Goal: Task Accomplishment & Management: Complete application form

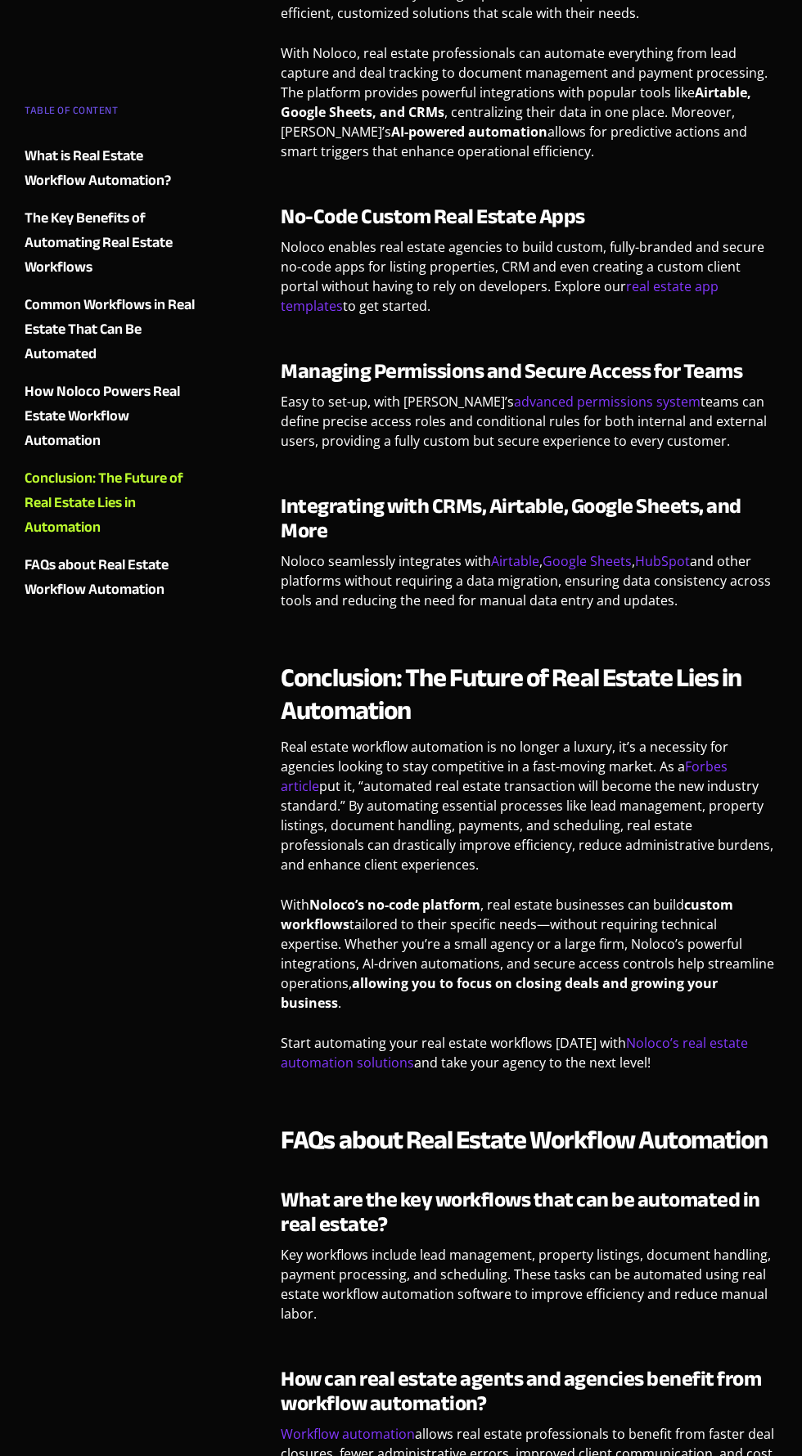
scroll to position [4849, 0]
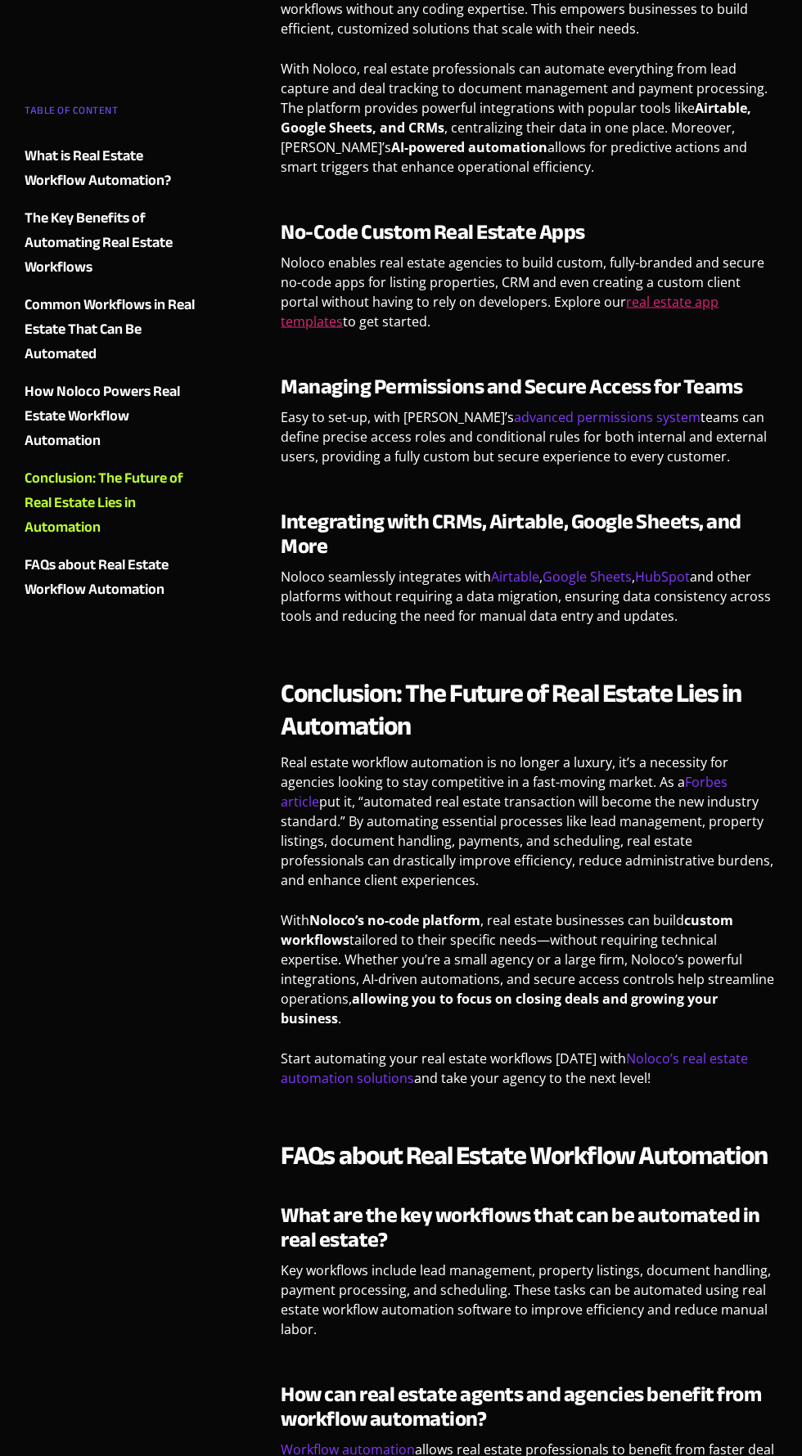
click at [678, 293] on link "real estate app templates" at bounding box center [500, 312] width 438 height 38
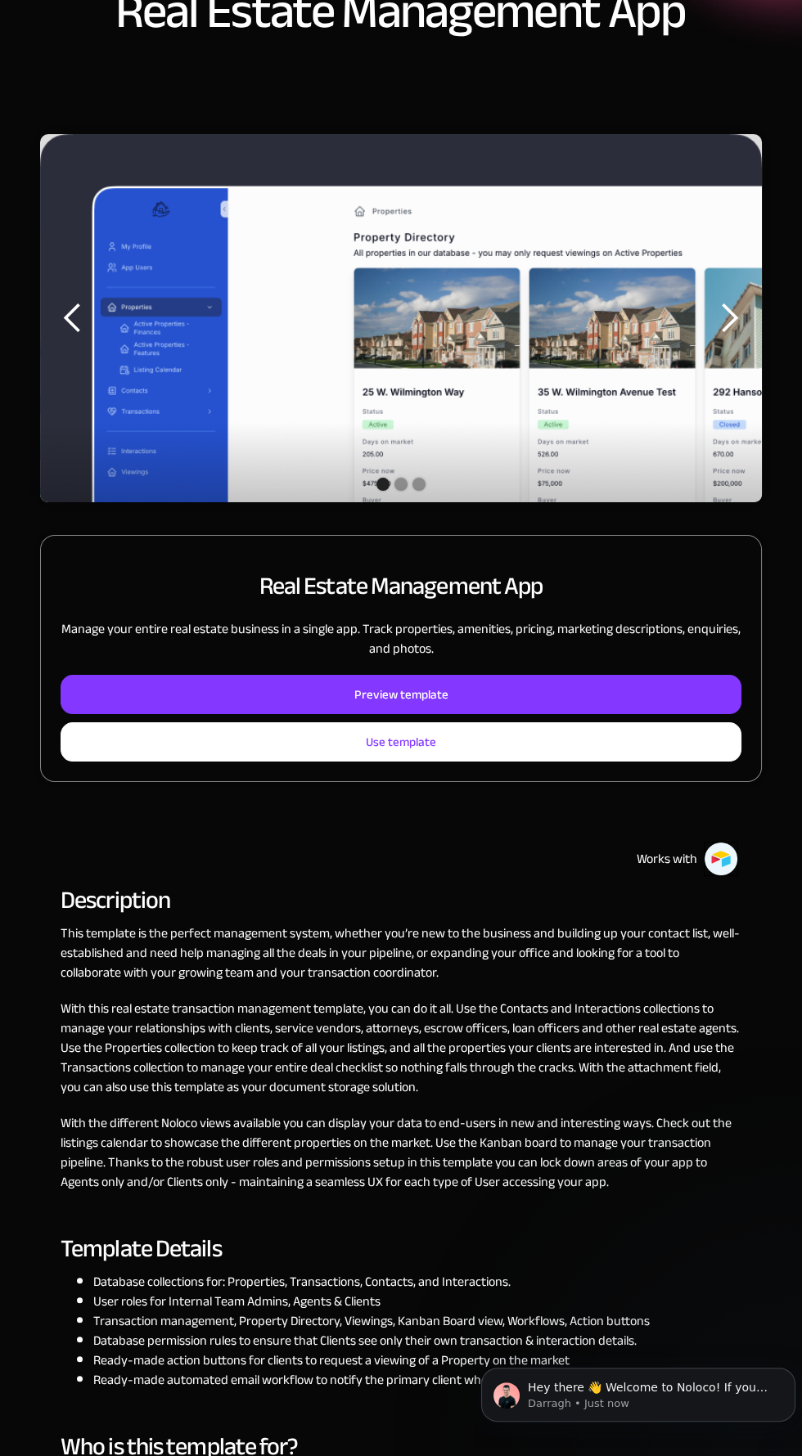
scroll to position [140, 0]
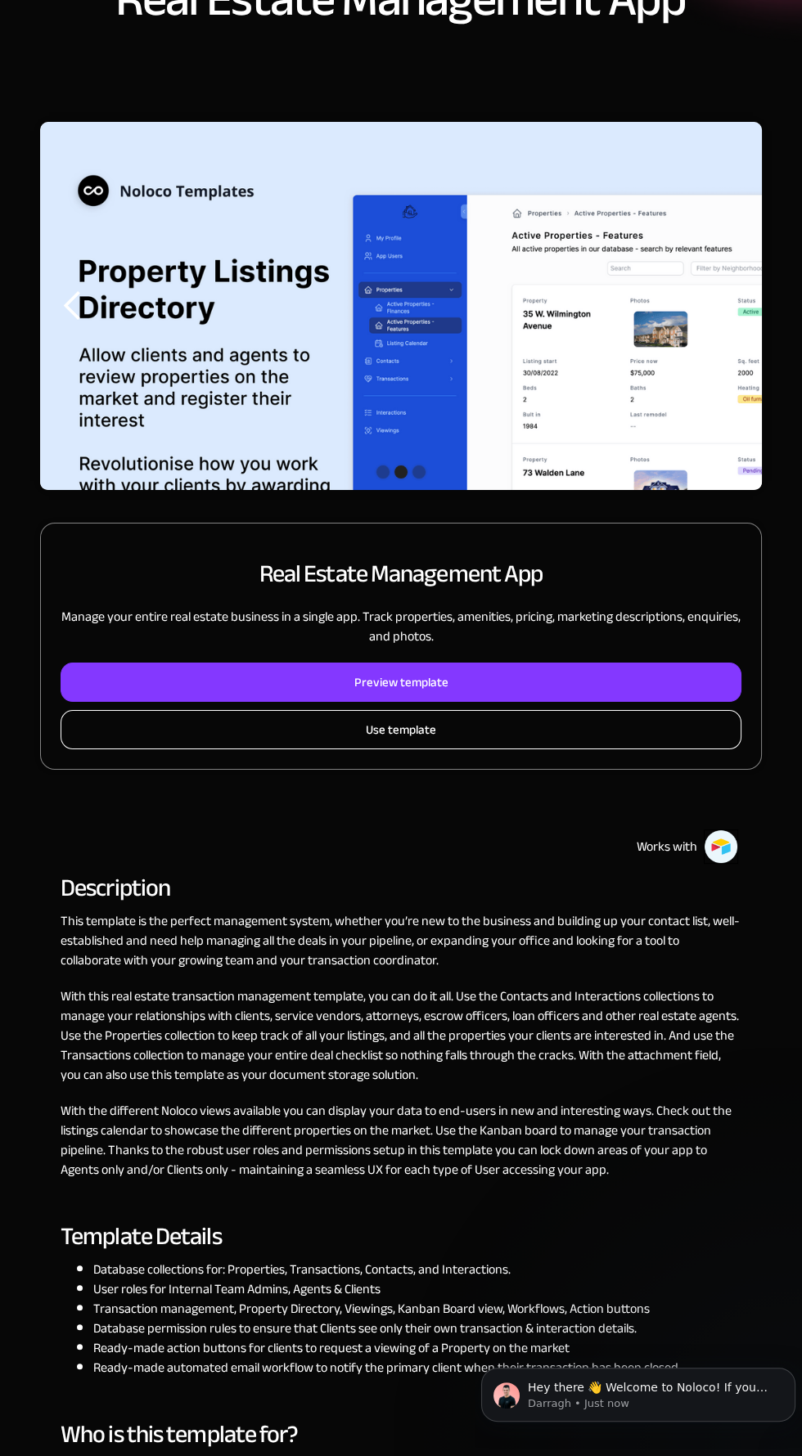
click at [462, 734] on link "Use template" at bounding box center [401, 729] width 681 height 39
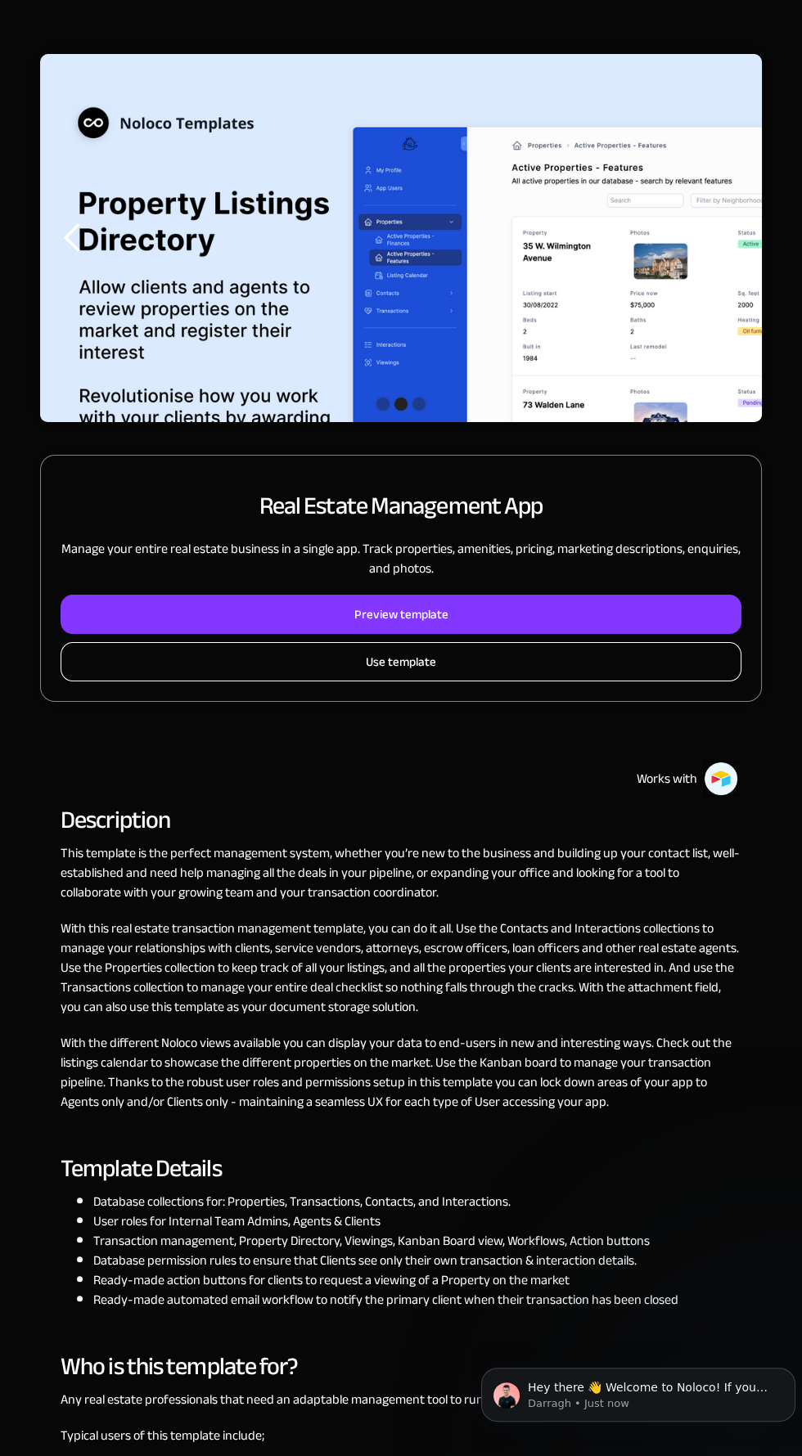
scroll to position [257, 0]
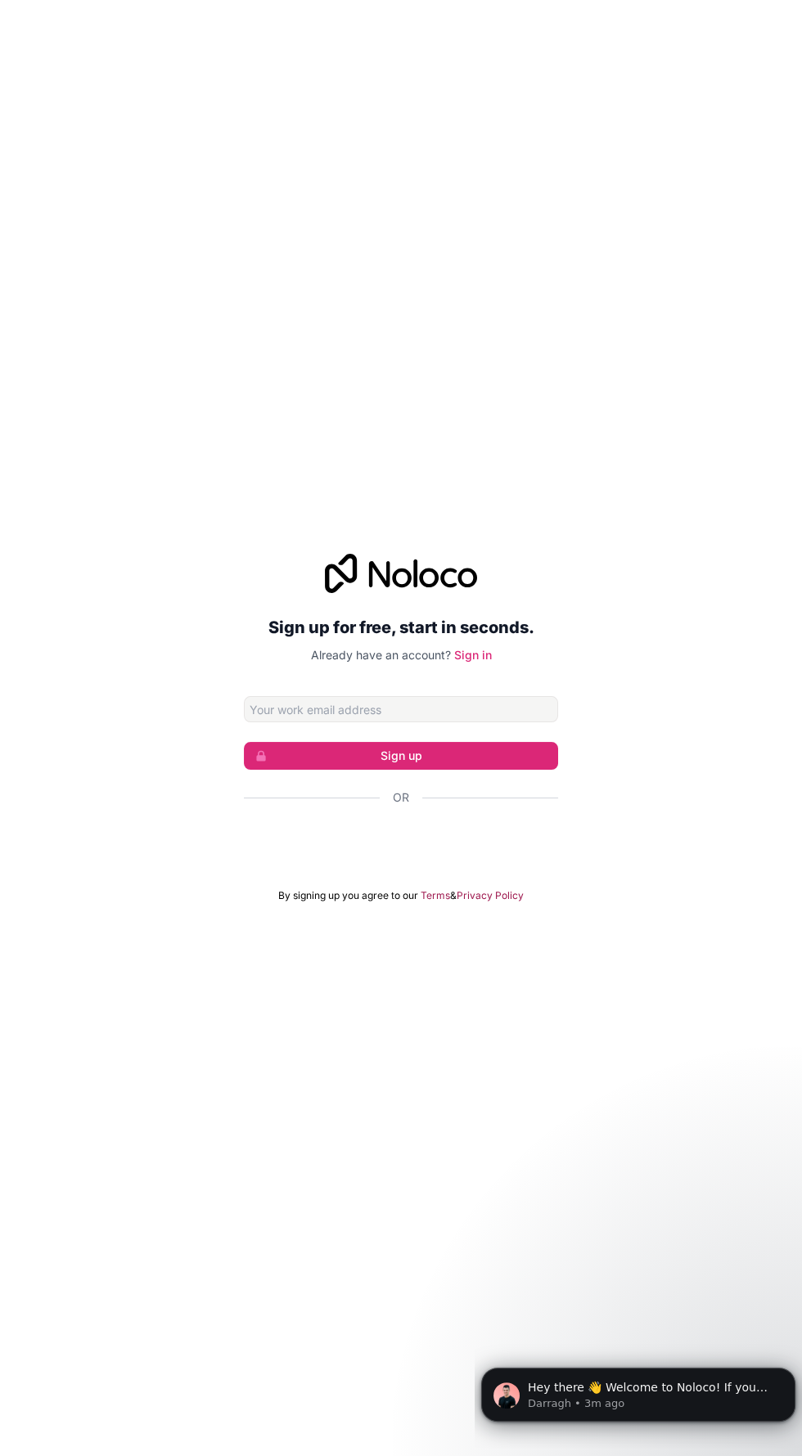
scroll to position [117, 0]
click at [467, 696] on input "Email address" at bounding box center [401, 709] width 314 height 26
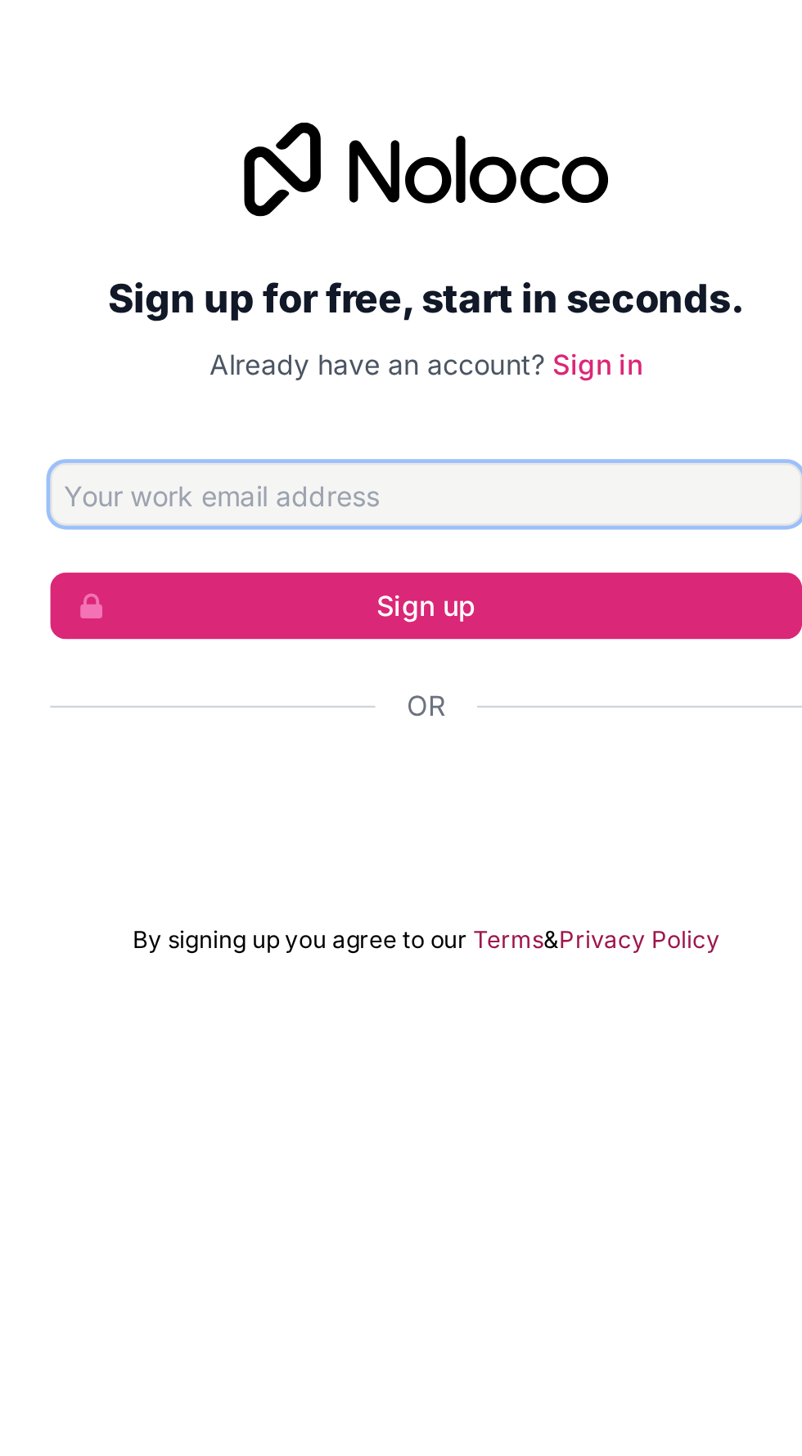
type input "[EMAIL_ADDRESS][DOMAIN_NAME]"
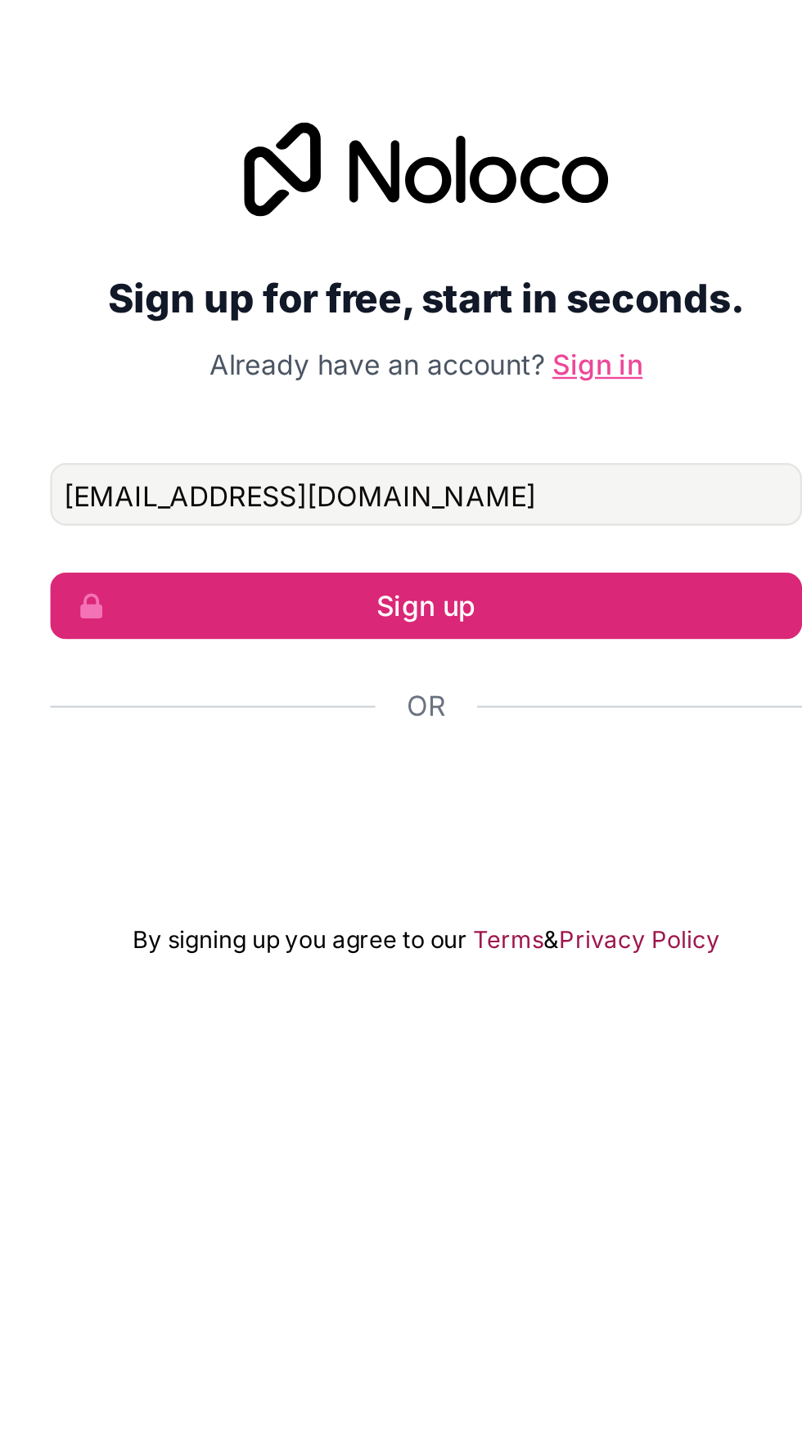
click at [476, 648] on link "Sign in" at bounding box center [473, 655] width 38 height 14
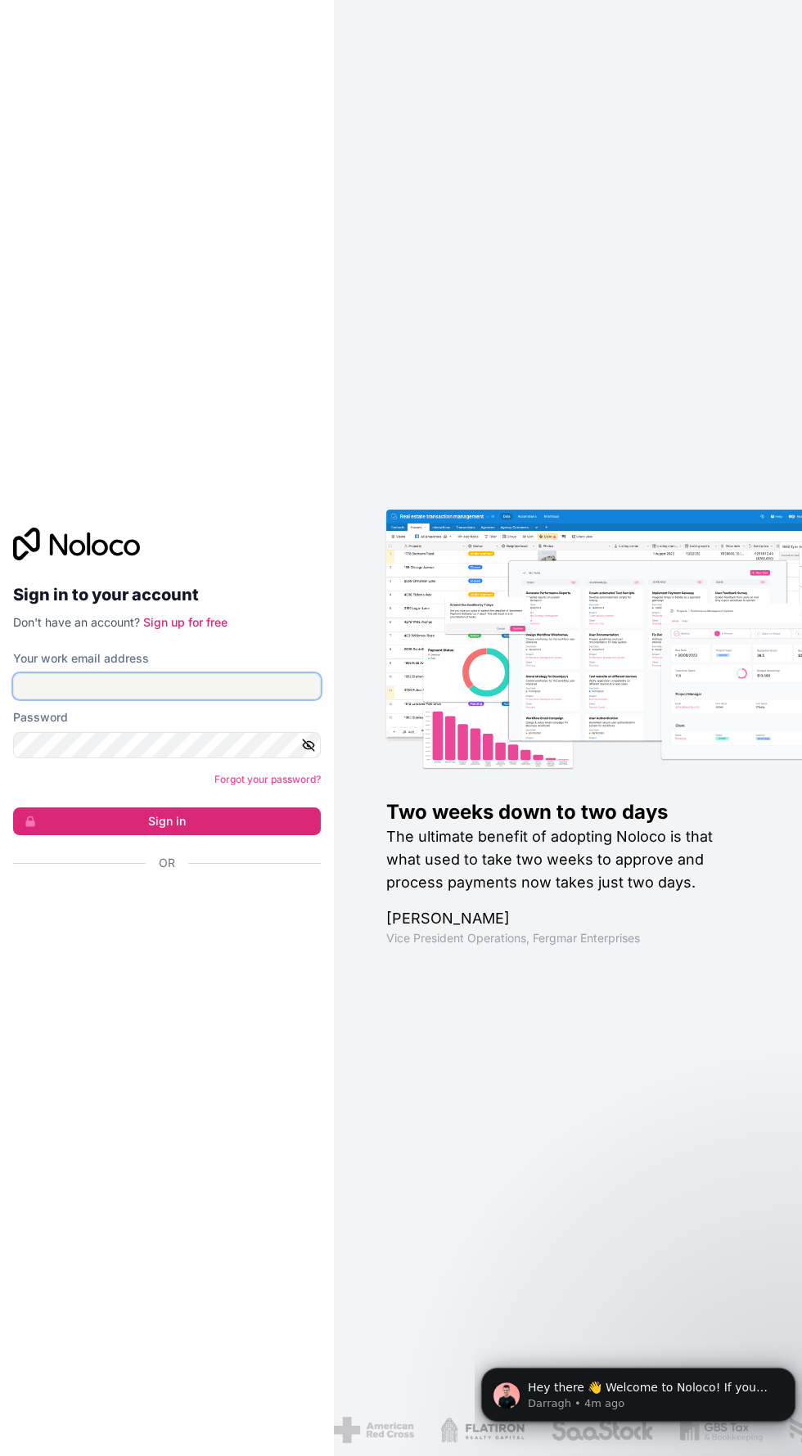
click at [194, 700] on input "Your work email address" at bounding box center [167, 686] width 308 height 26
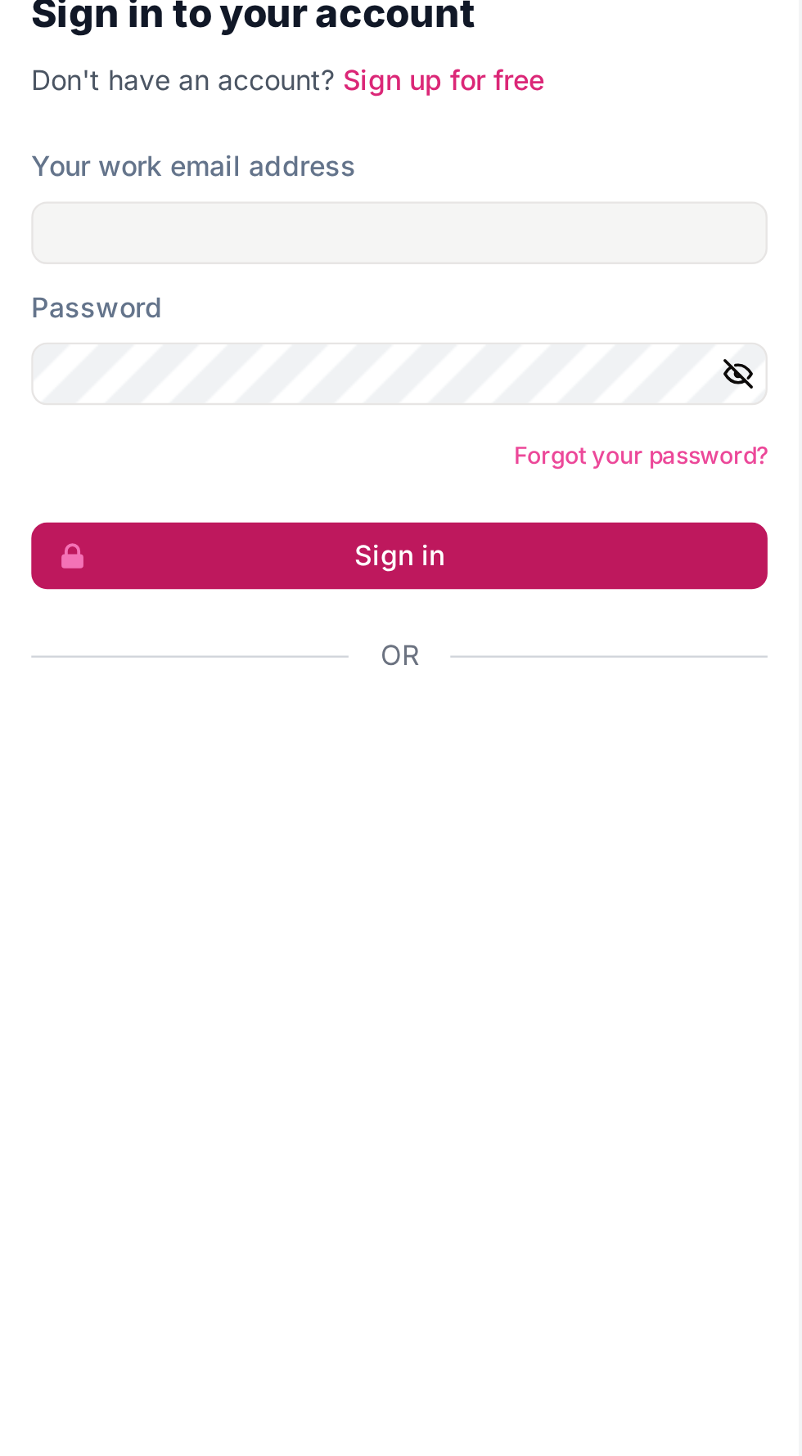
click at [232, 835] on button "Sign in" at bounding box center [167, 822] width 308 height 28
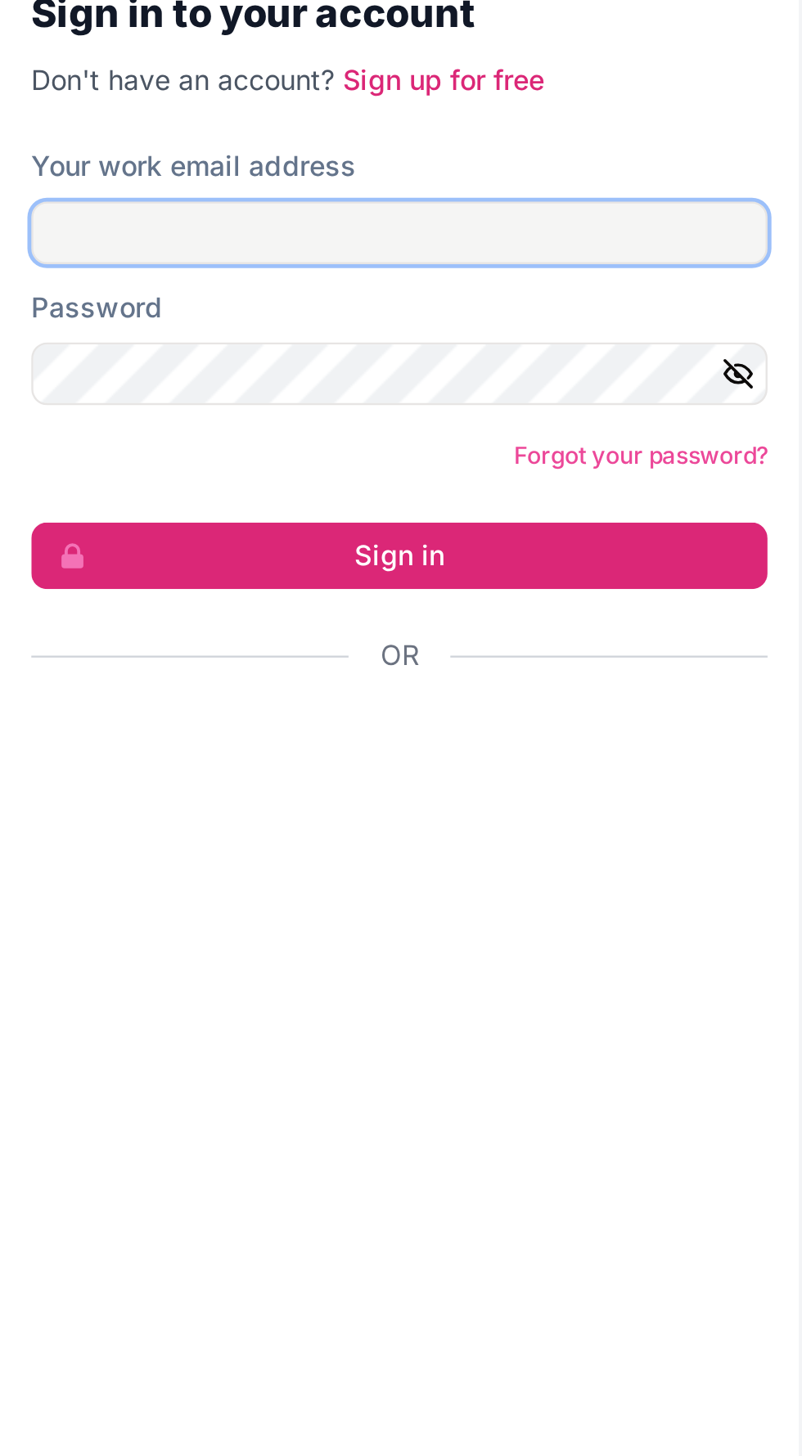
click at [254, 700] on input "Your work email address" at bounding box center [167, 686] width 308 height 26
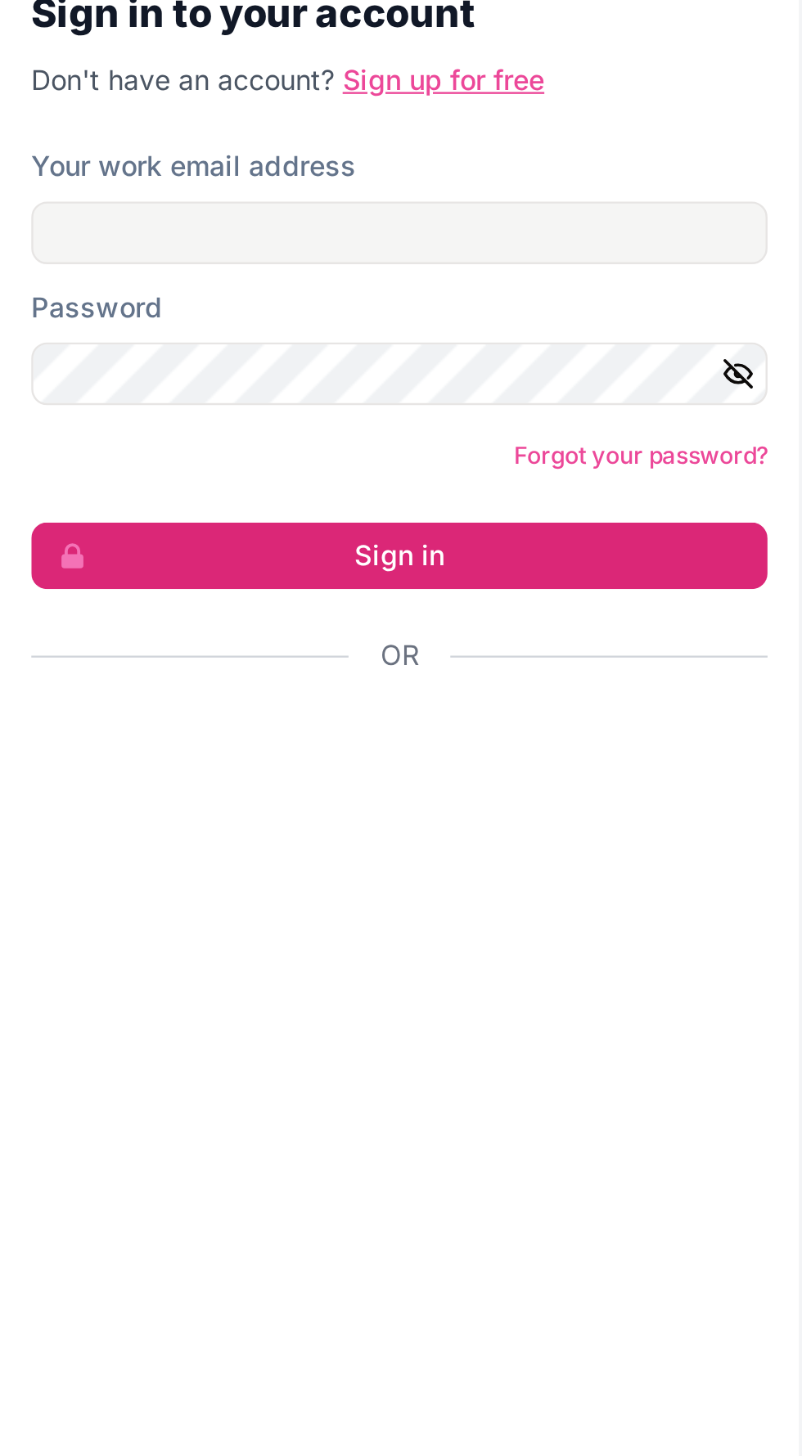
click at [212, 629] on link "Sign up for free" at bounding box center [185, 622] width 84 height 14
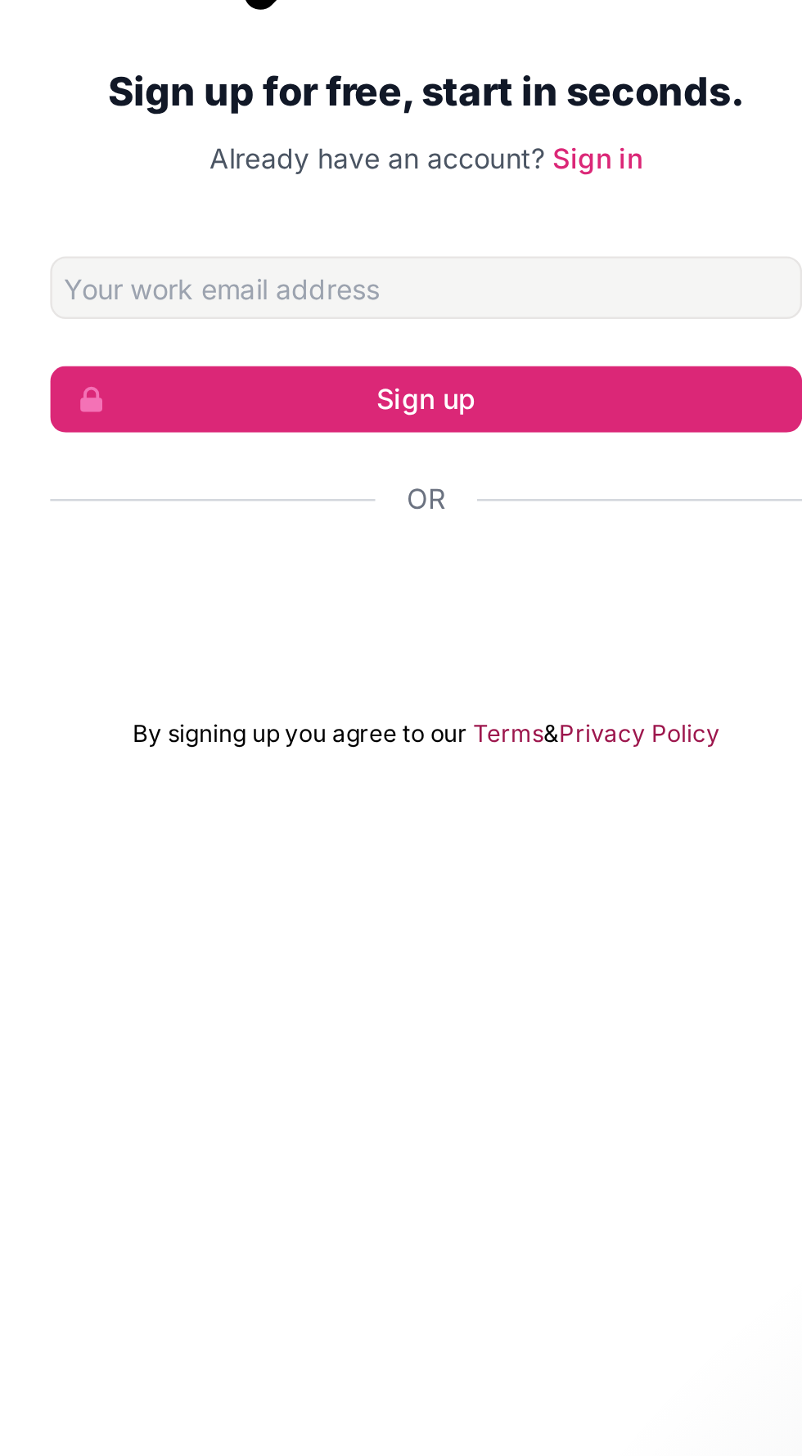
click at [456, 722] on input "Email address" at bounding box center [401, 709] width 314 height 26
click at [408, 722] on input "proclean808@gmail.com" at bounding box center [401, 709] width 314 height 26
type input "info@linkedingenius.ai"
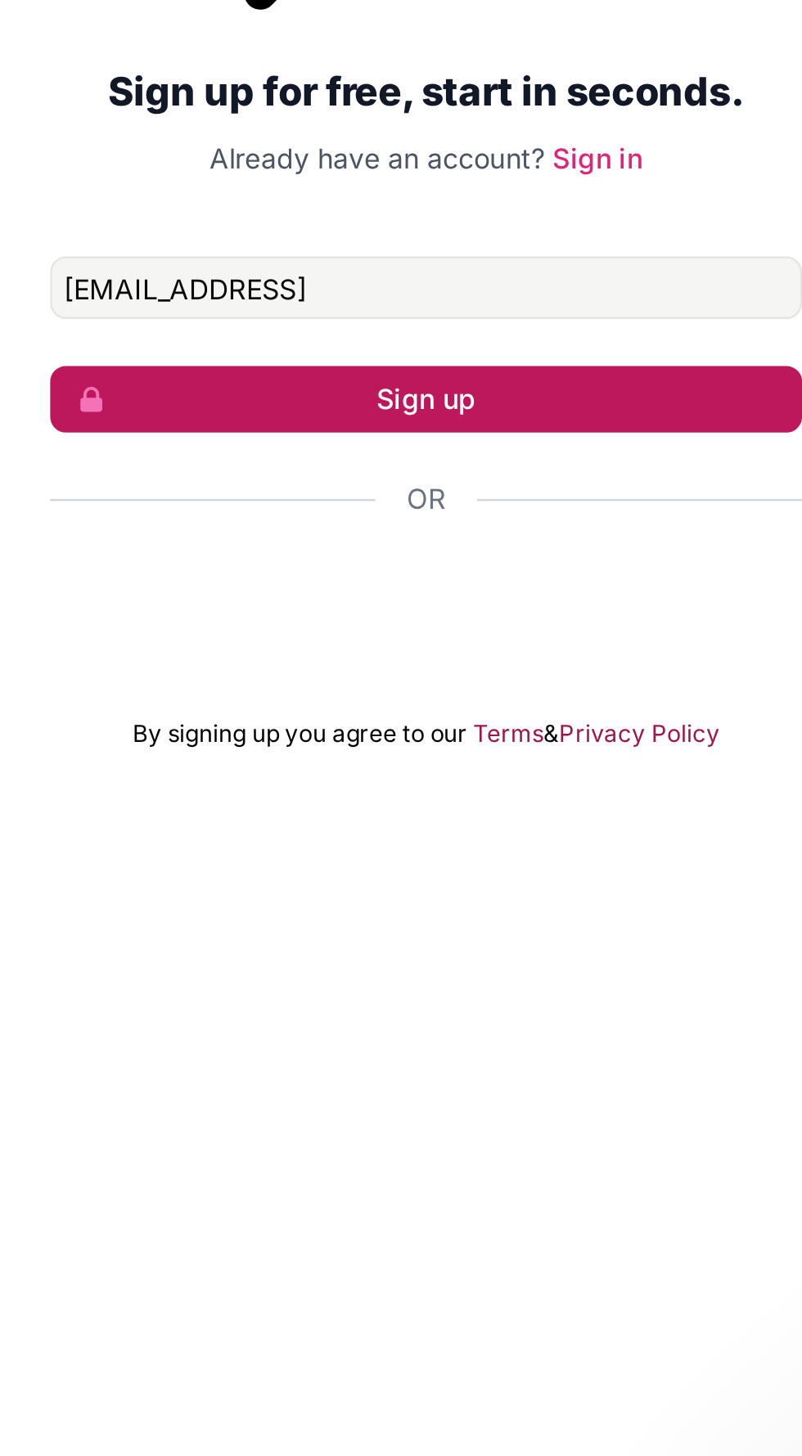
click at [436, 770] on button "Sign up" at bounding box center [401, 756] width 314 height 28
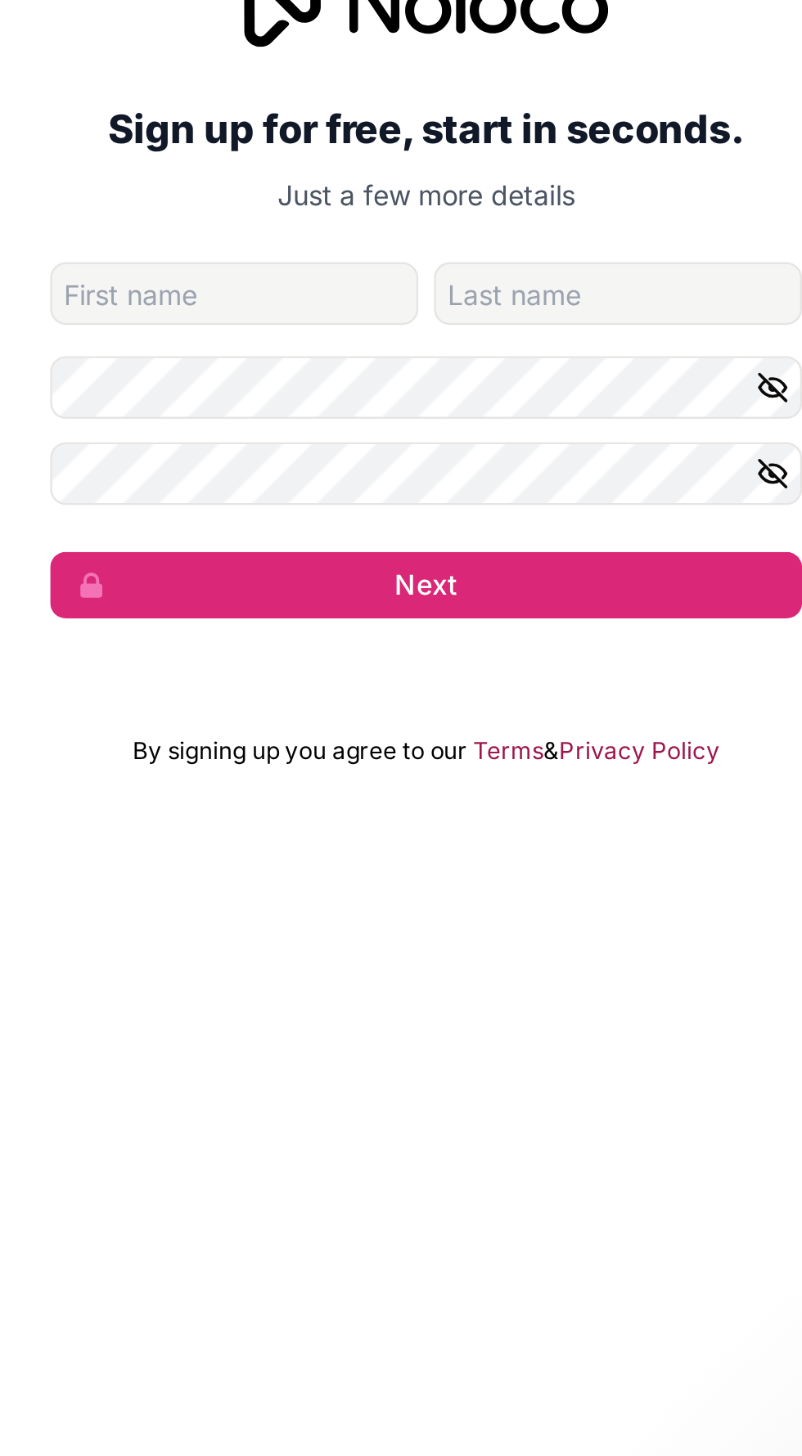
type input "Jonathan"
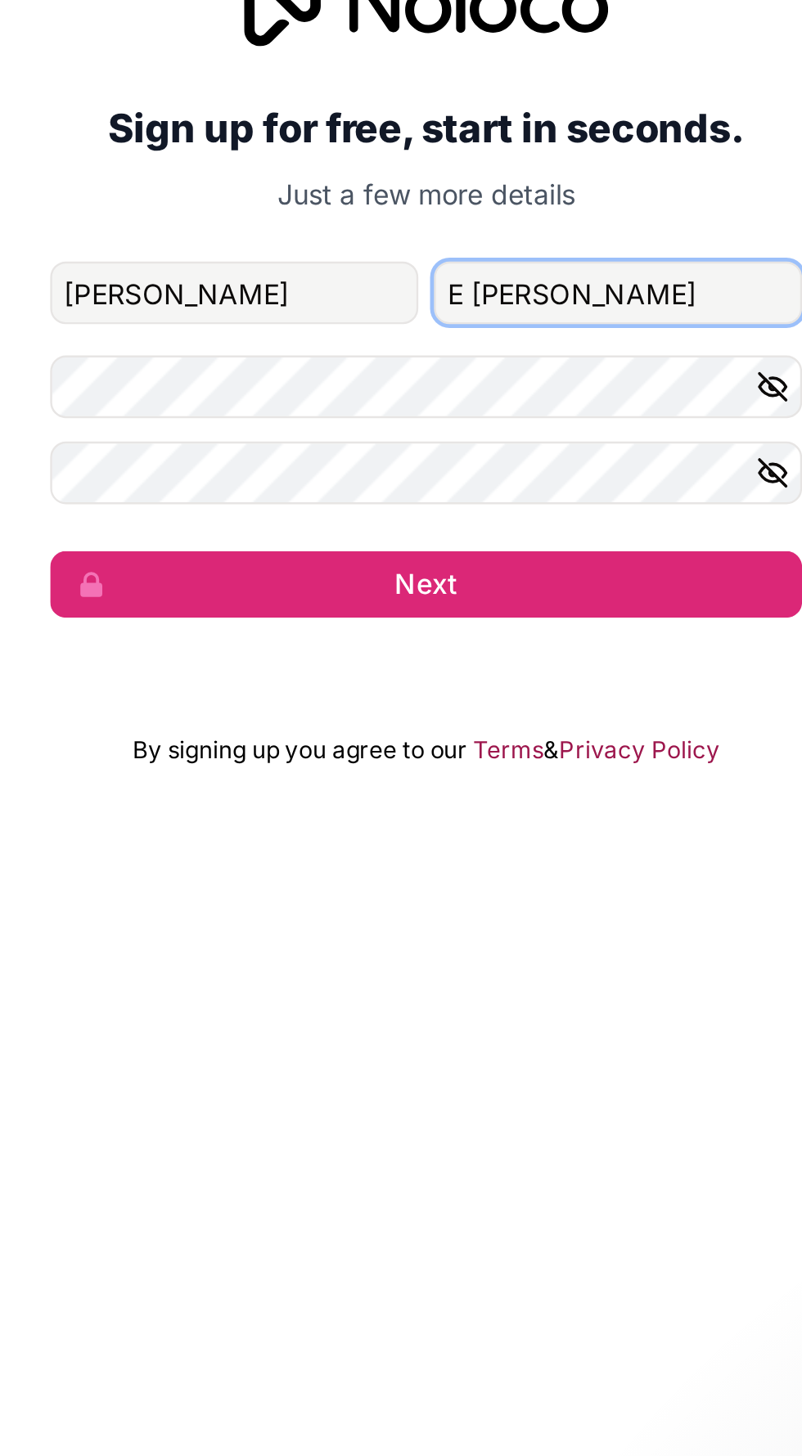
click at [416, 725] on input "E Behrendt" at bounding box center [481, 712] width 154 height 26
click at [426, 725] on input "E Behrendt" at bounding box center [481, 712] width 154 height 26
type input "Behrendt"
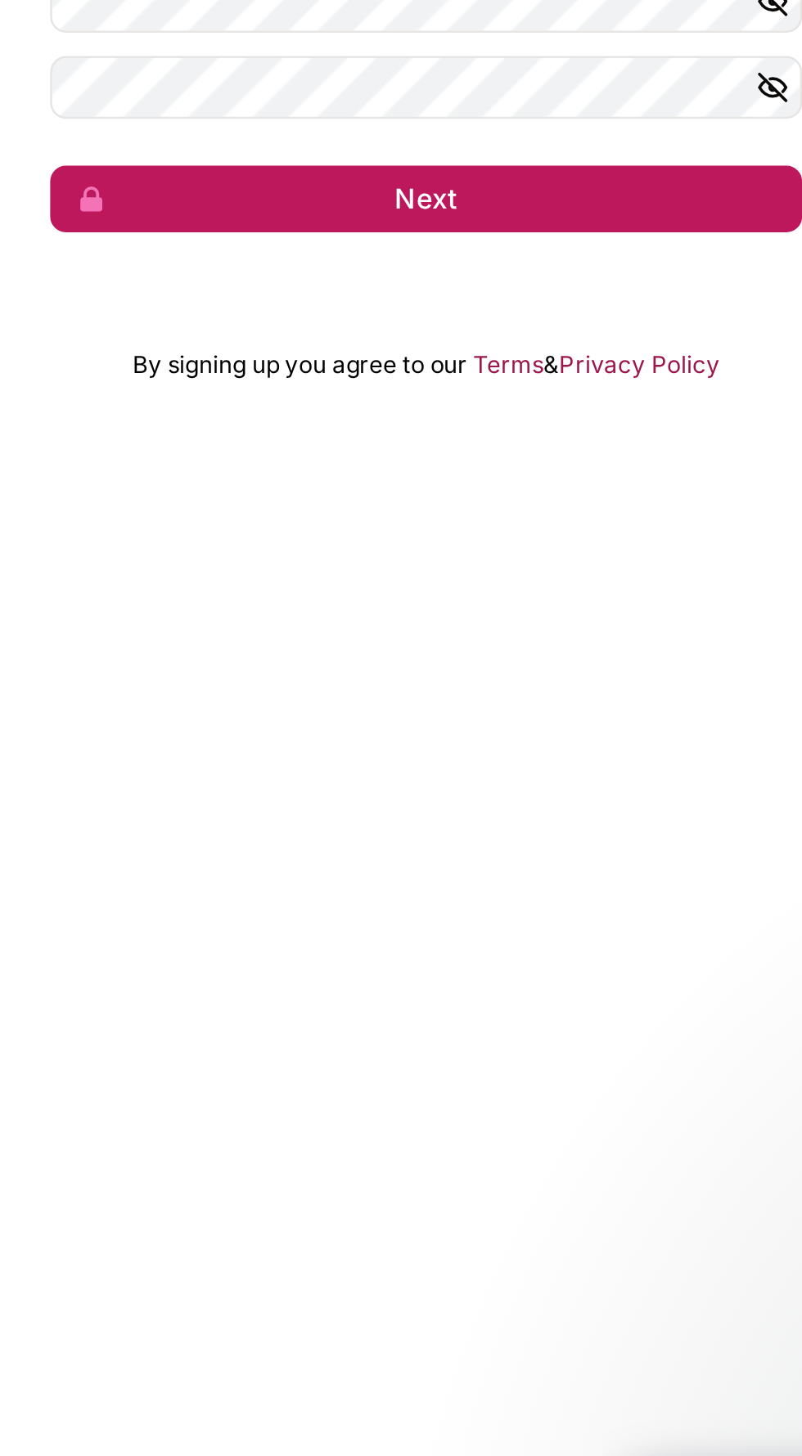
click at [453, 848] on button "Next" at bounding box center [401, 834] width 314 height 28
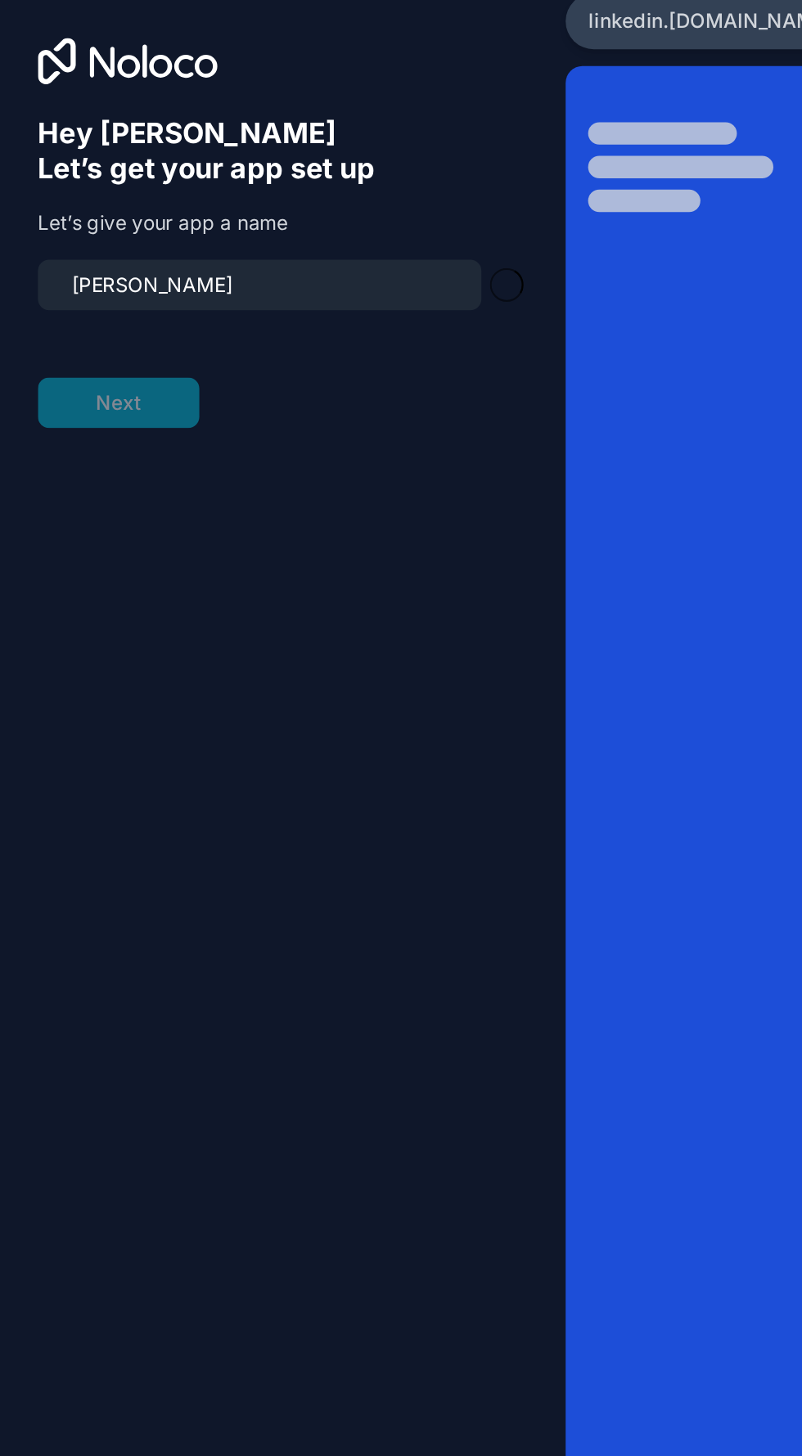
type input "link"
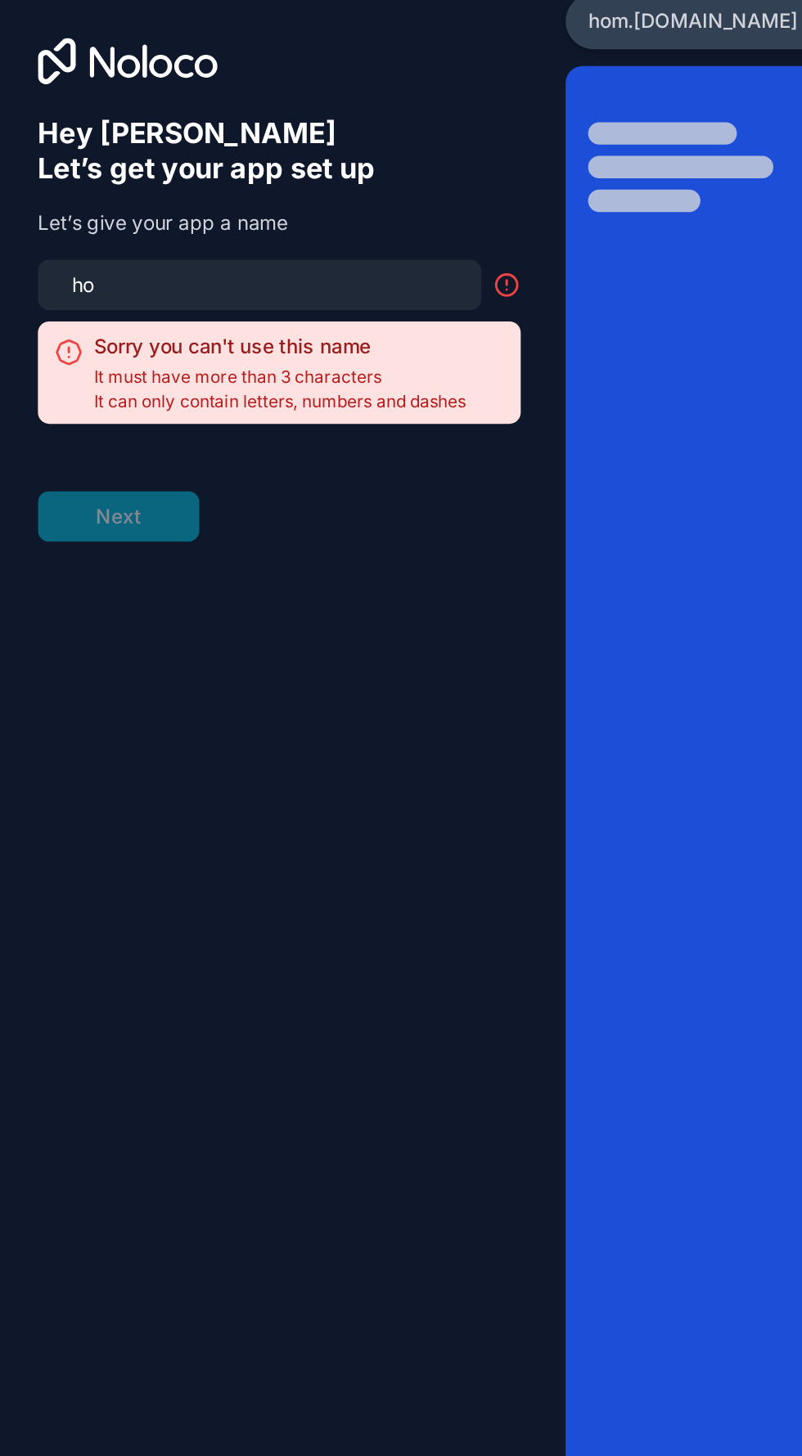
type input "h"
type input "e"
type input "h"
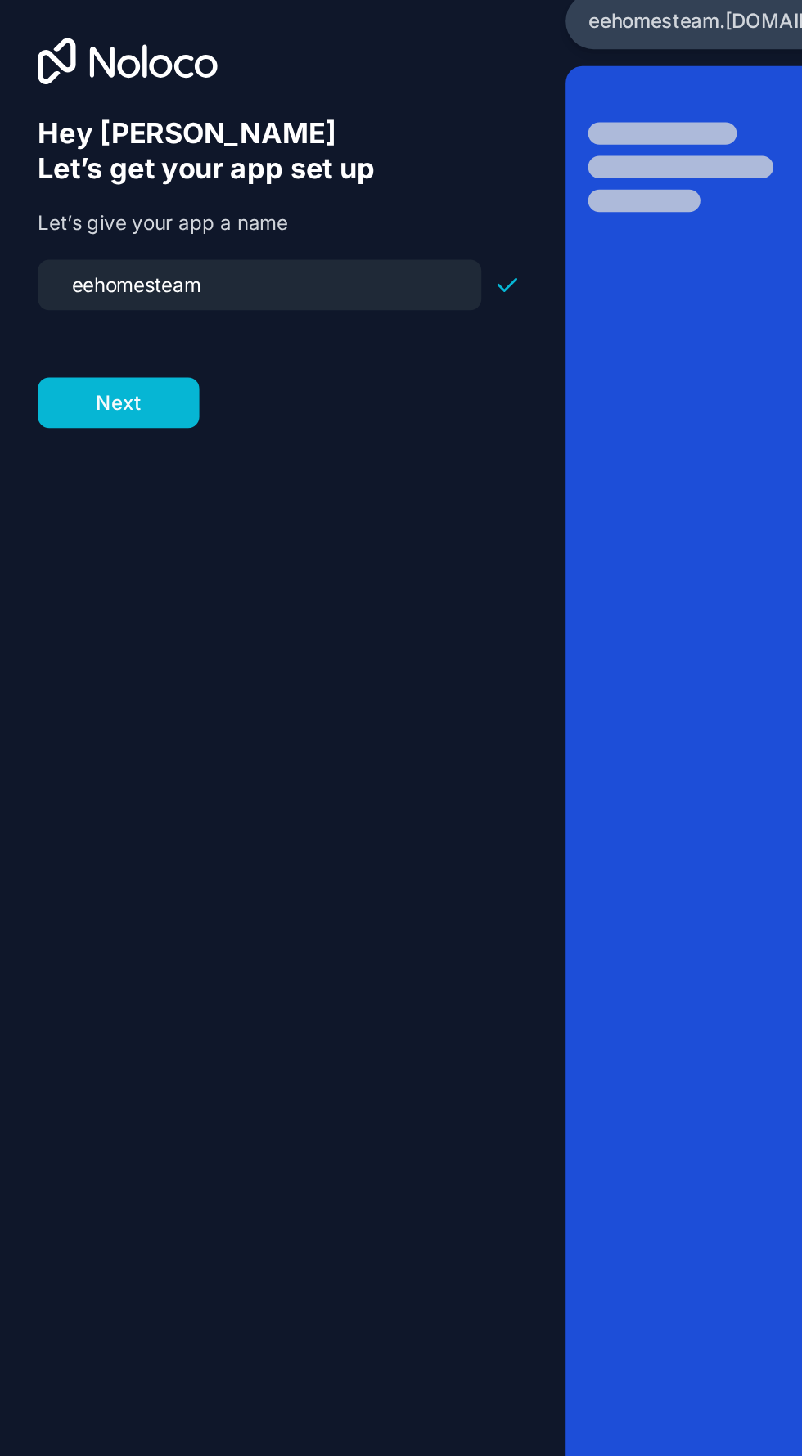
click at [60, 298] on input "eehomesteam" at bounding box center [155, 291] width 239 height 23
click at [157, 303] on input "ehomesteam" at bounding box center [155, 291] width 239 height 23
click at [98, 302] on input "ehomesteam" at bounding box center [155, 291] width 239 height 23
click at [99, 303] on input "ehomesteam" at bounding box center [155, 291] width 239 height 23
click at [83, 303] on input "ehomesteam" at bounding box center [155, 291] width 239 height 23
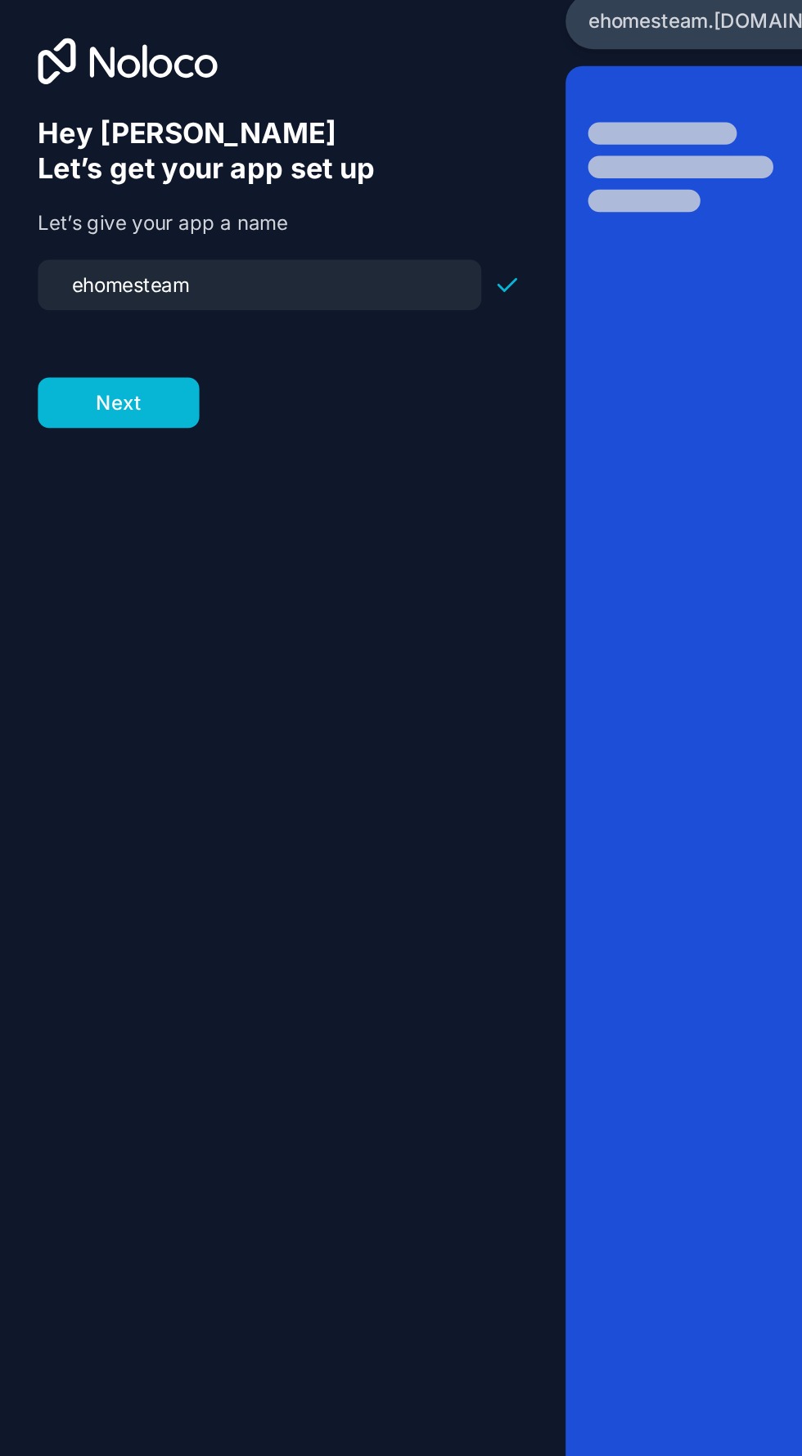
click at [98, 298] on input "ehomesteam" at bounding box center [155, 291] width 239 height 23
click at [95, 301] on input "ehomesteam" at bounding box center [155, 291] width 239 height 23
type input "ehomes-express-team"
click at [79, 359] on button "Next" at bounding box center [73, 359] width 94 height 29
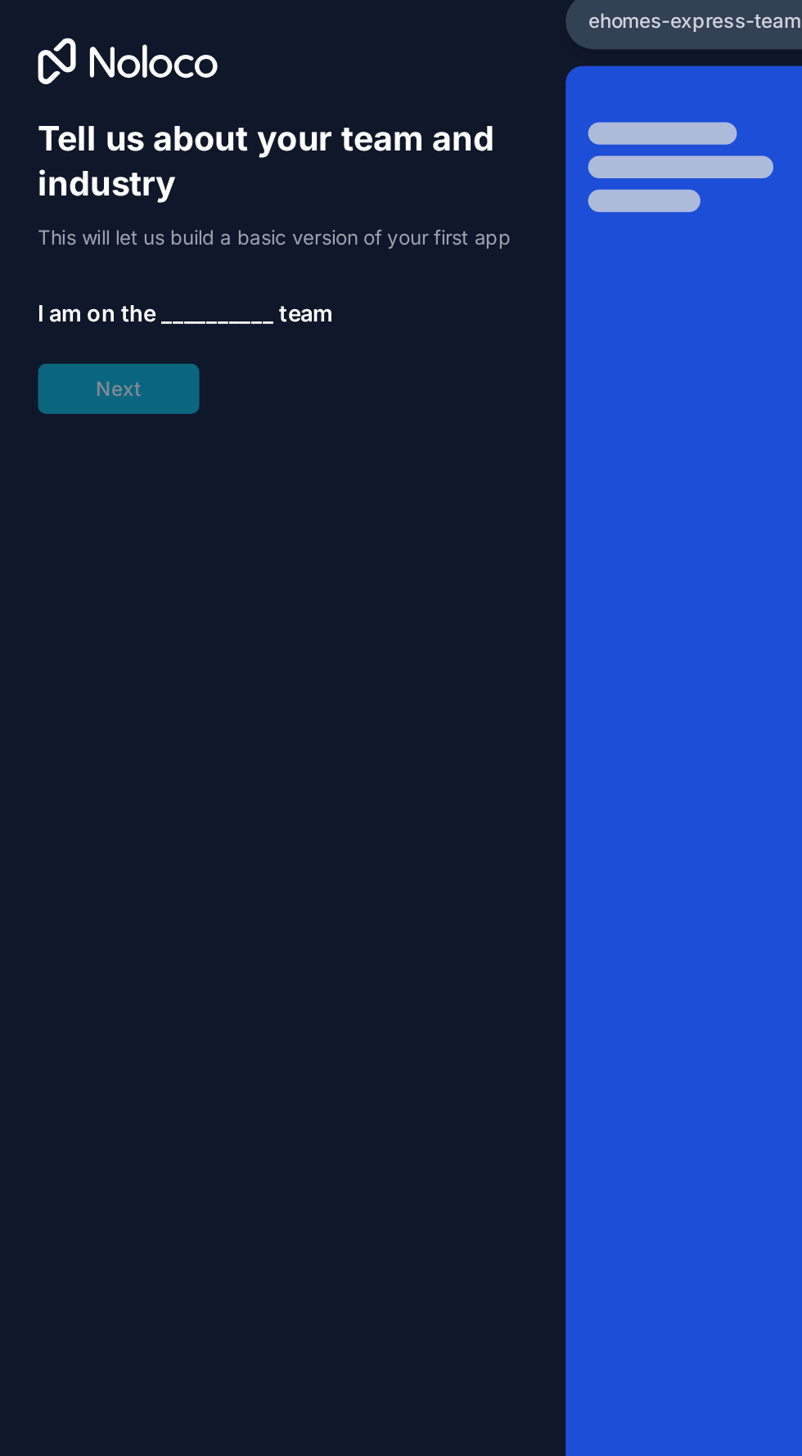
click at [139, 317] on span "__________" at bounding box center [130, 308] width 65 height 20
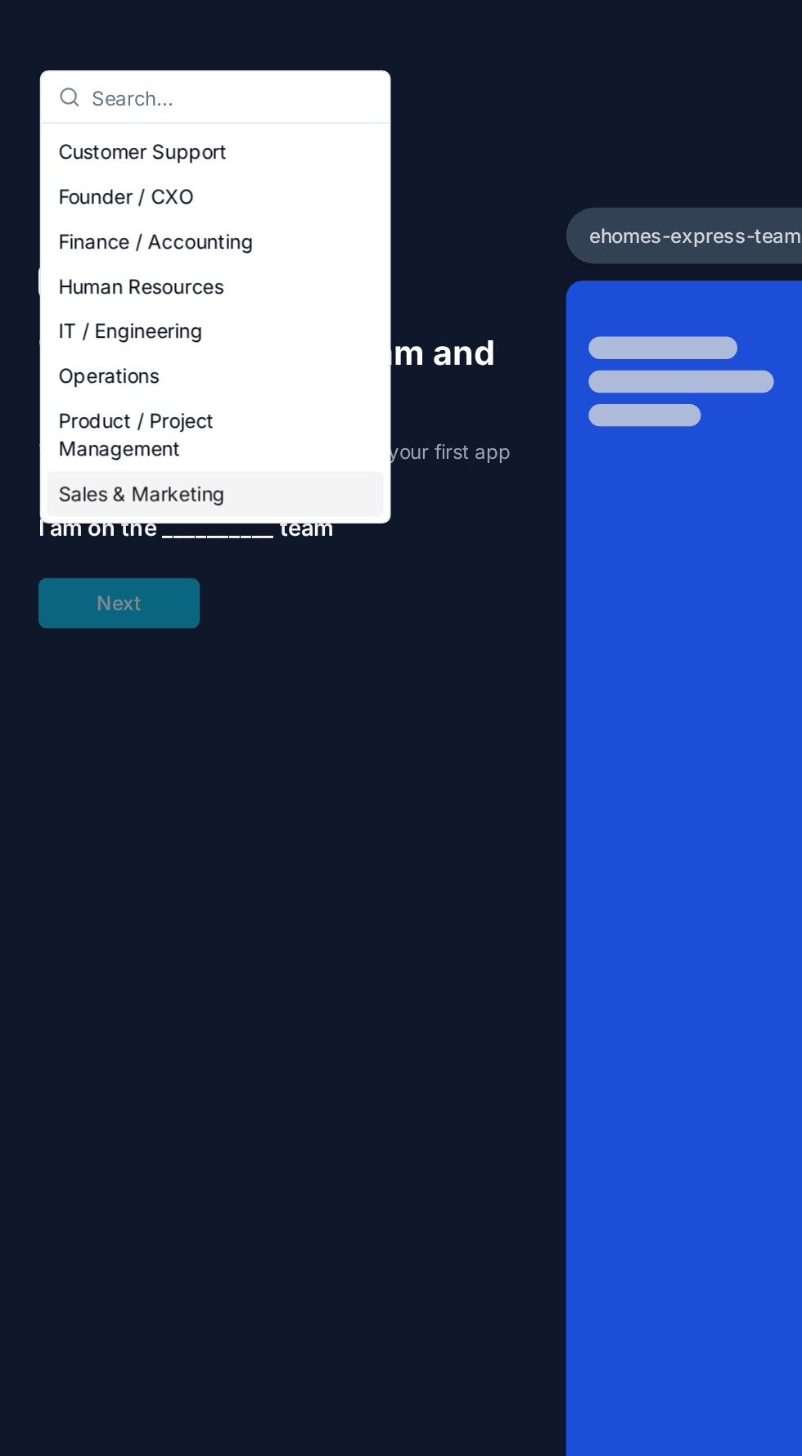
click at [116, 290] on div "Sales & Marketing" at bounding box center [129, 288] width 196 height 26
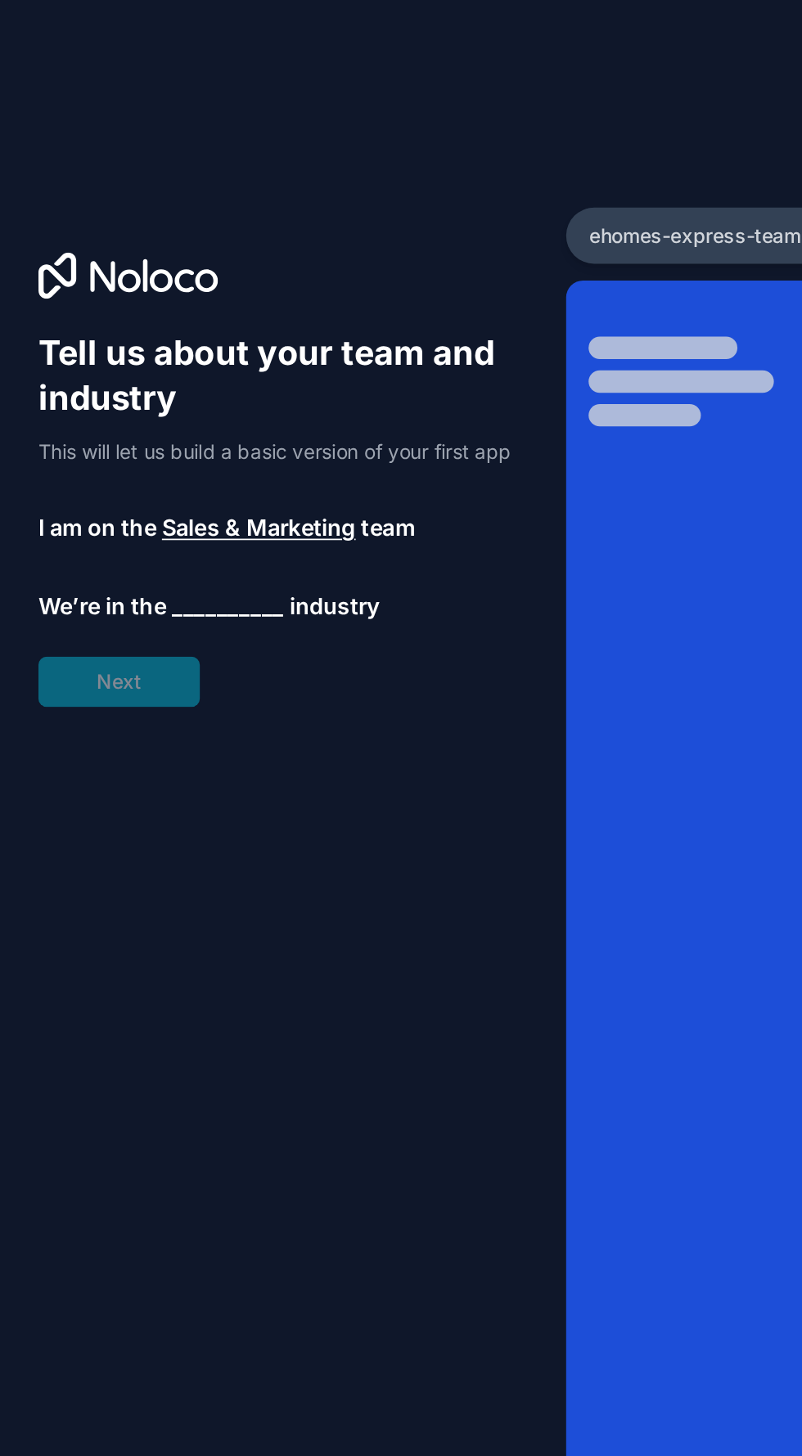
click at [139, 360] on span "__________" at bounding box center [136, 354] width 65 height 20
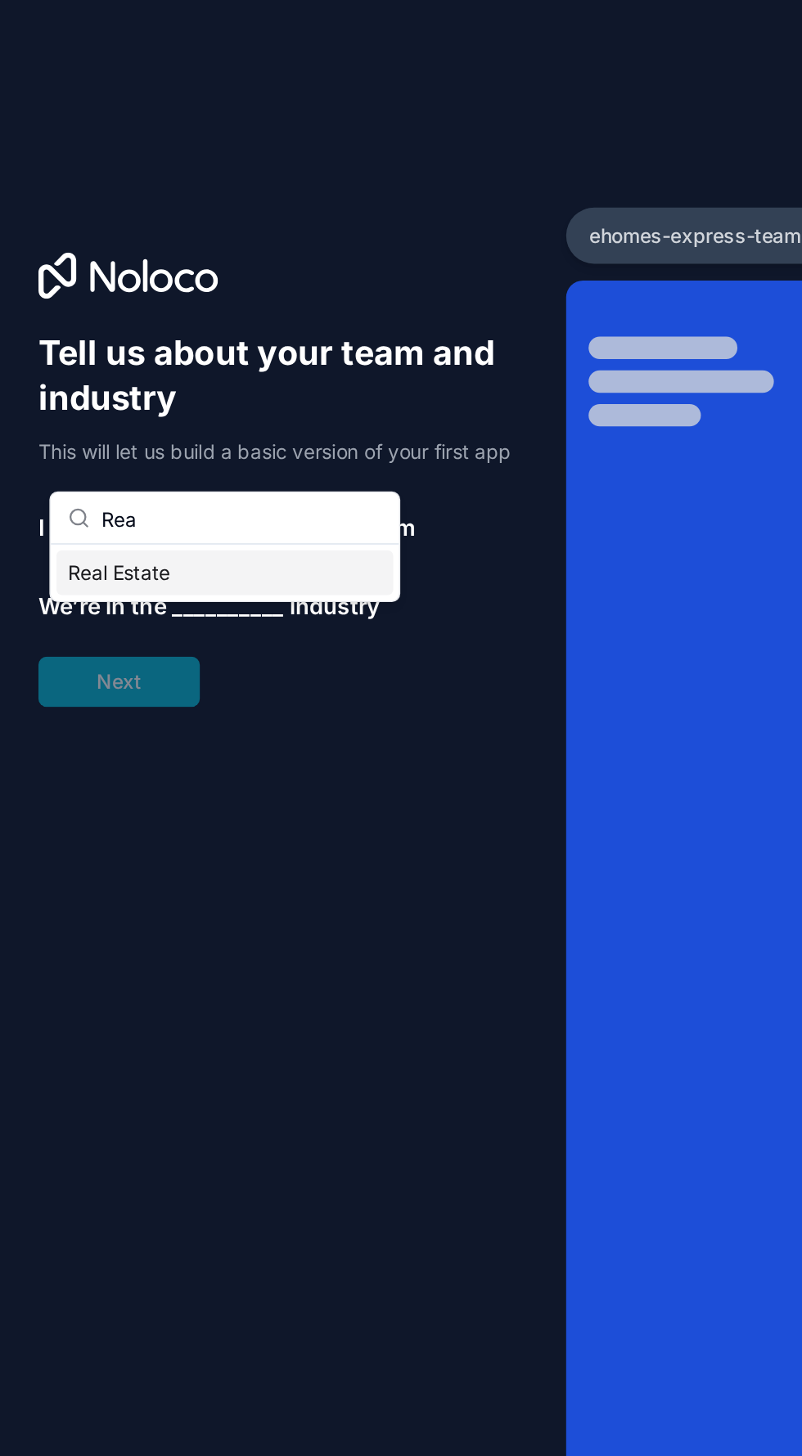
type input "Rea"
click at [82, 331] on div "Real Estate" at bounding box center [135, 334] width 196 height 26
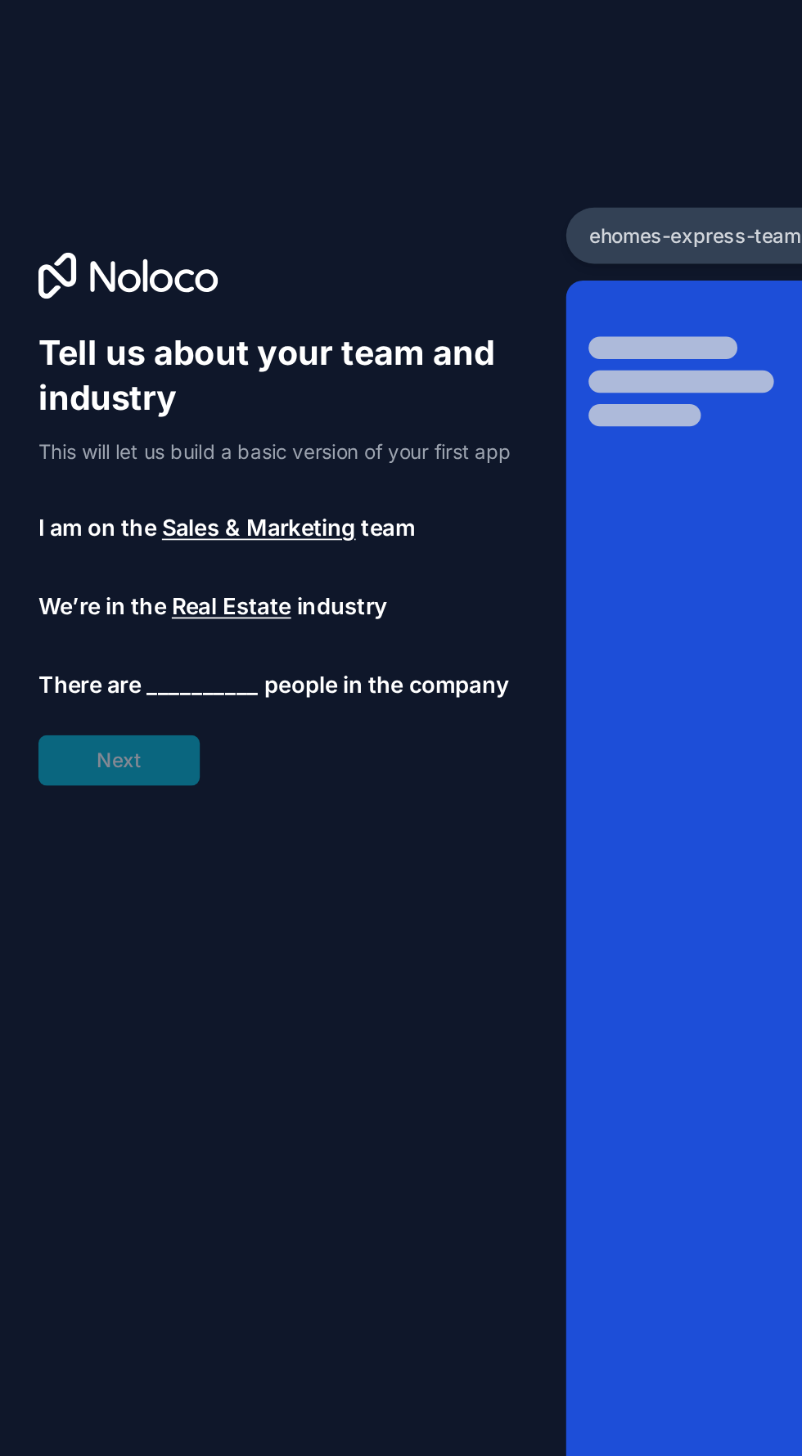
click at [126, 409] on span "__________" at bounding box center [121, 399] width 65 height 20
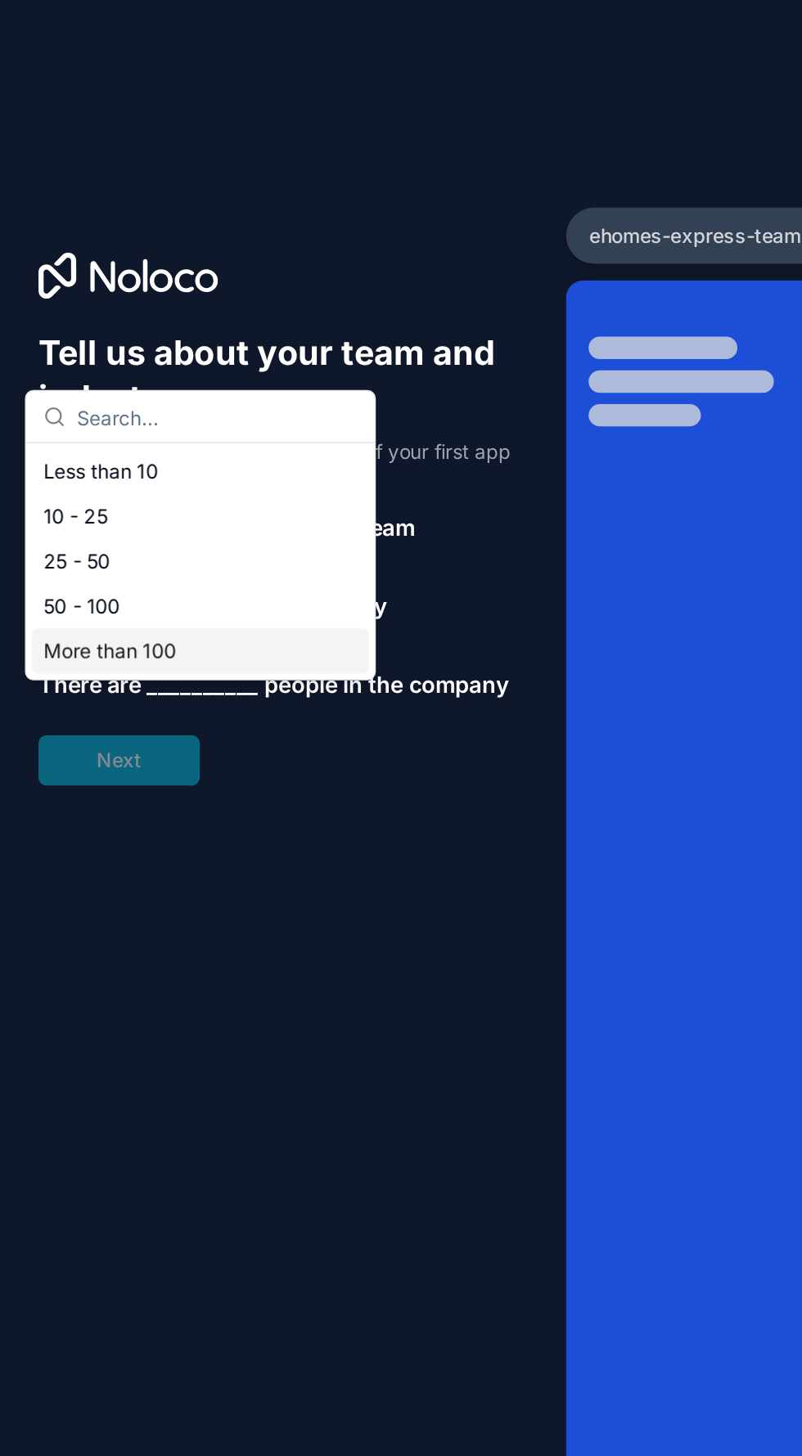
click at [103, 379] on div "More than 100" at bounding box center [120, 380] width 196 height 26
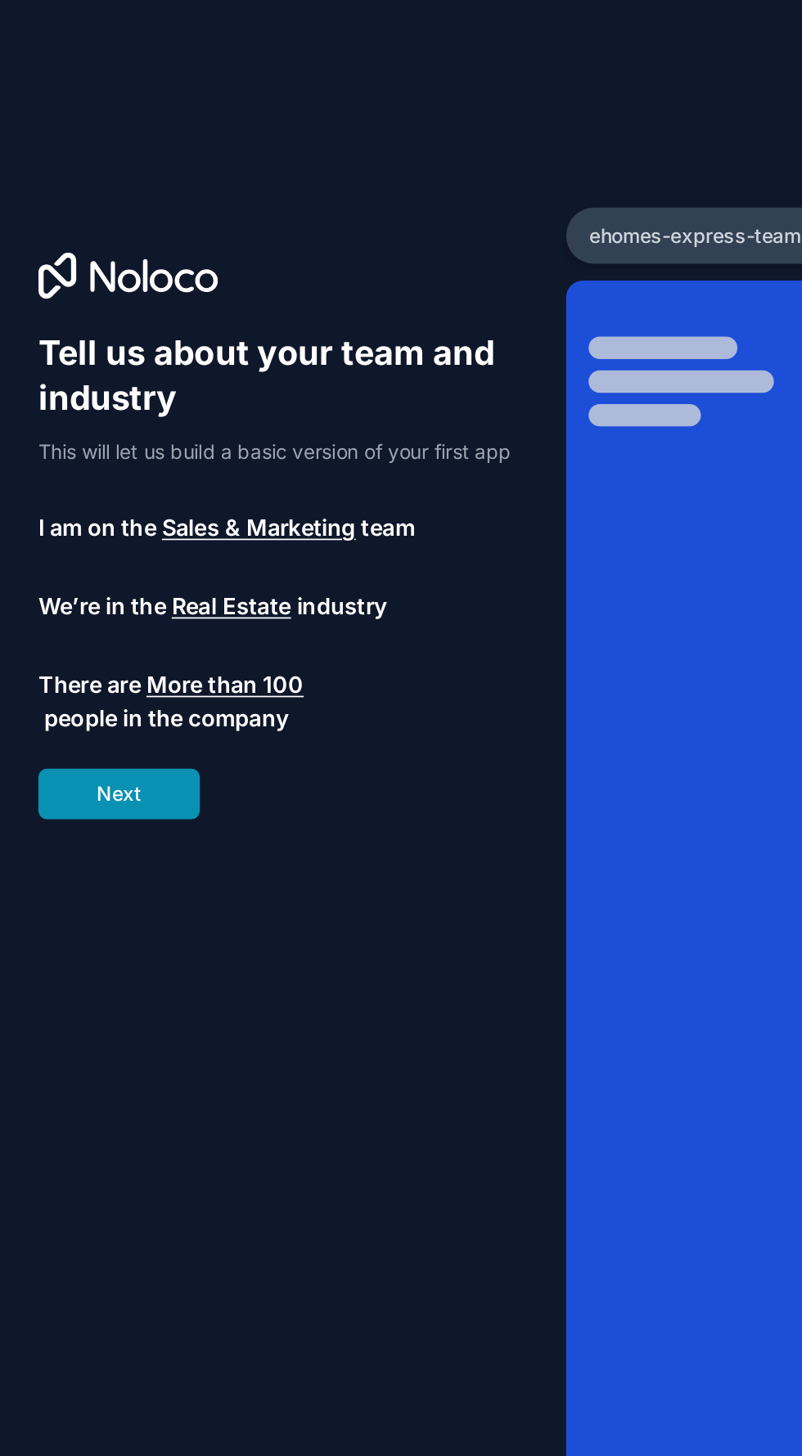
click at [81, 459] on button "Next" at bounding box center [73, 462] width 94 height 29
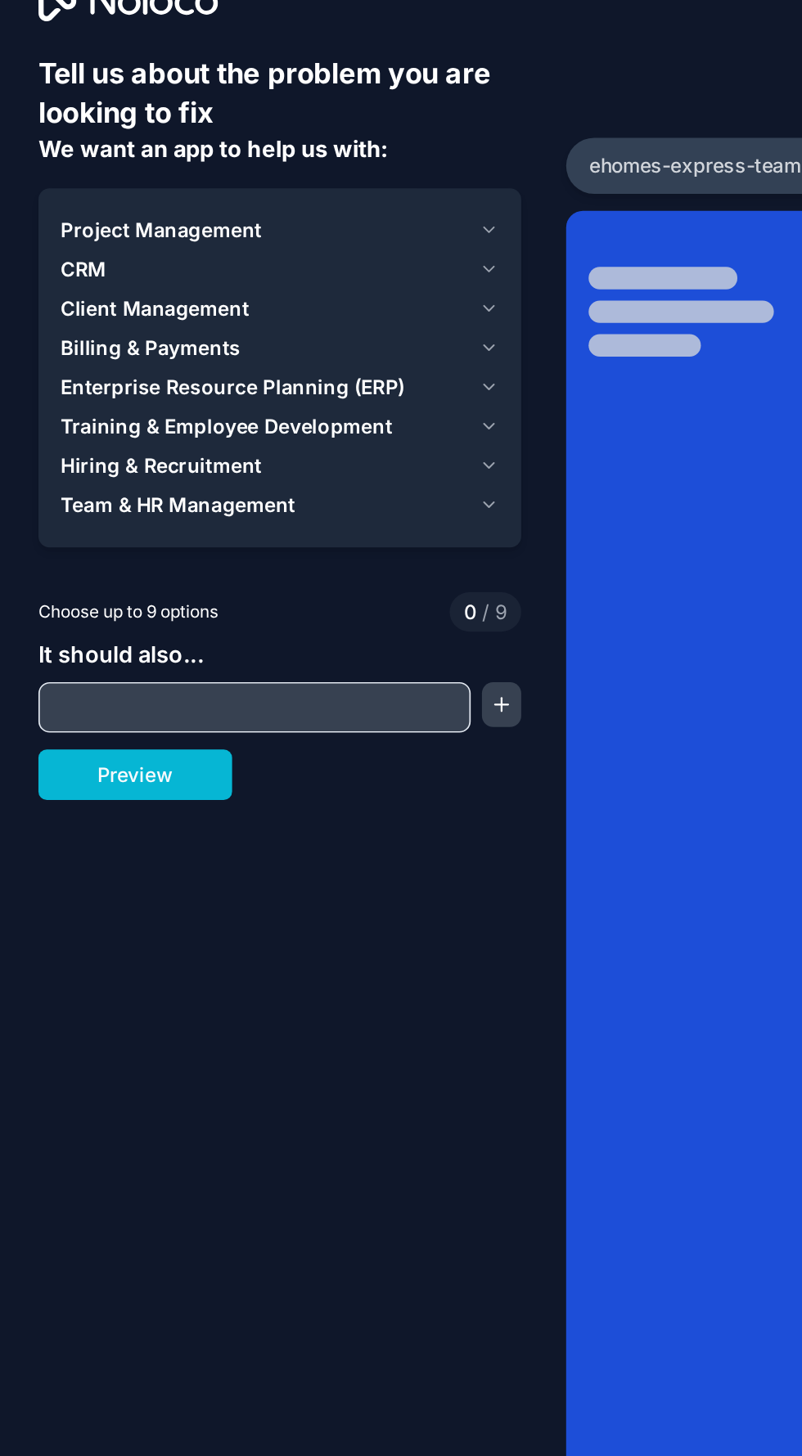
click at [294, 175] on icon "button" at bounding box center [289, 175] width 12 height 13
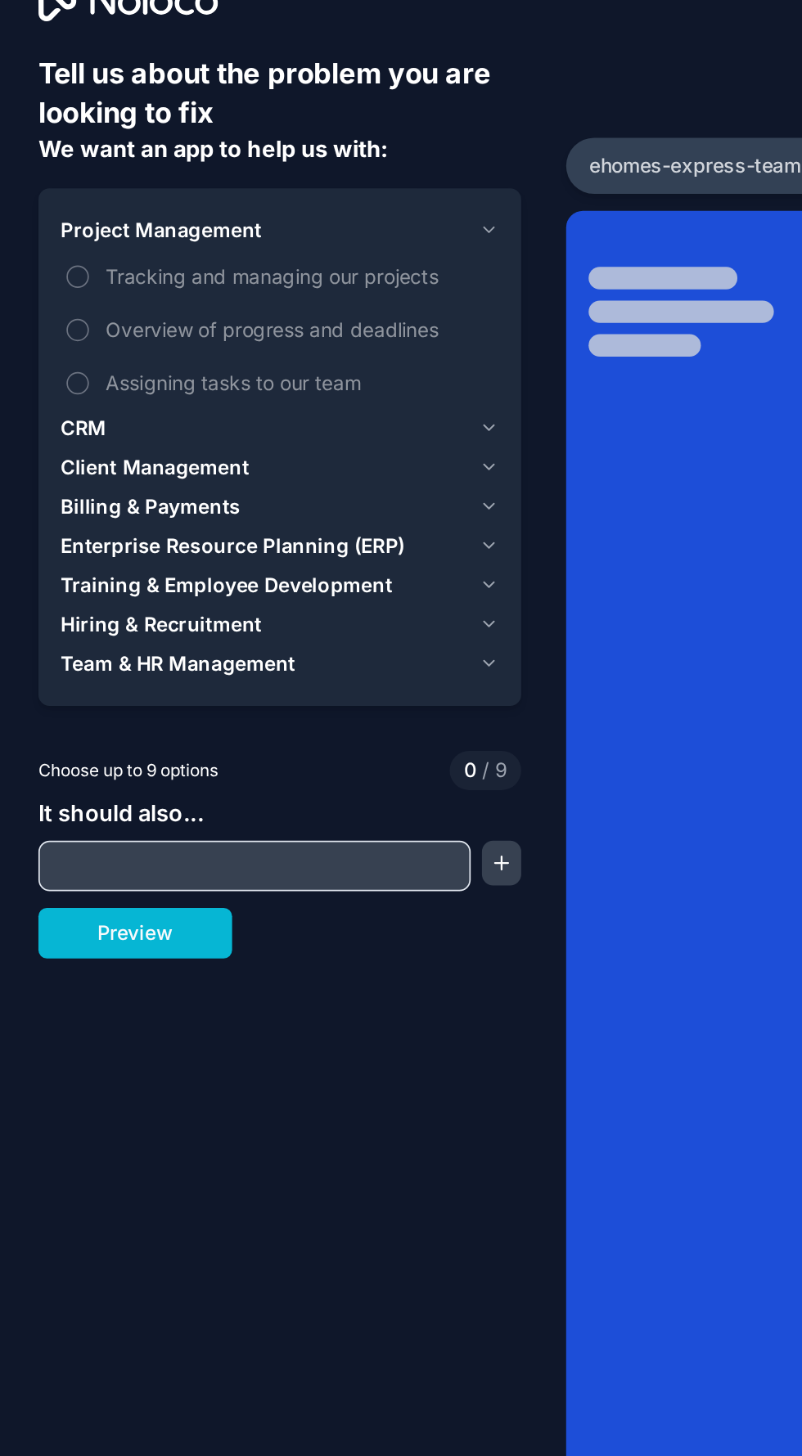
click at [308, 179] on div "Tell us about the problem you are looking to fix We want an app to help us with…" at bounding box center [167, 606] width 334 height 1213
click at [291, 286] on icon "button" at bounding box center [289, 290] width 12 height 13
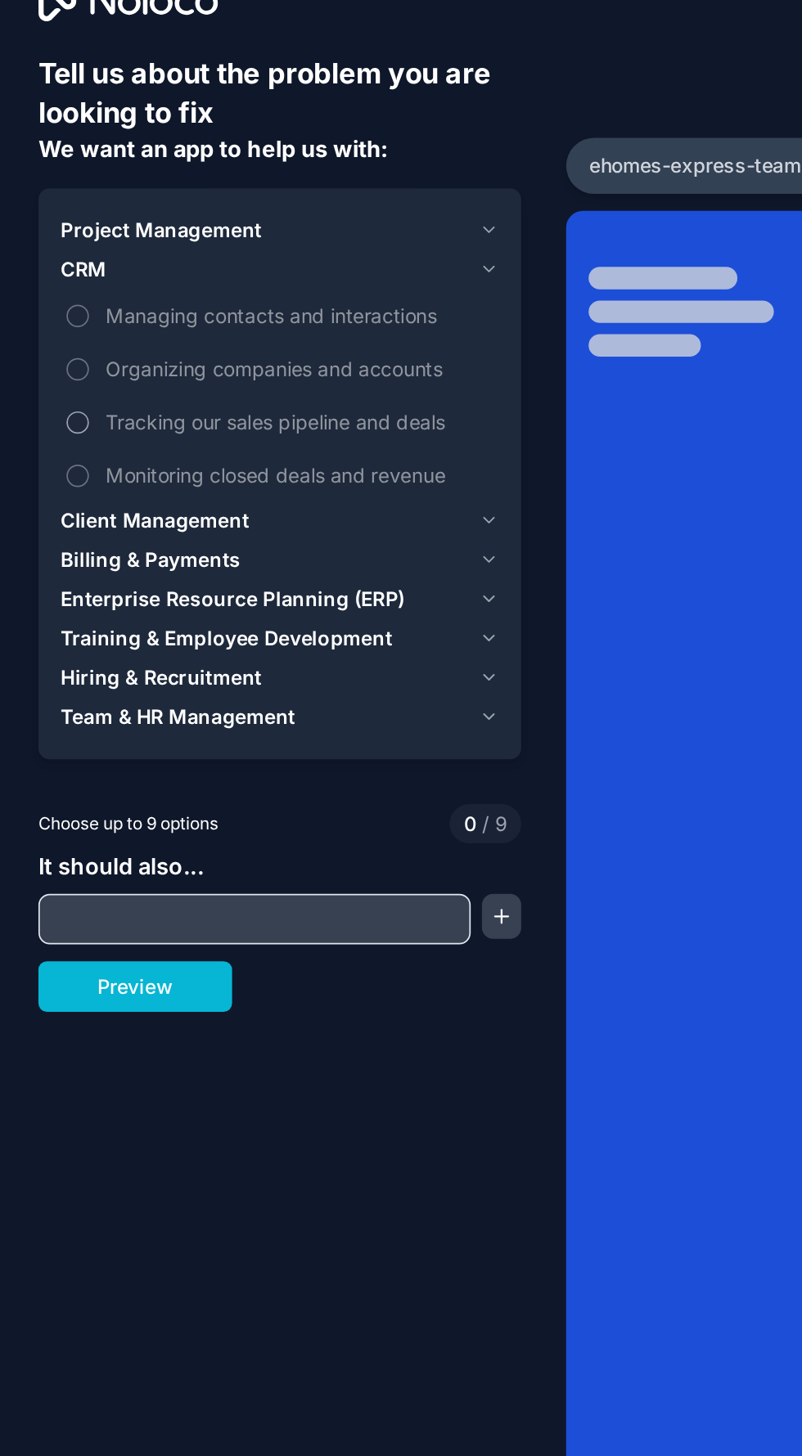
click at [51, 285] on button "Tracking our sales pipeline and deals" at bounding box center [49, 287] width 13 height 13
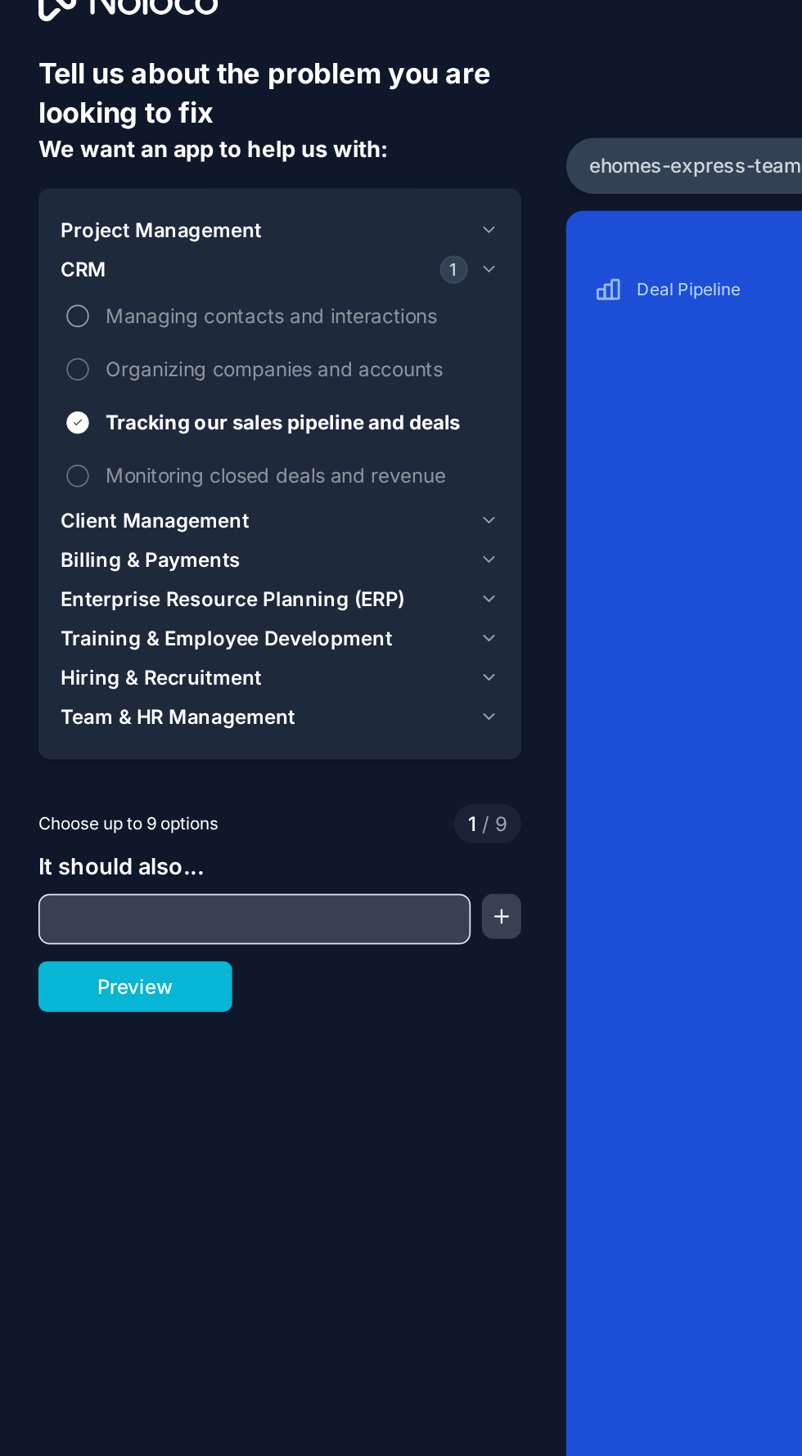
click at [49, 223] on button "Managing contacts and interactions" at bounding box center [49, 224] width 13 height 13
click at [49, 317] on button "Monitoring closed deals and revenue" at bounding box center [49, 318] width 13 height 13
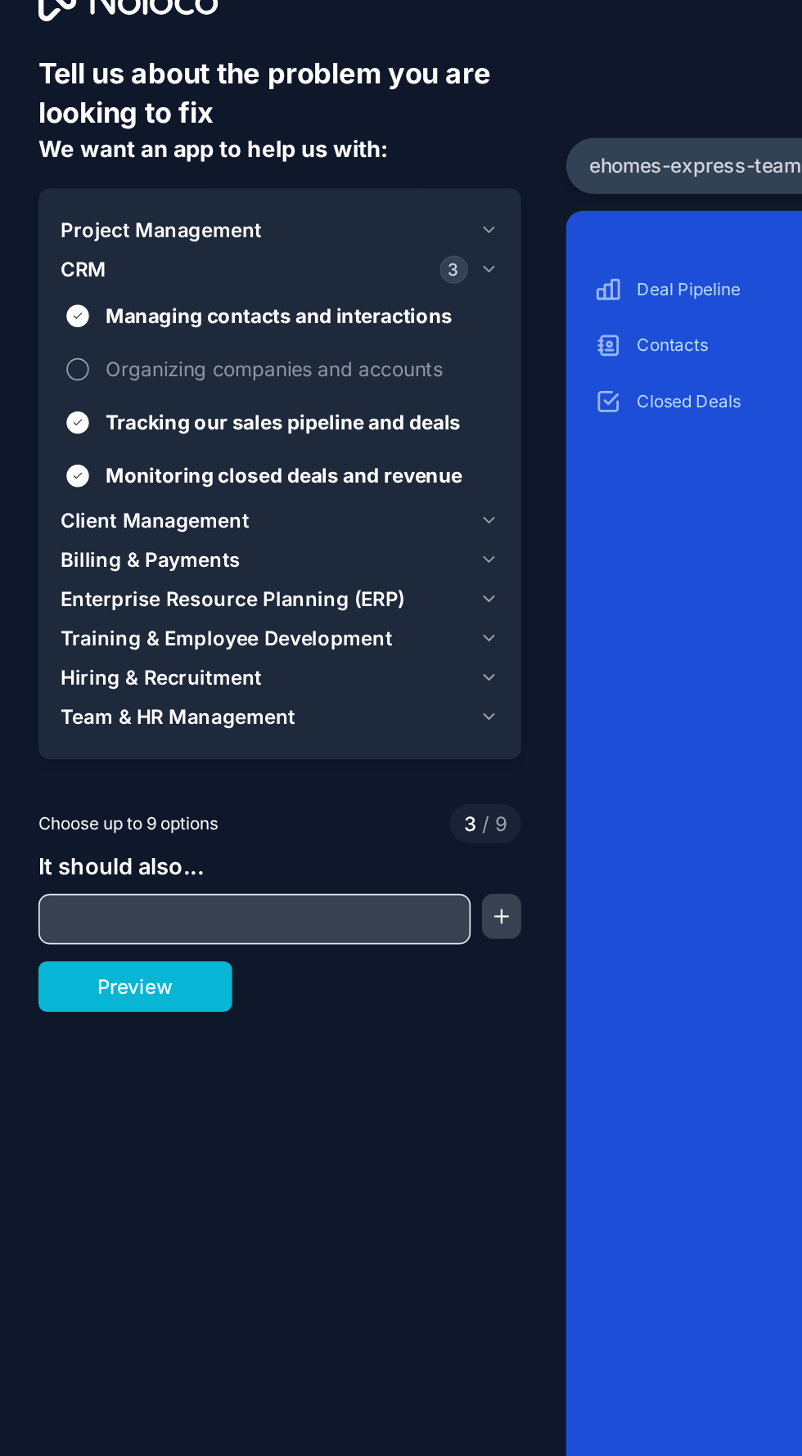
click at [49, 254] on button "Organizing companies and accounts" at bounding box center [49, 256] width 13 height 13
click at [290, 343] on icon "button" at bounding box center [289, 344] width 6 height 3
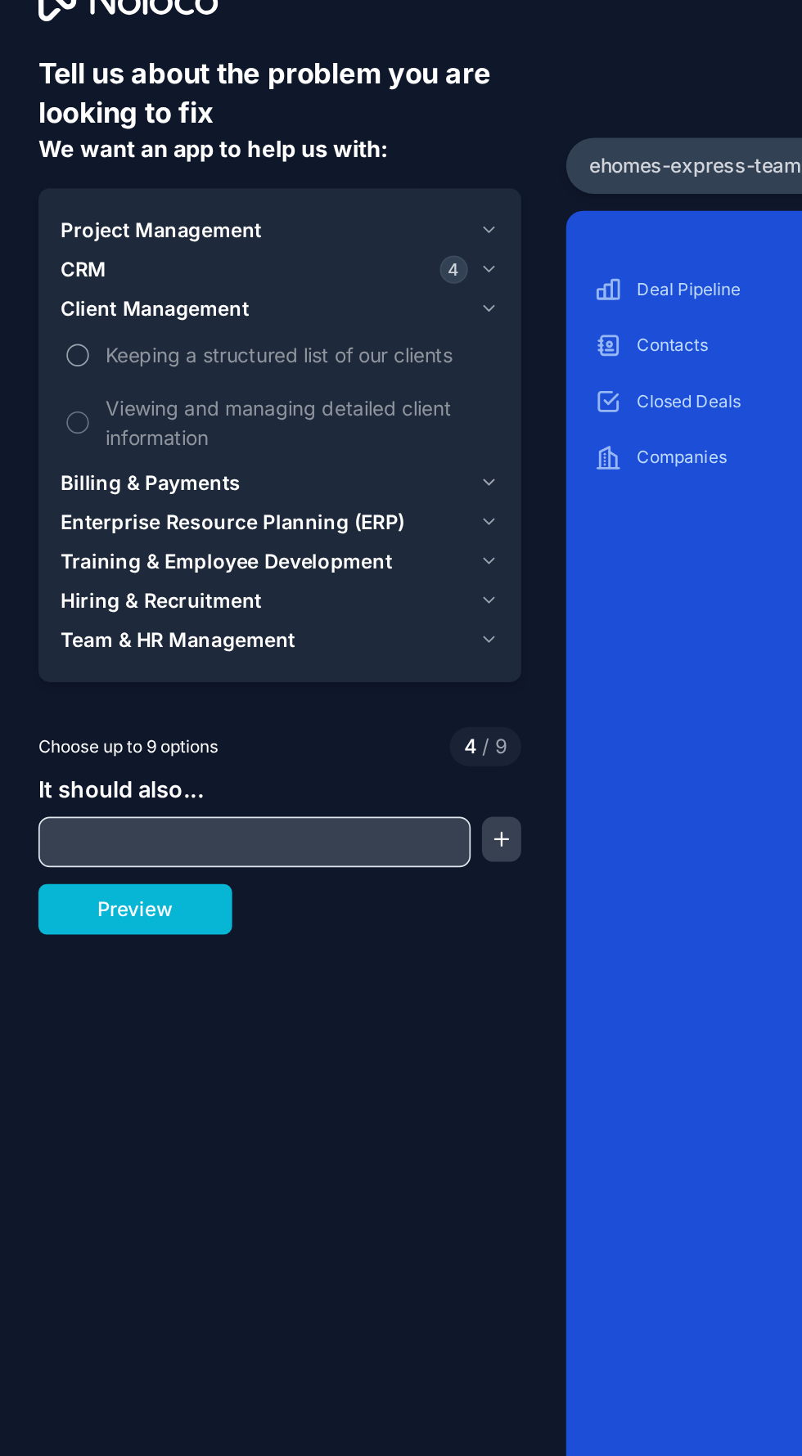
click at [51, 247] on button "Keeping a structured list of our clients" at bounding box center [49, 247] width 13 height 13
click at [66, 281] on span "Viewing and managing detailed client information" at bounding box center [178, 287] width 226 height 34
click at [56, 281] on button "Viewing and managing detailed client information" at bounding box center [49, 287] width 13 height 13
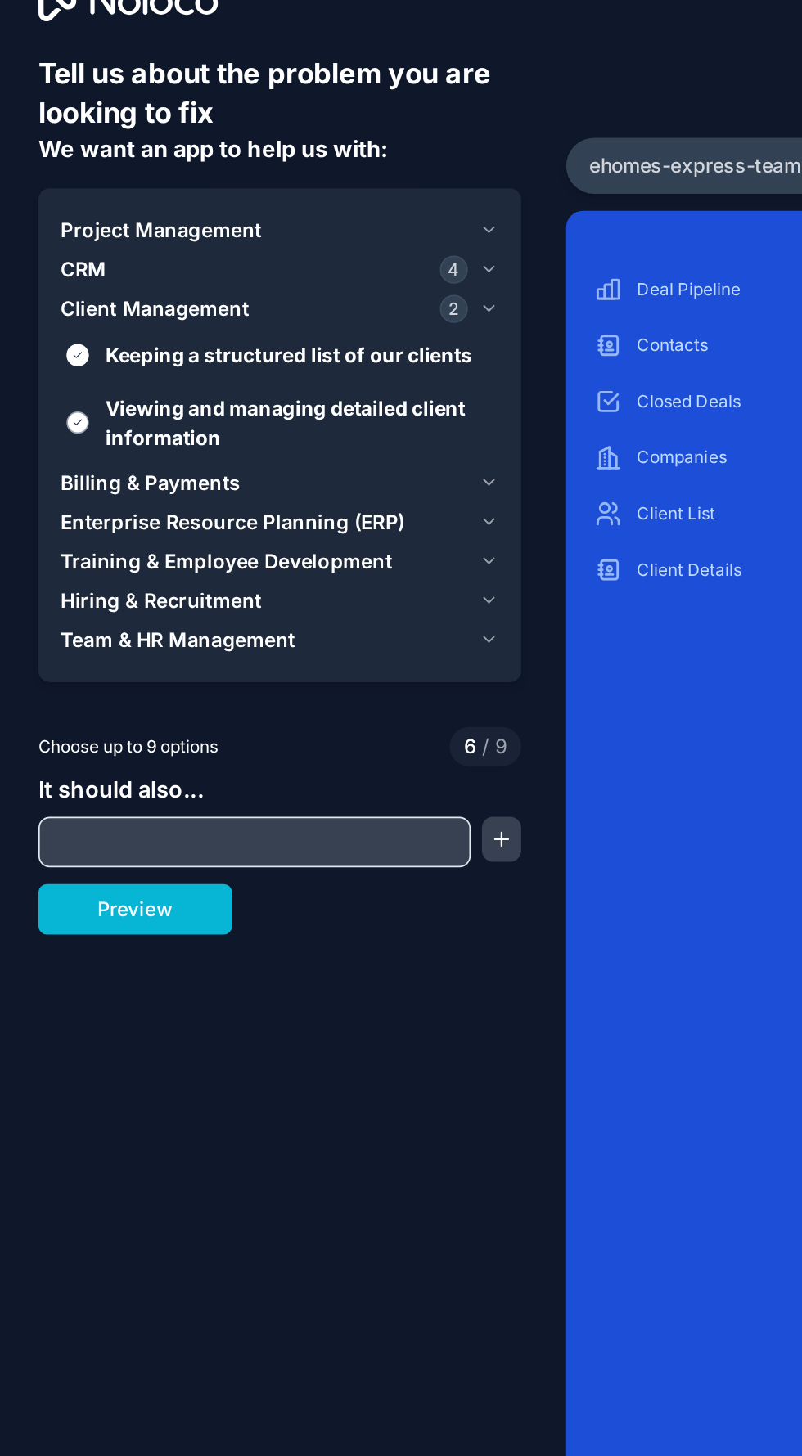
click at [290, 304] on span "Viewing and managing detailed client information" at bounding box center [178, 287] width 226 height 34
click at [56, 294] on button "Viewing and managing detailed client information" at bounding box center [49, 287] width 13 height 13
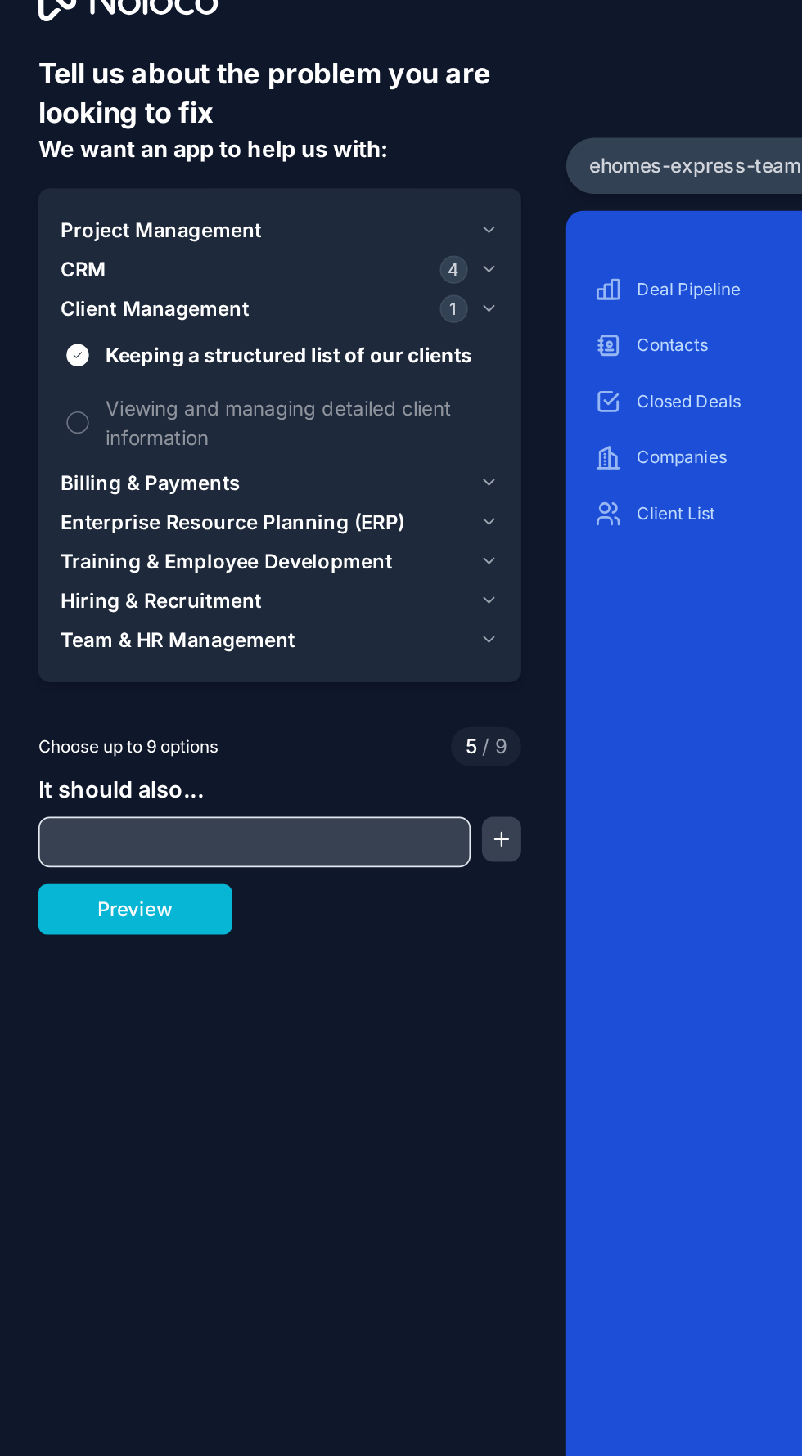
click at [288, 322] on icon "button" at bounding box center [289, 322] width 12 height 13
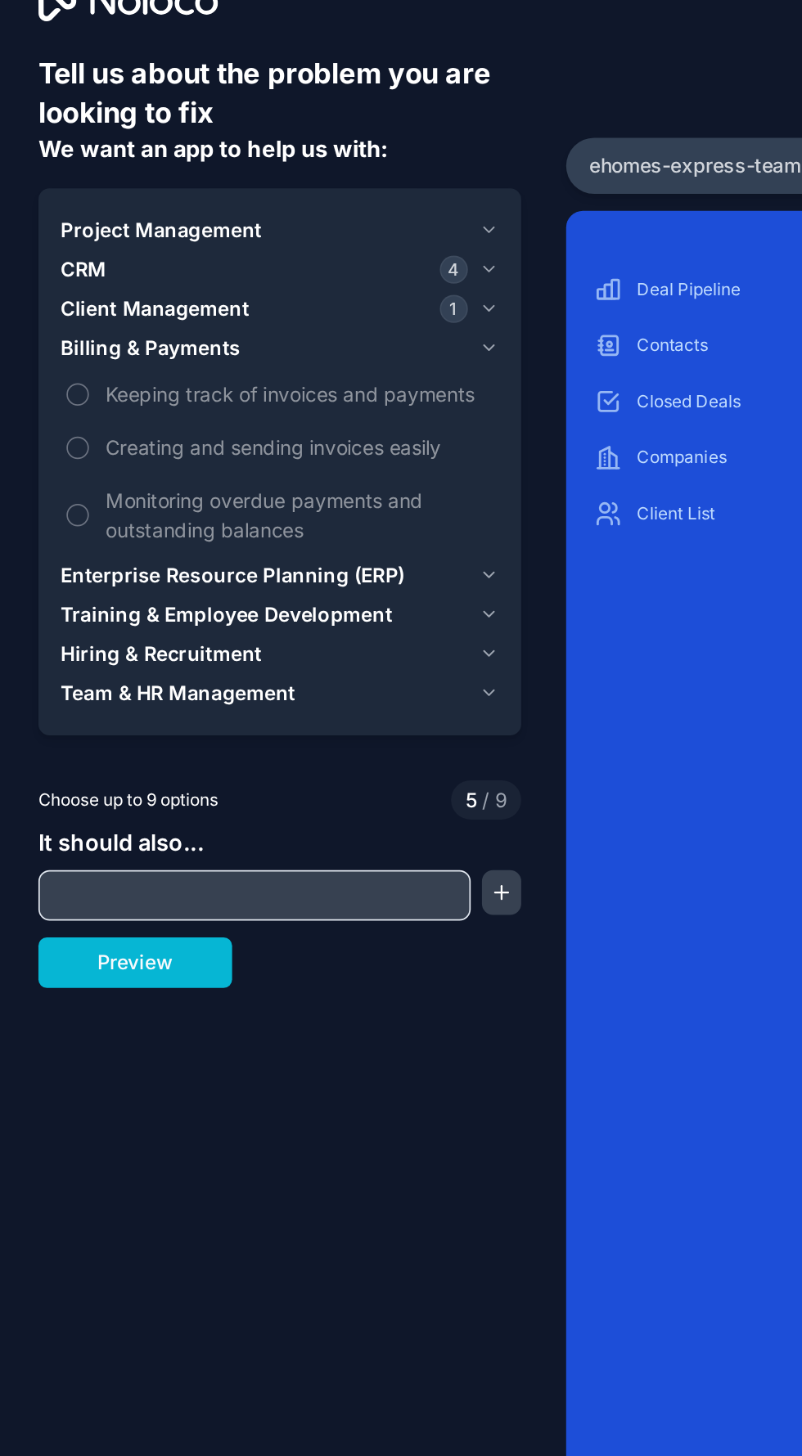
click at [310, 361] on div "Tell us about the problem you are looking to fix We want an app to help us with…" at bounding box center [167, 606] width 334 height 1213
click at [308, 376] on div "Tell us about the problem you are looking to fix We want an app to help us with…" at bounding box center [167, 606] width 334 height 1213
click at [289, 376] on icon "button" at bounding box center [289, 376] width 12 height 13
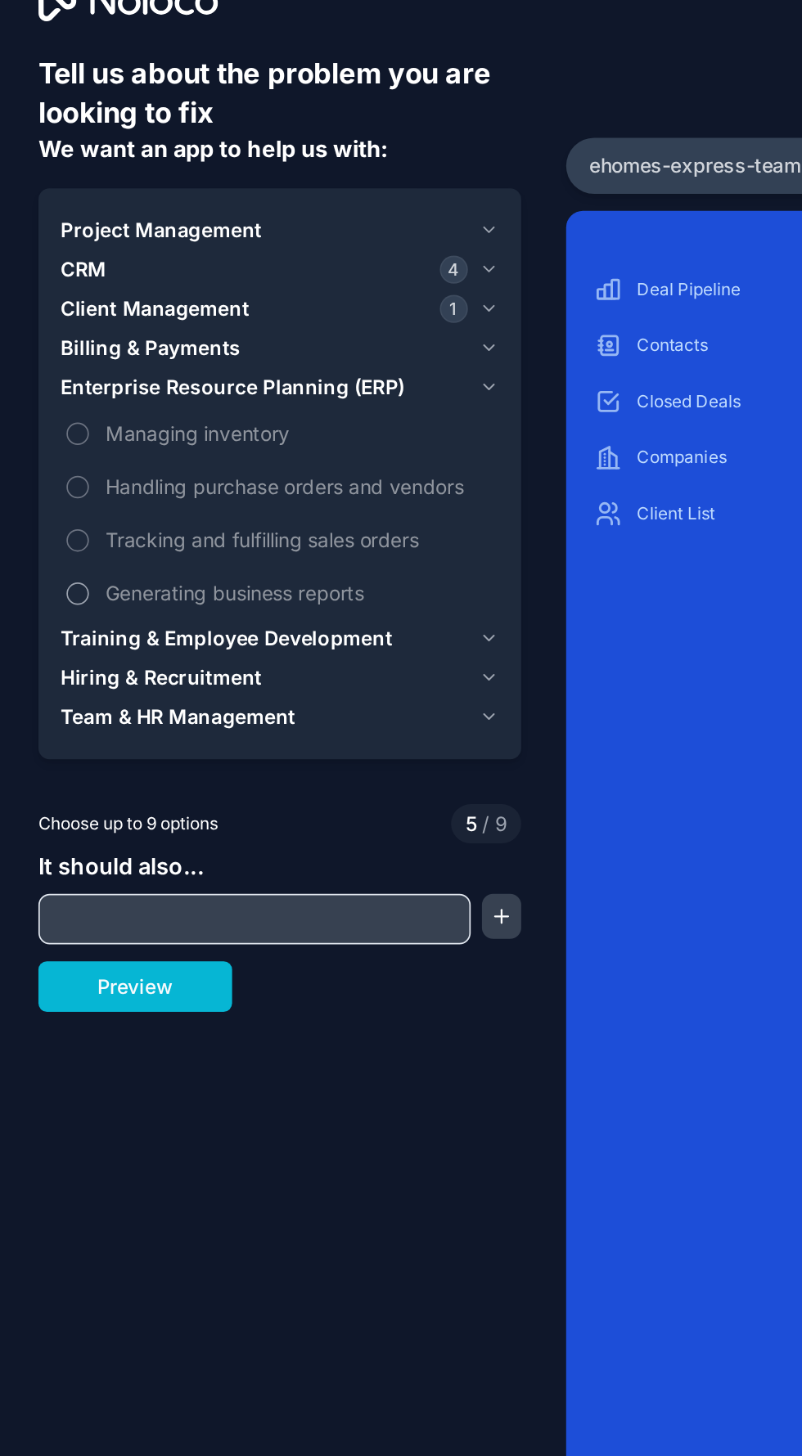
click at [289, 377] on label "Generating business reports" at bounding box center [166, 386] width 255 height 30
click at [56, 380] on button "Generating business reports" at bounding box center [49, 386] width 13 height 13
click at [49, 293] on button "Managing inventory" at bounding box center [49, 293] width 13 height 13
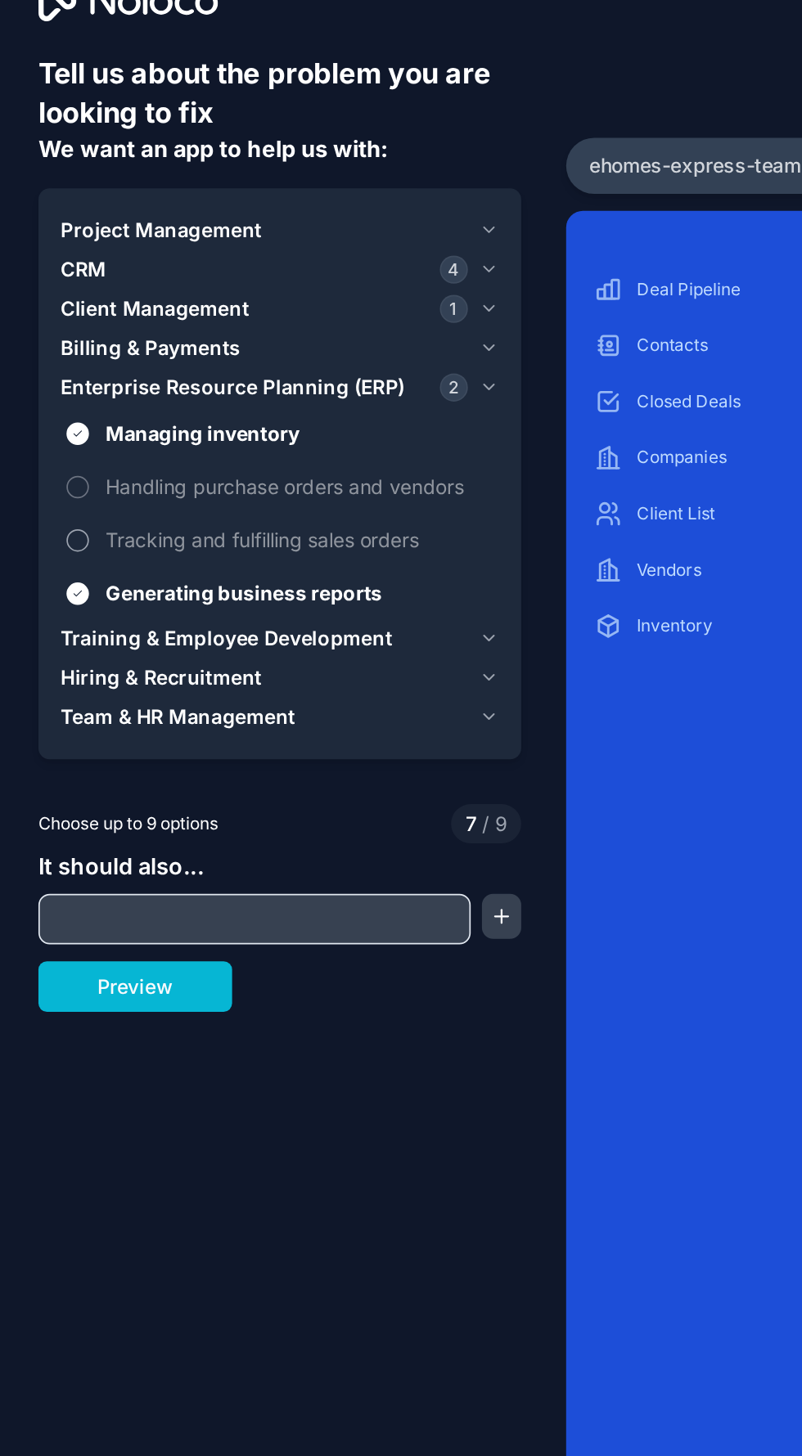
click at [51, 352] on button "Tracking and fulfilling sales orders" at bounding box center [49, 355] width 13 height 13
click at [200, 568] on input "text" at bounding box center [152, 576] width 244 height 23
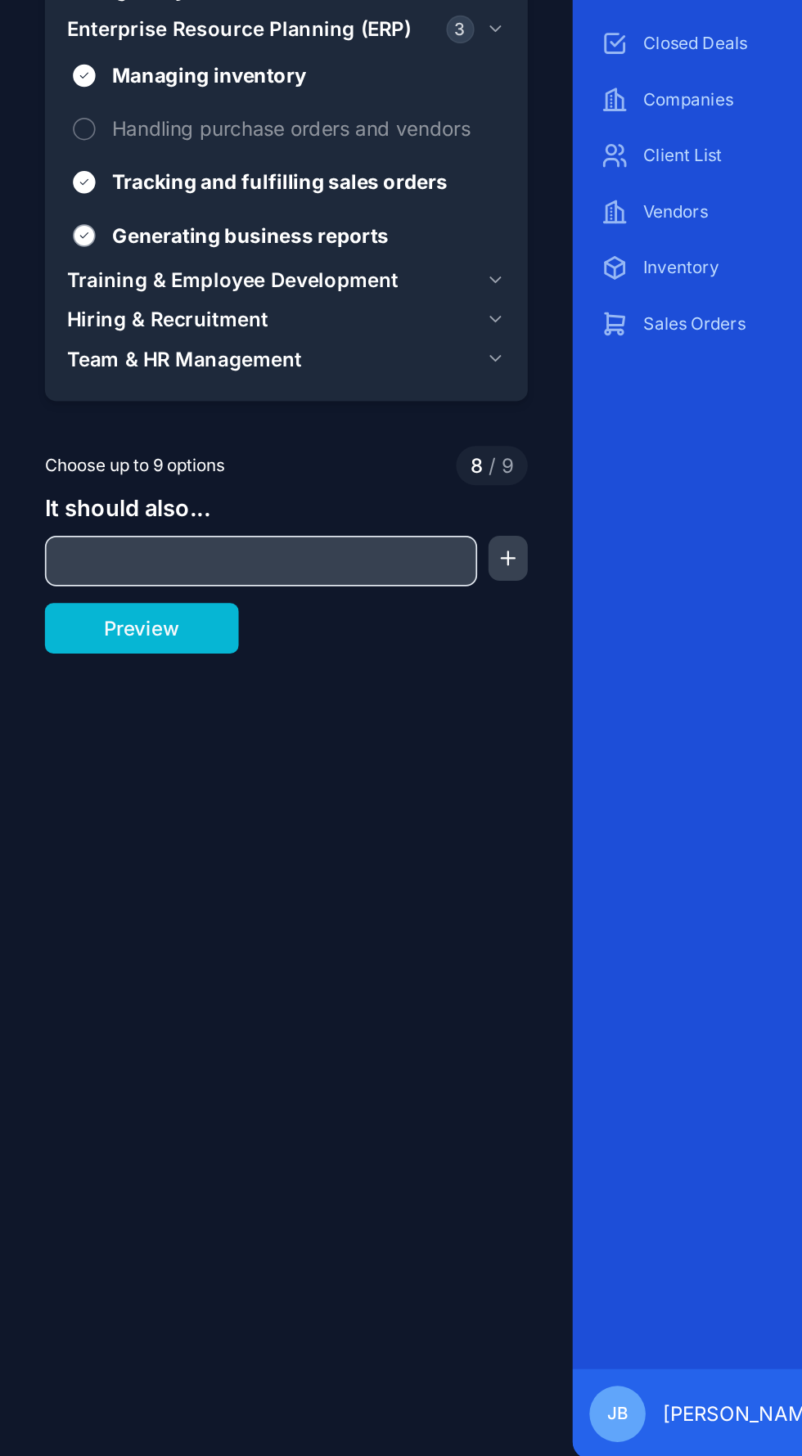
click at [52, 386] on button "Generating business reports" at bounding box center [49, 386] width 13 height 13
click at [51, 389] on button "Generating business reports" at bounding box center [49, 386] width 13 height 13
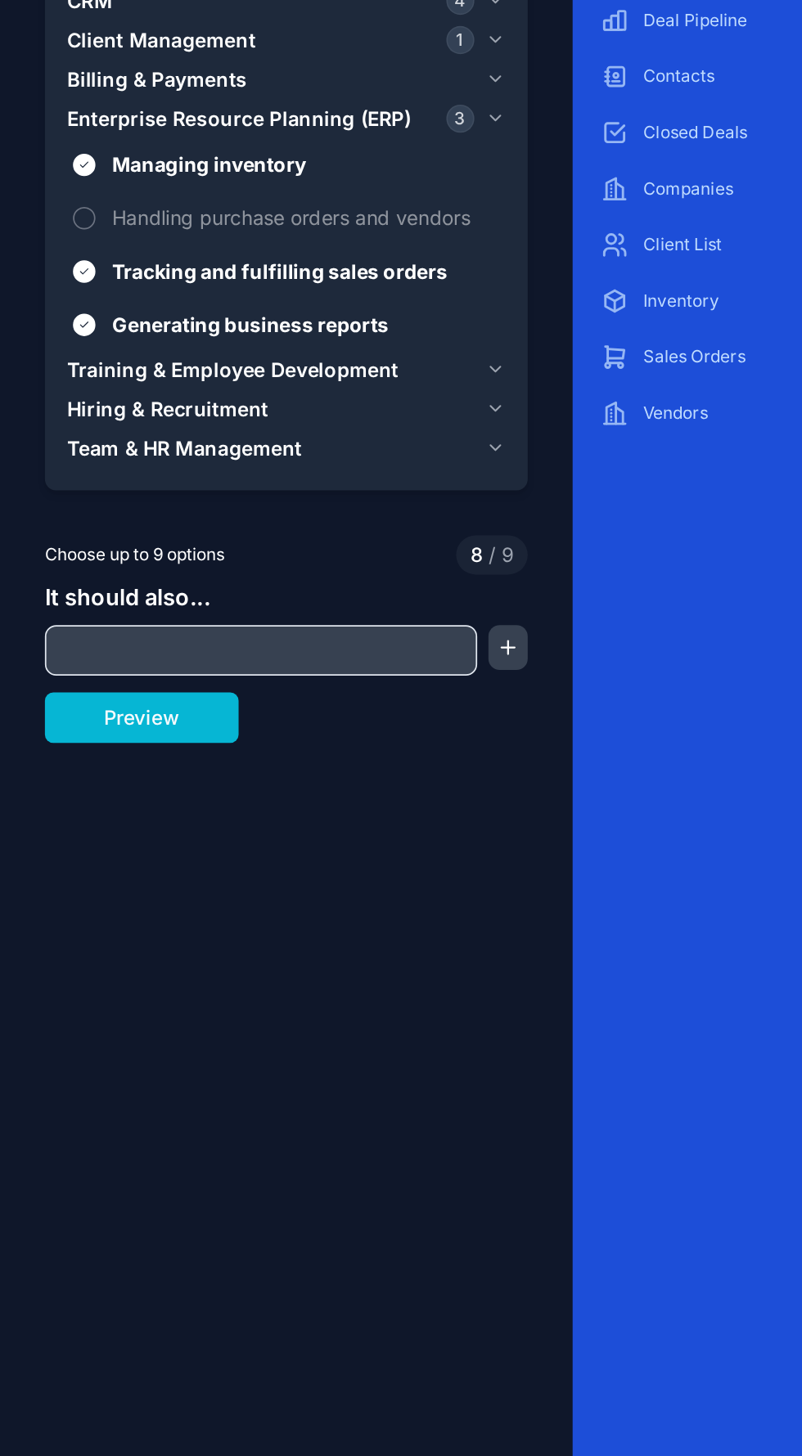
click at [187, 578] on input "text" at bounding box center [152, 576] width 244 height 23
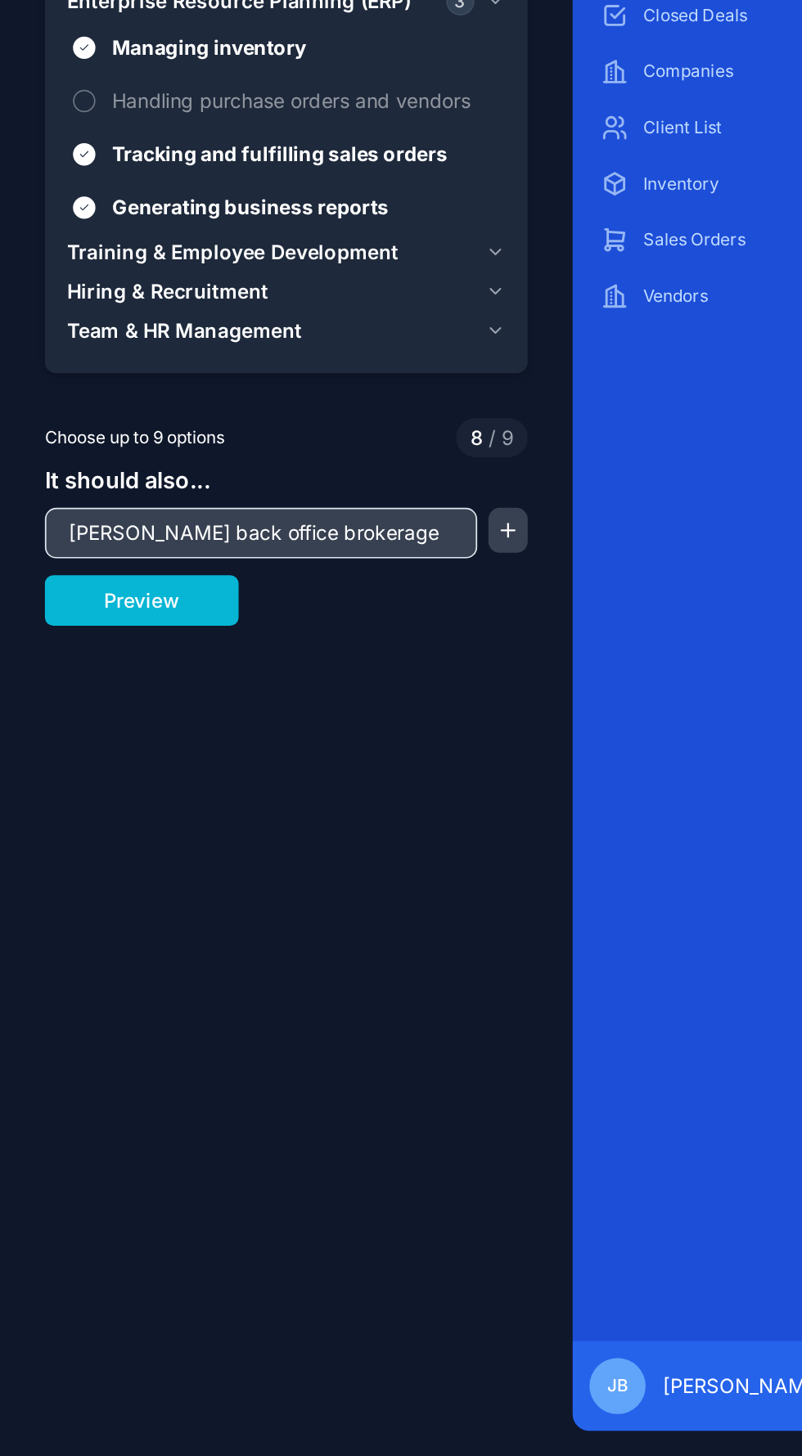
click at [49, 569] on input "Jandle back office brokerage" at bounding box center [152, 576] width 244 height 23
click at [215, 579] on input "Handle back office brokerage" at bounding box center [152, 576] width 244 height 23
type input "Handle back office brokerage tasks, document management, lead processing initia…"
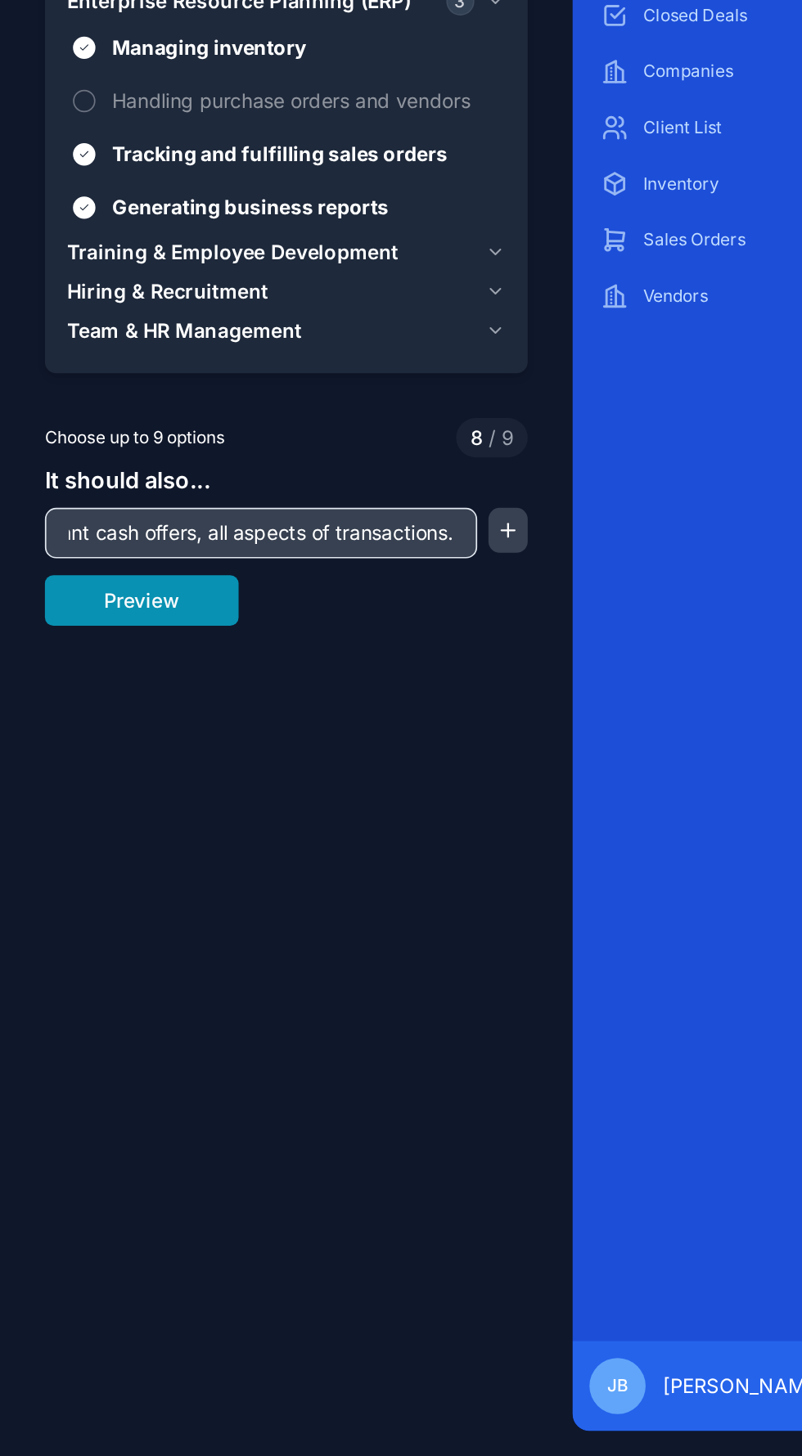
click at [92, 615] on button "Preview" at bounding box center [82, 615] width 113 height 29
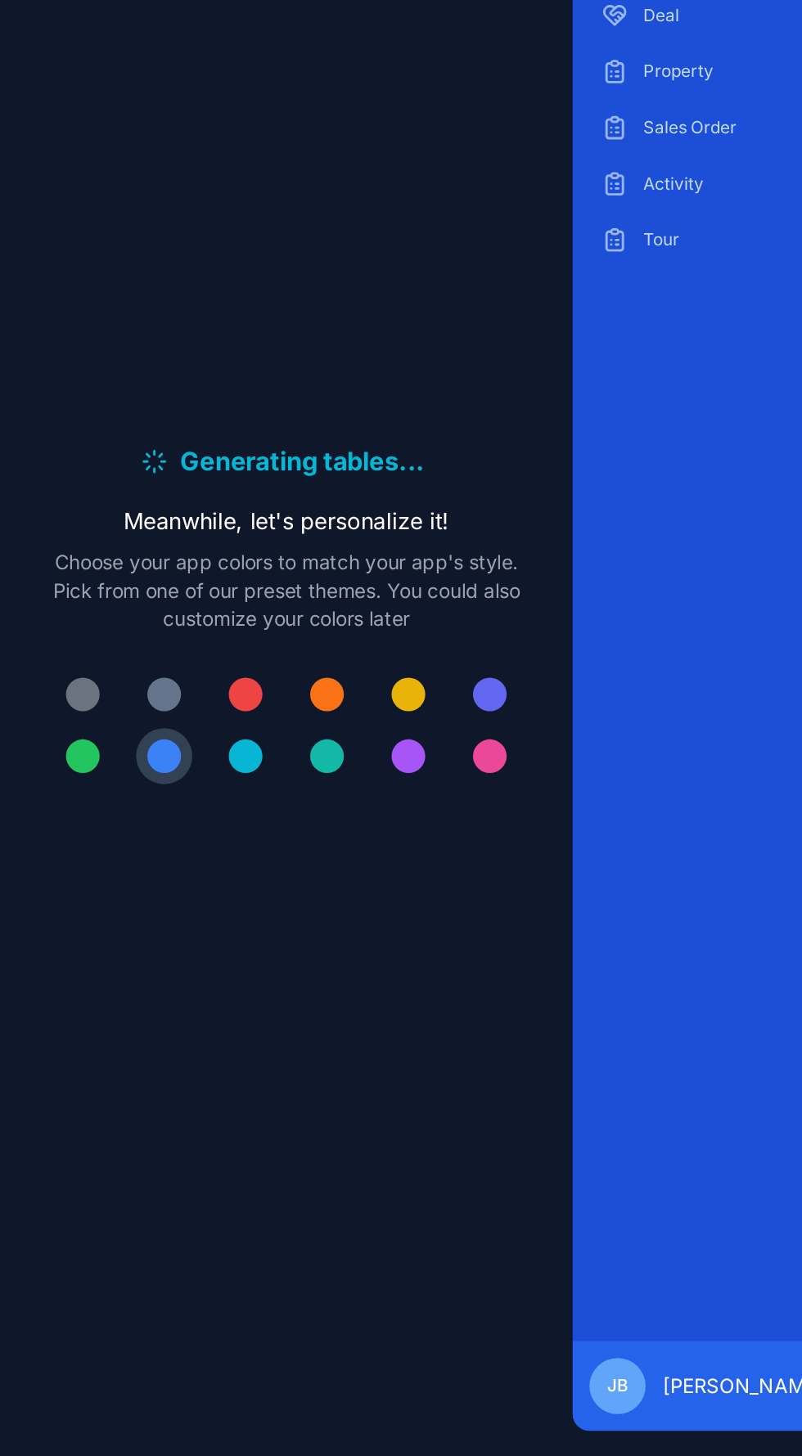
click at [38, 723] on button at bounding box center [48, 707] width 33 height 33
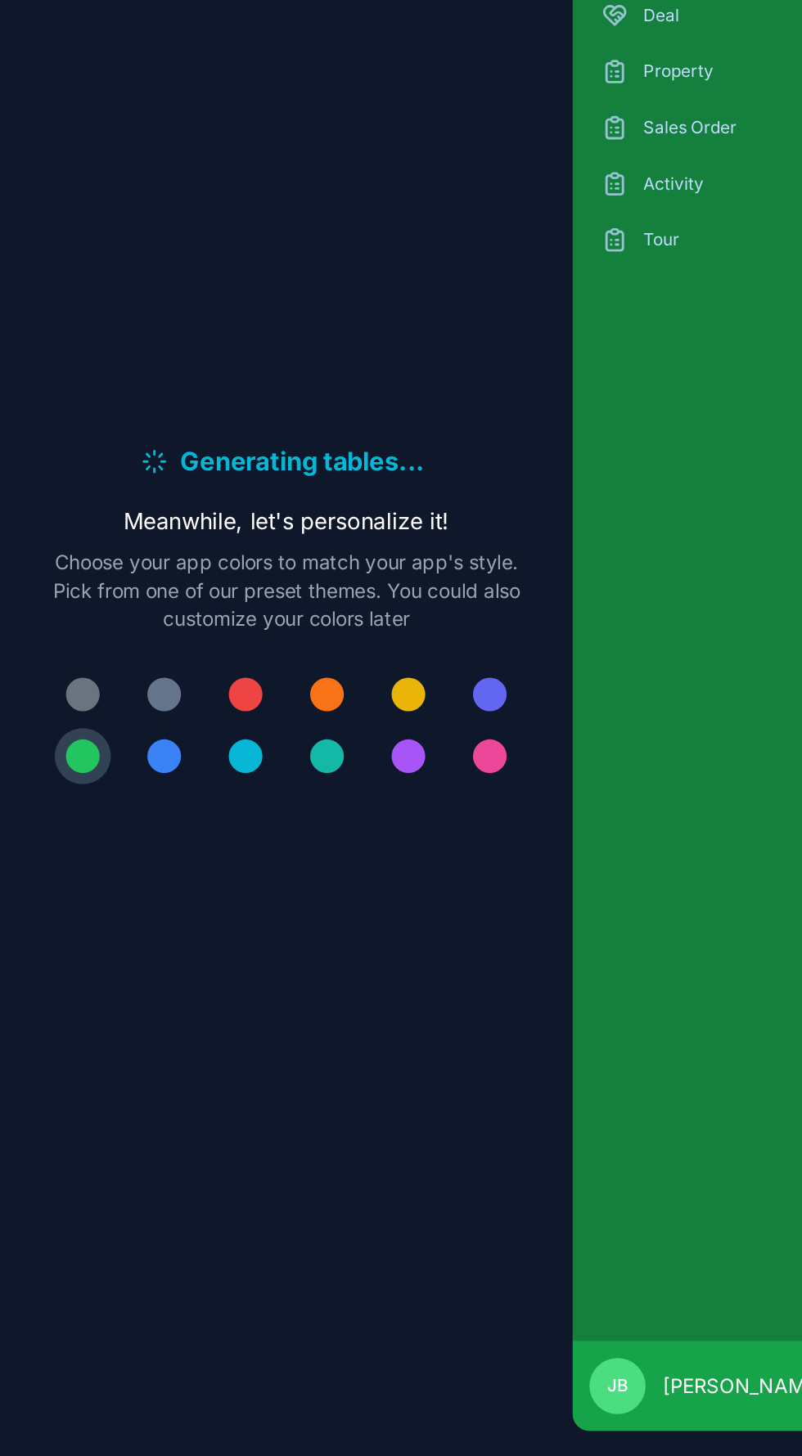
click at [108, 723] on button at bounding box center [95, 707] width 33 height 33
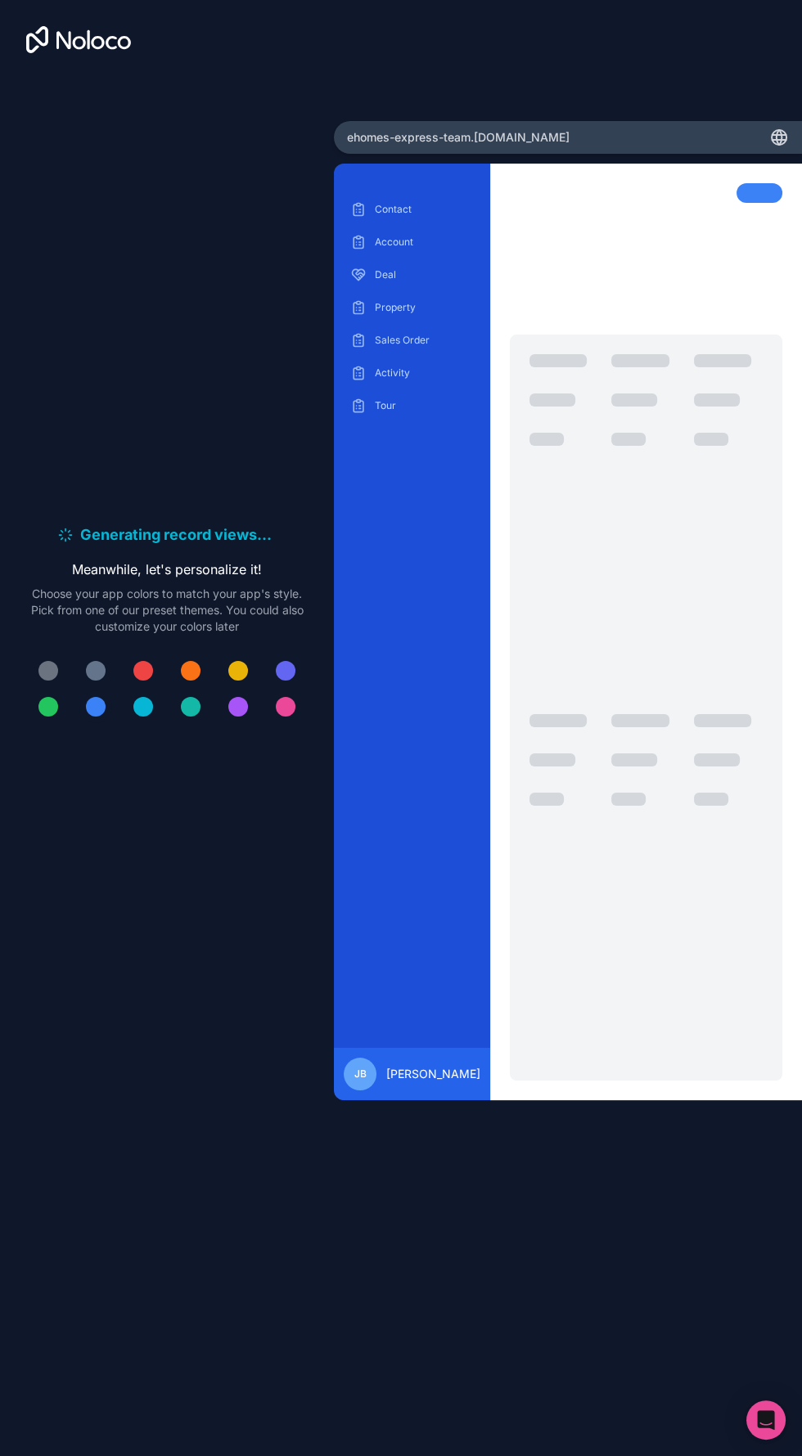
scroll to position [0, 0]
click at [284, 681] on div at bounding box center [286, 671] width 20 height 20
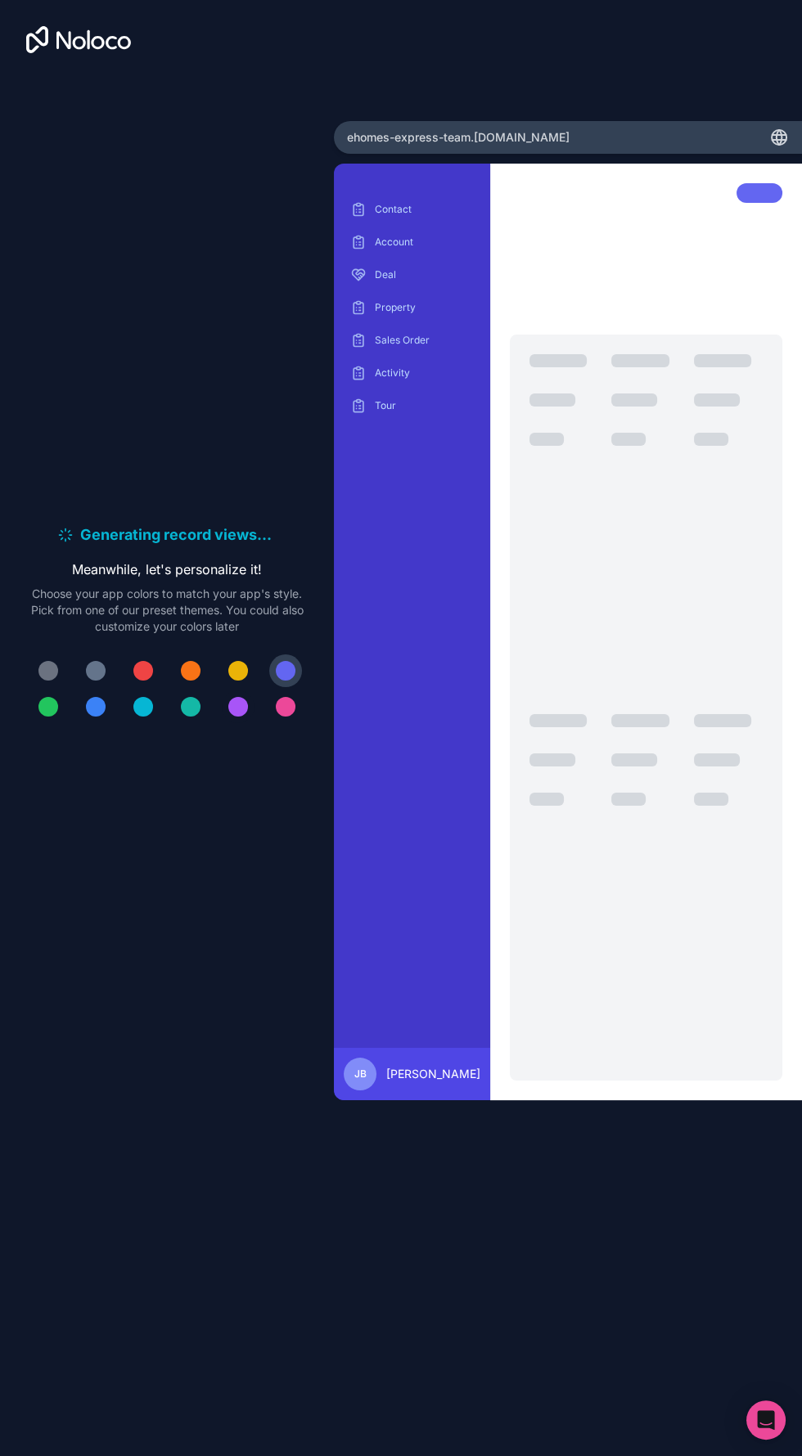
click at [241, 717] on div at bounding box center [238, 707] width 20 height 20
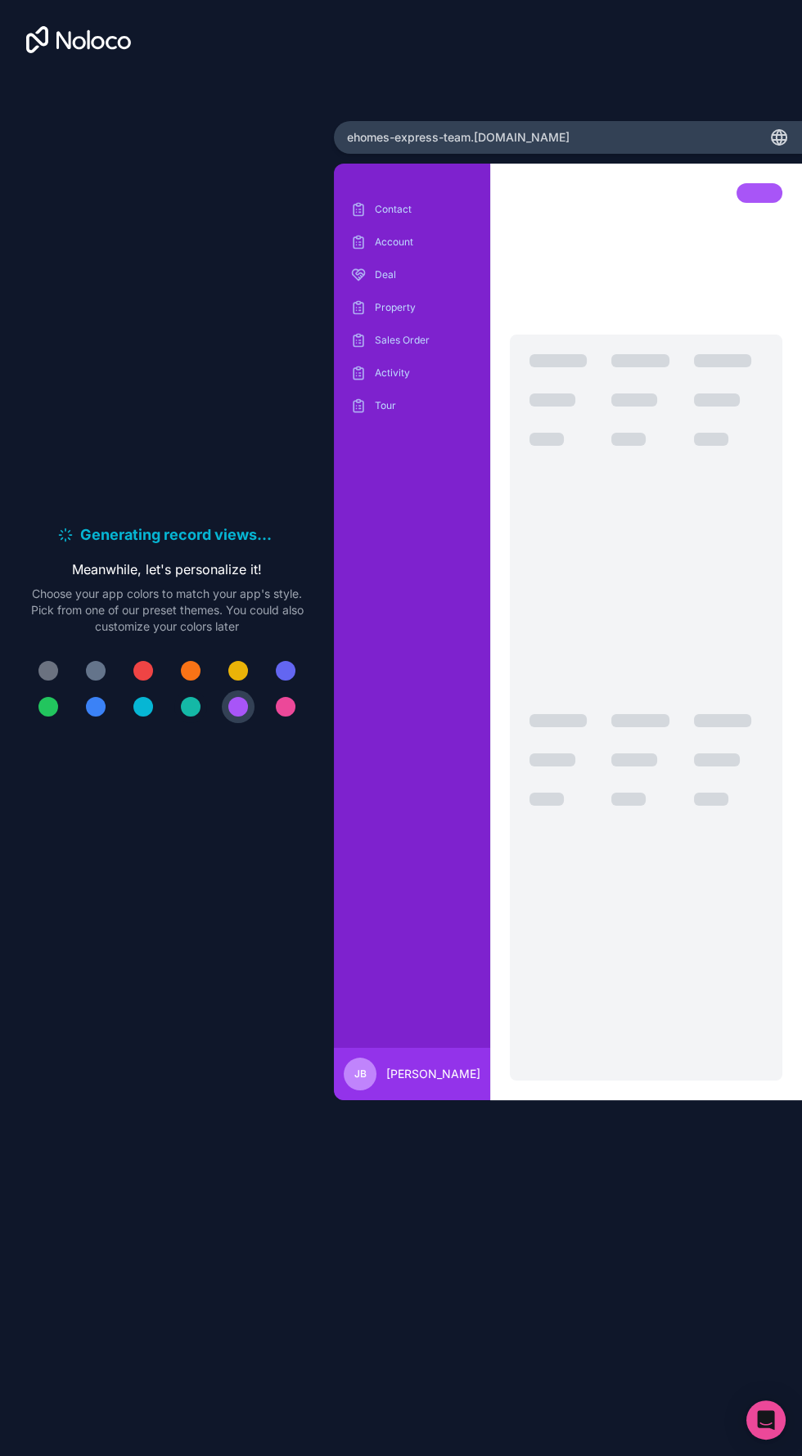
click at [190, 717] on div at bounding box center [191, 707] width 20 height 20
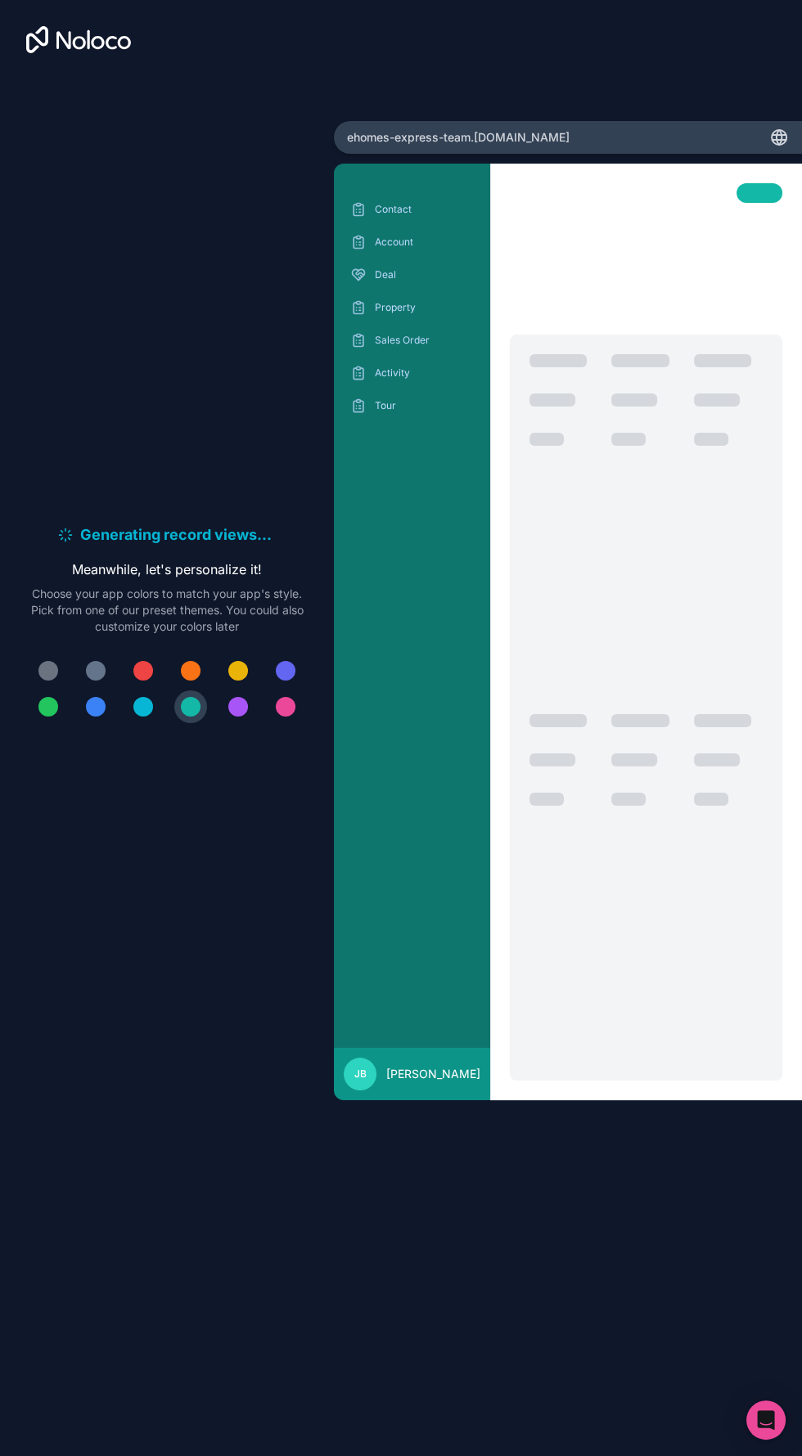
click at [151, 687] on button at bounding box center [143, 671] width 33 height 33
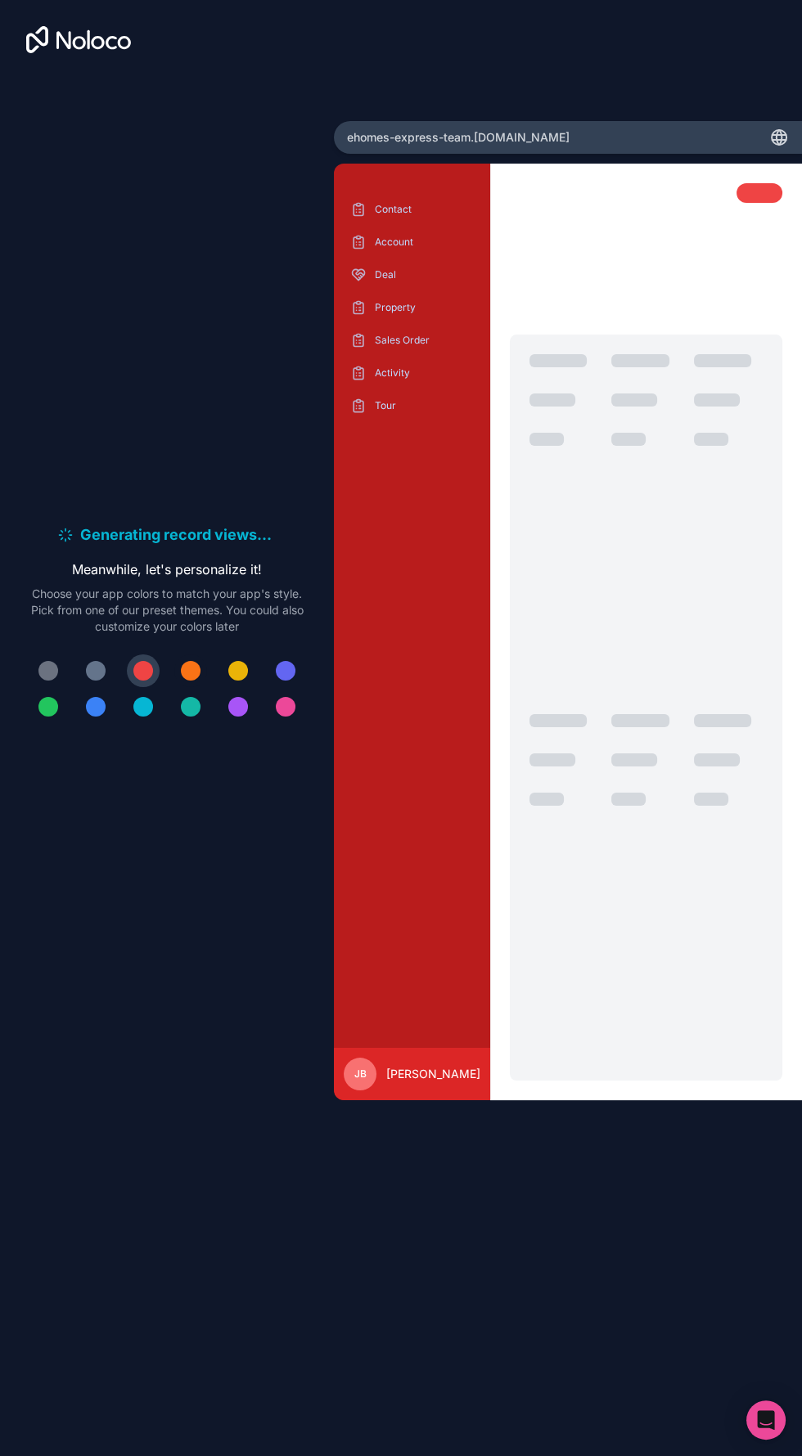
click at [199, 681] on div at bounding box center [191, 671] width 20 height 20
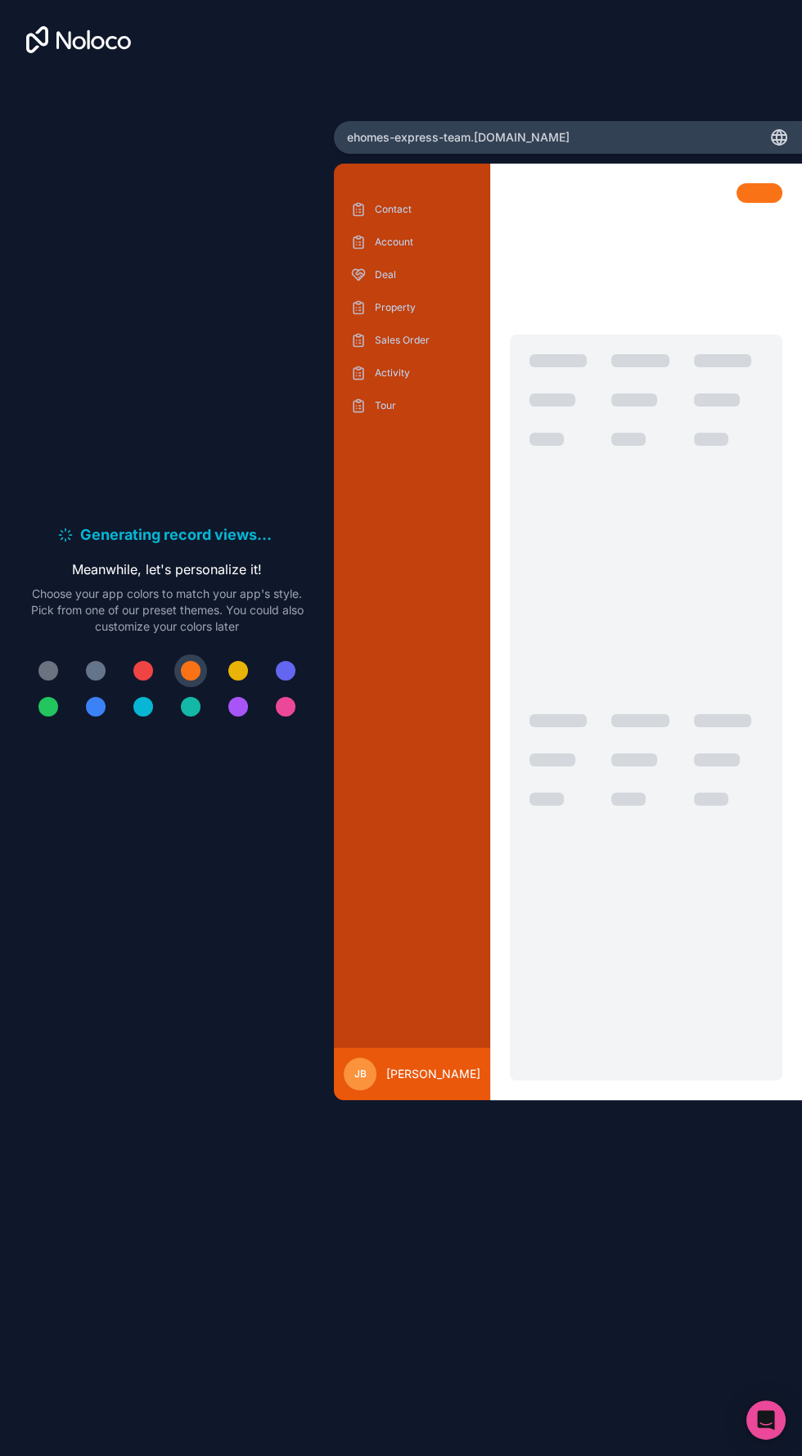
click at [146, 681] on div at bounding box center [143, 671] width 20 height 20
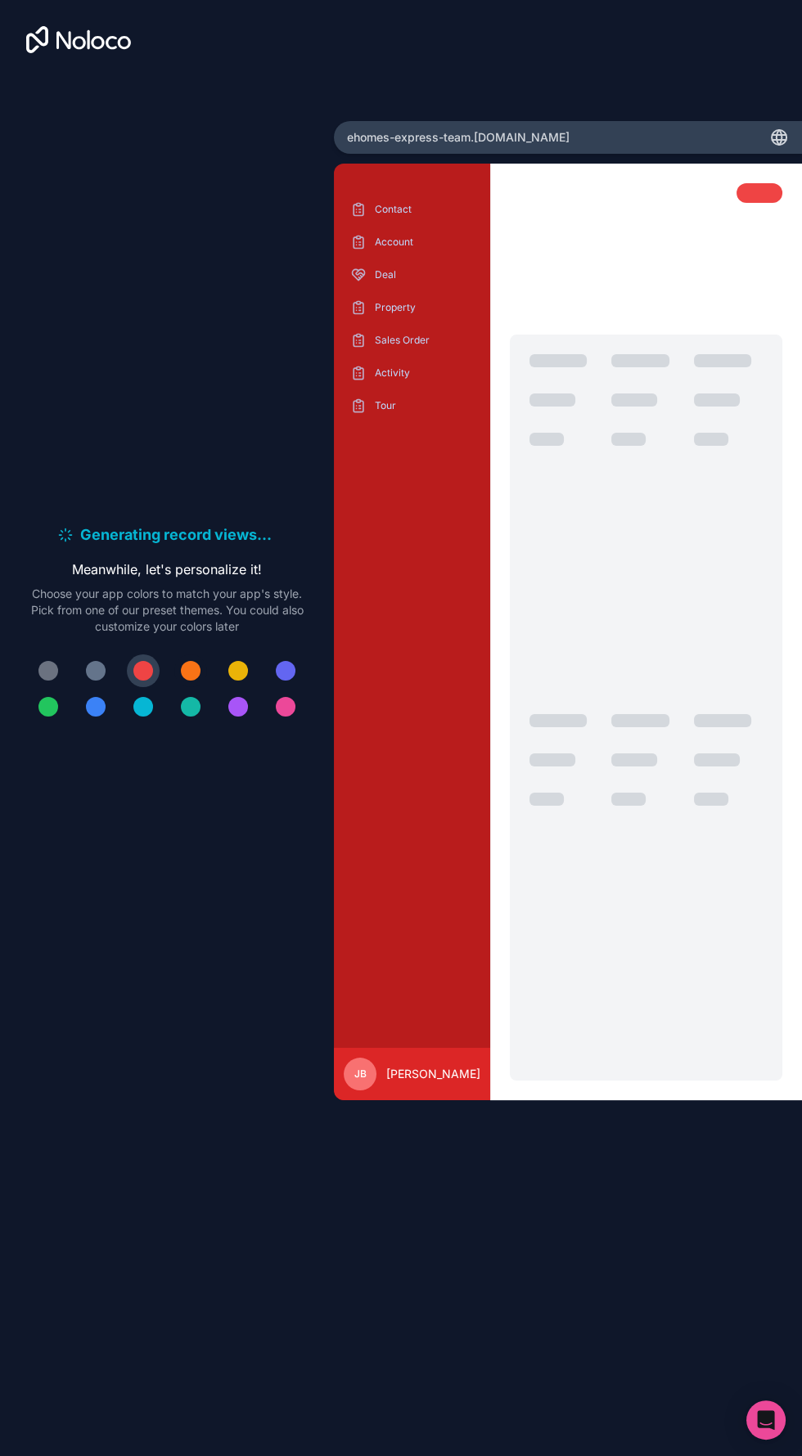
click at [191, 681] on div at bounding box center [191, 671] width 20 height 20
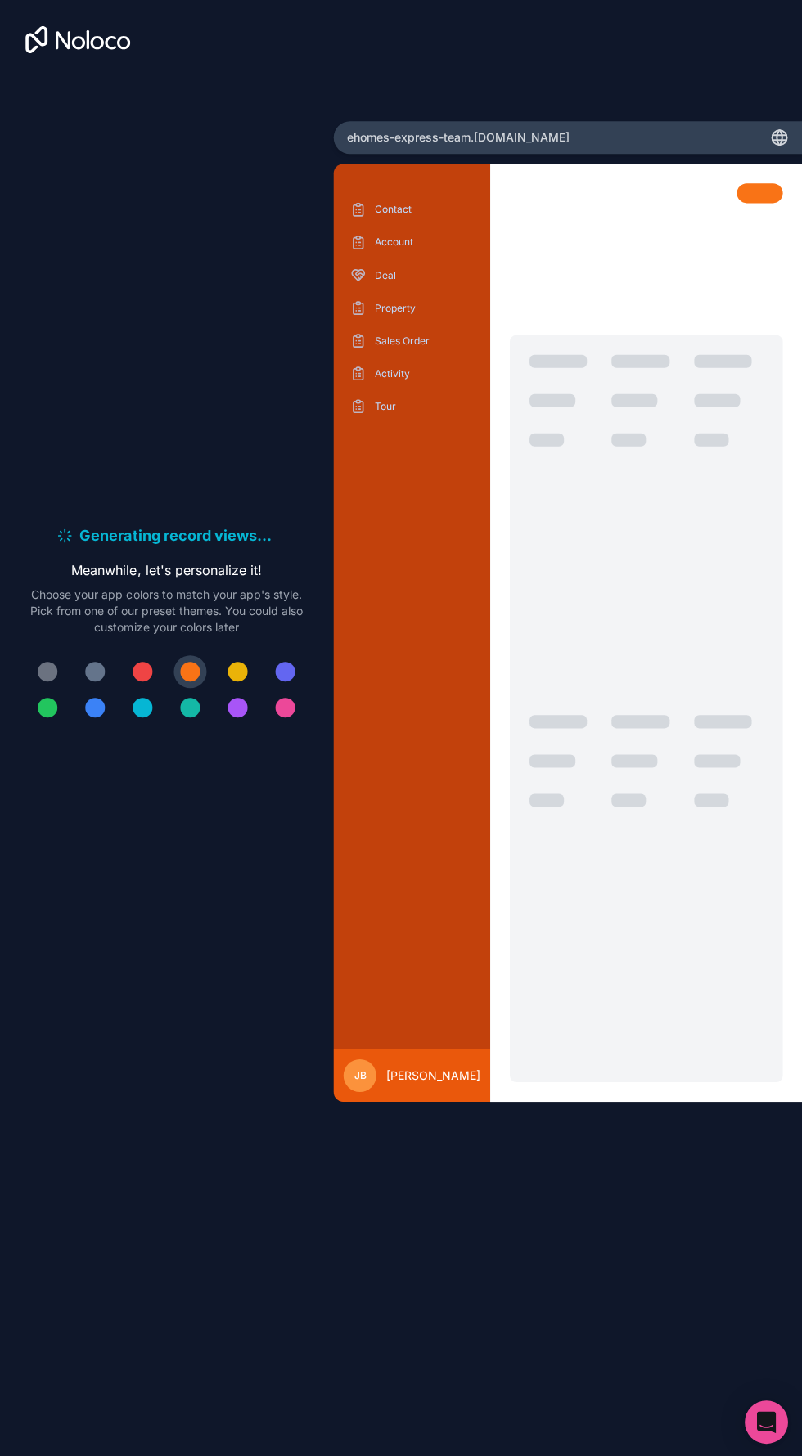
click at [758, 1428] on icon "Open Intercom Messenger" at bounding box center [765, 1420] width 21 height 21
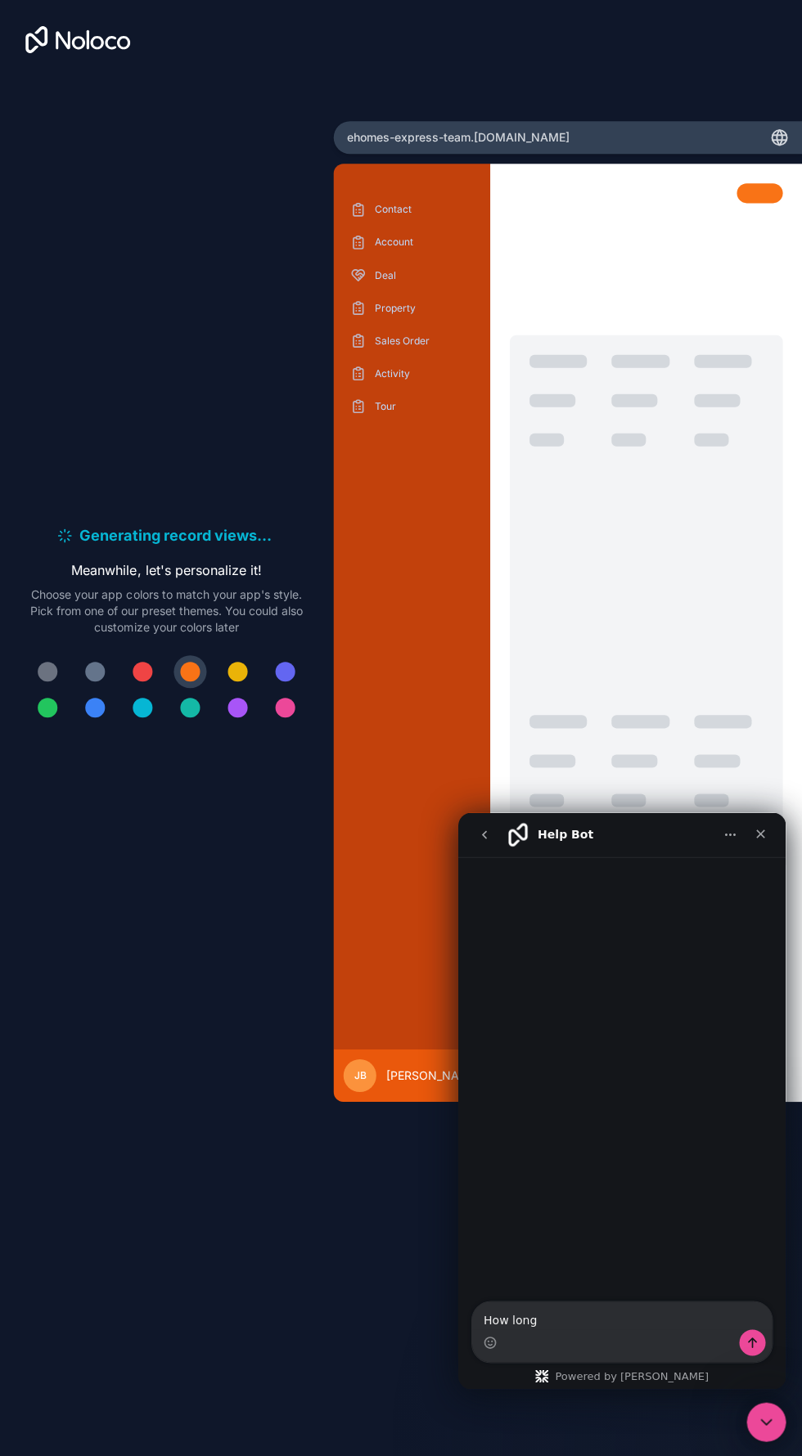
scroll to position [117, 0]
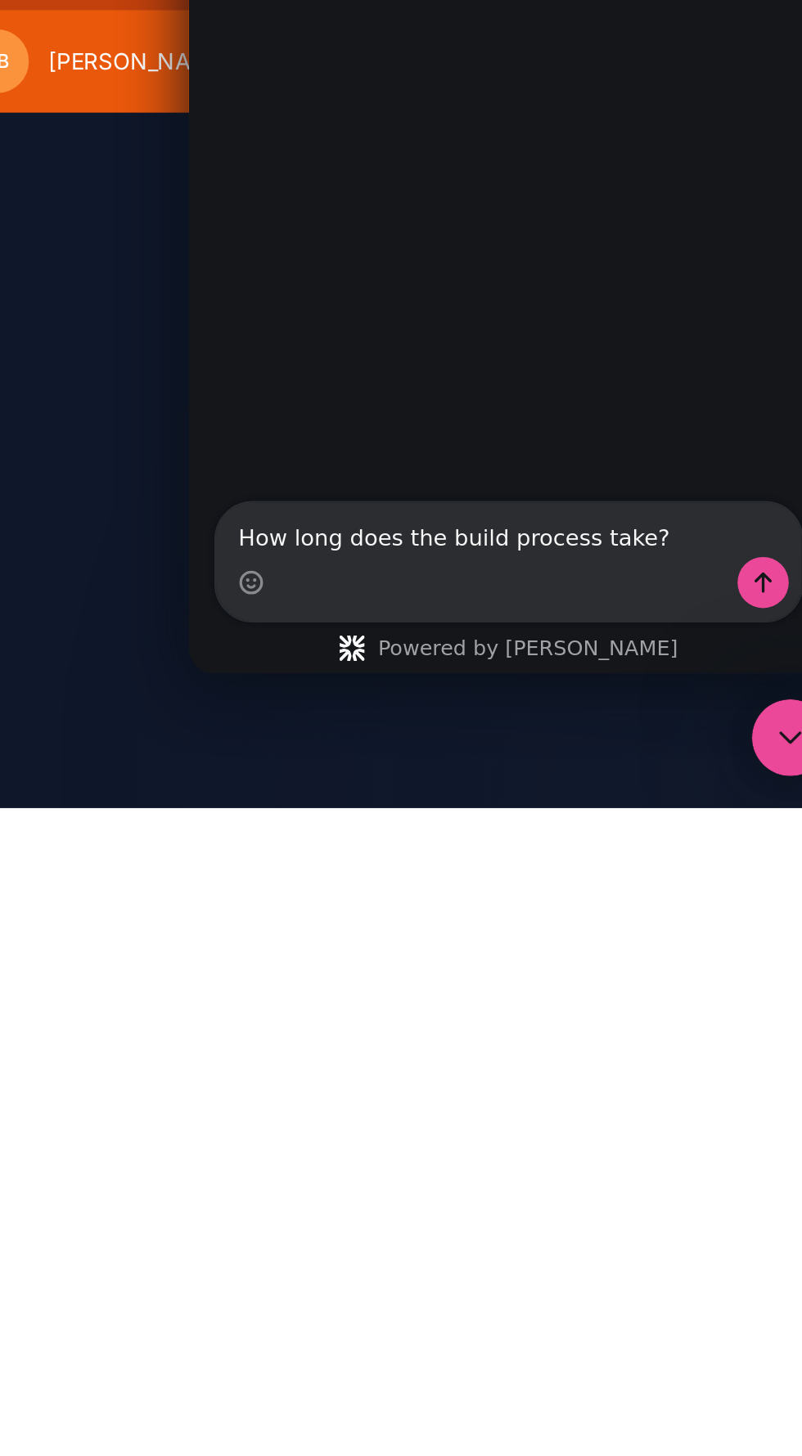
type textarea "How long does the build process take?"
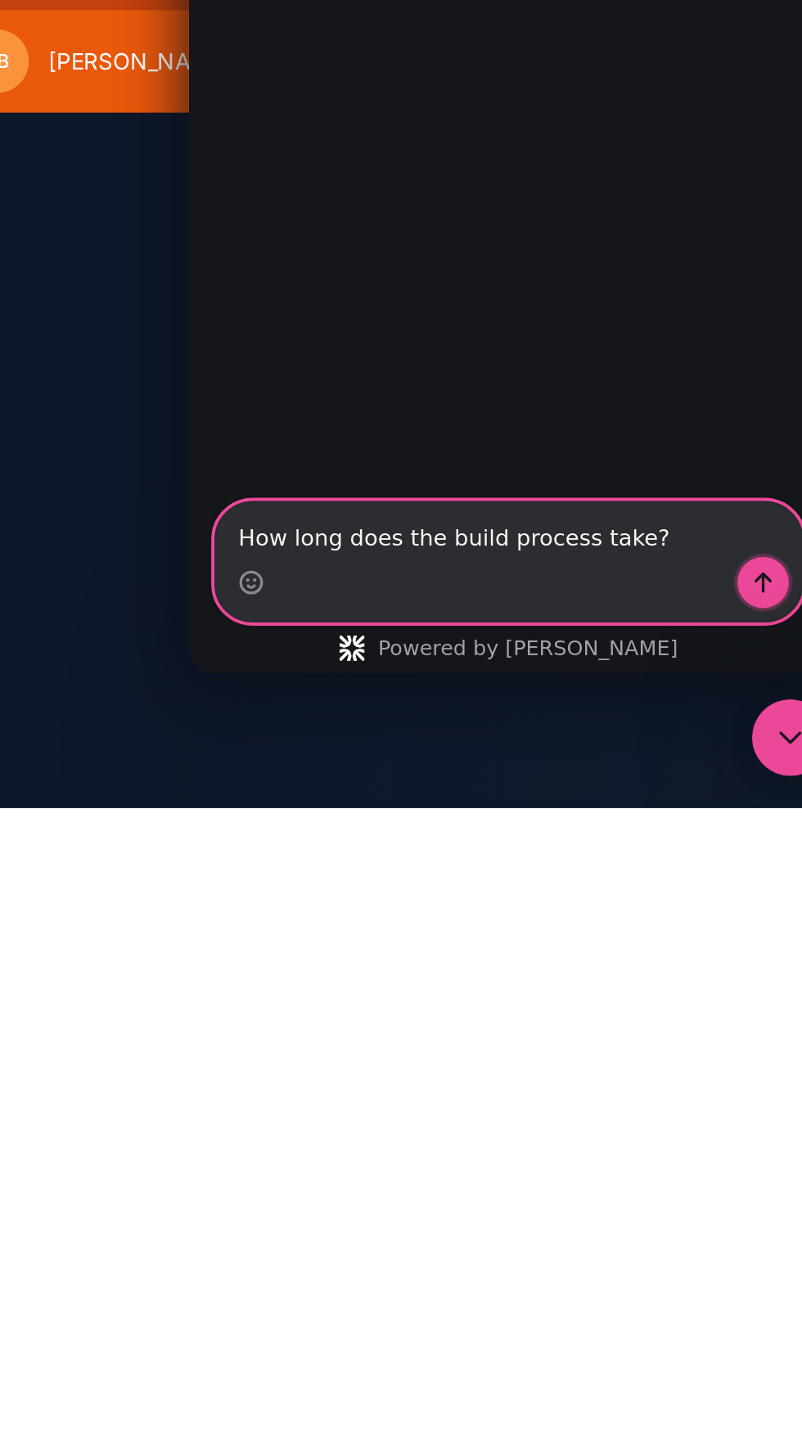
click at [479, 72] on icon "Send a message…" at bounding box center [481, 77] width 13 height 13
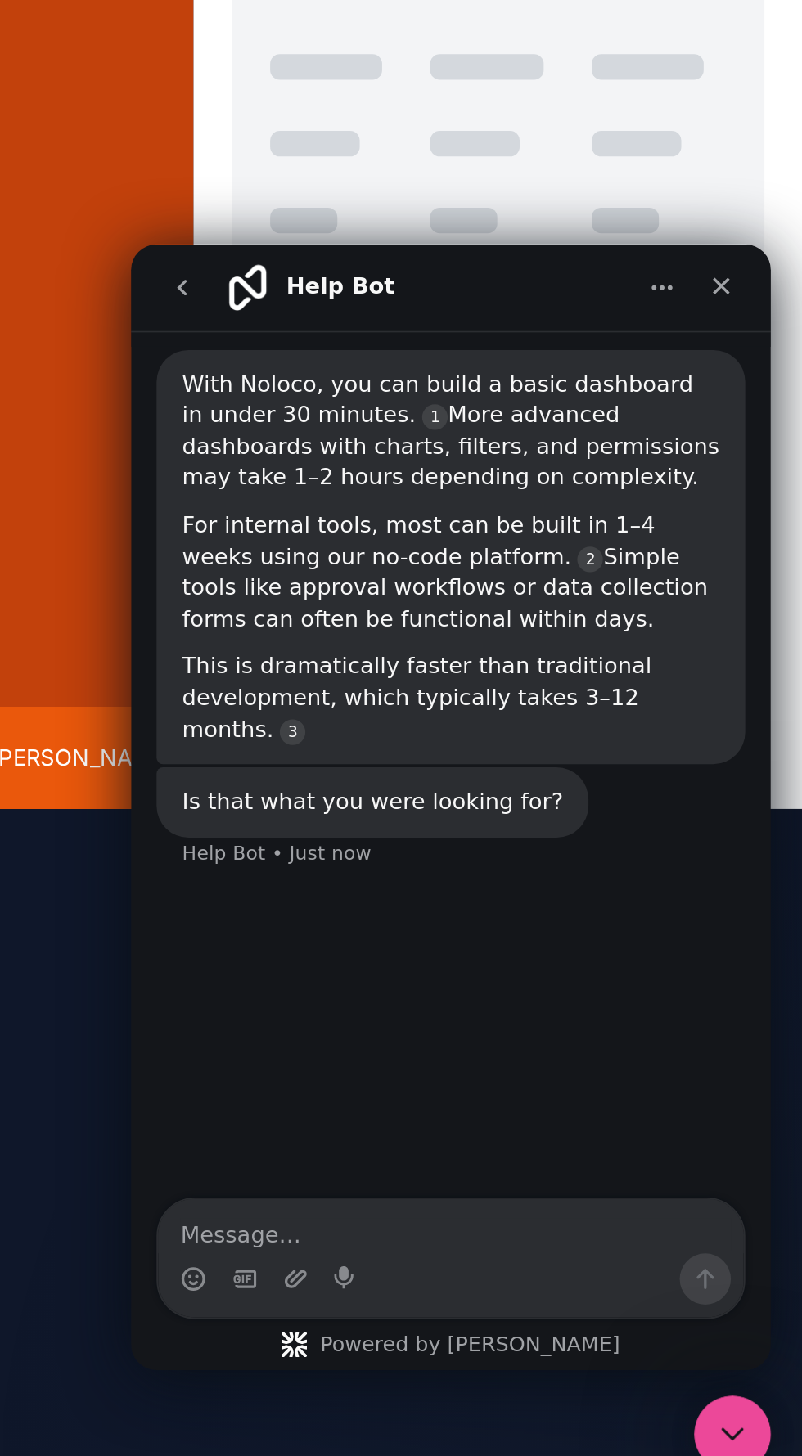
click at [448, 263] on nav "Help Bot" at bounding box center [294, 266] width 327 height 44
click at [434, 272] on div "Close" at bounding box center [432, 264] width 29 height 29
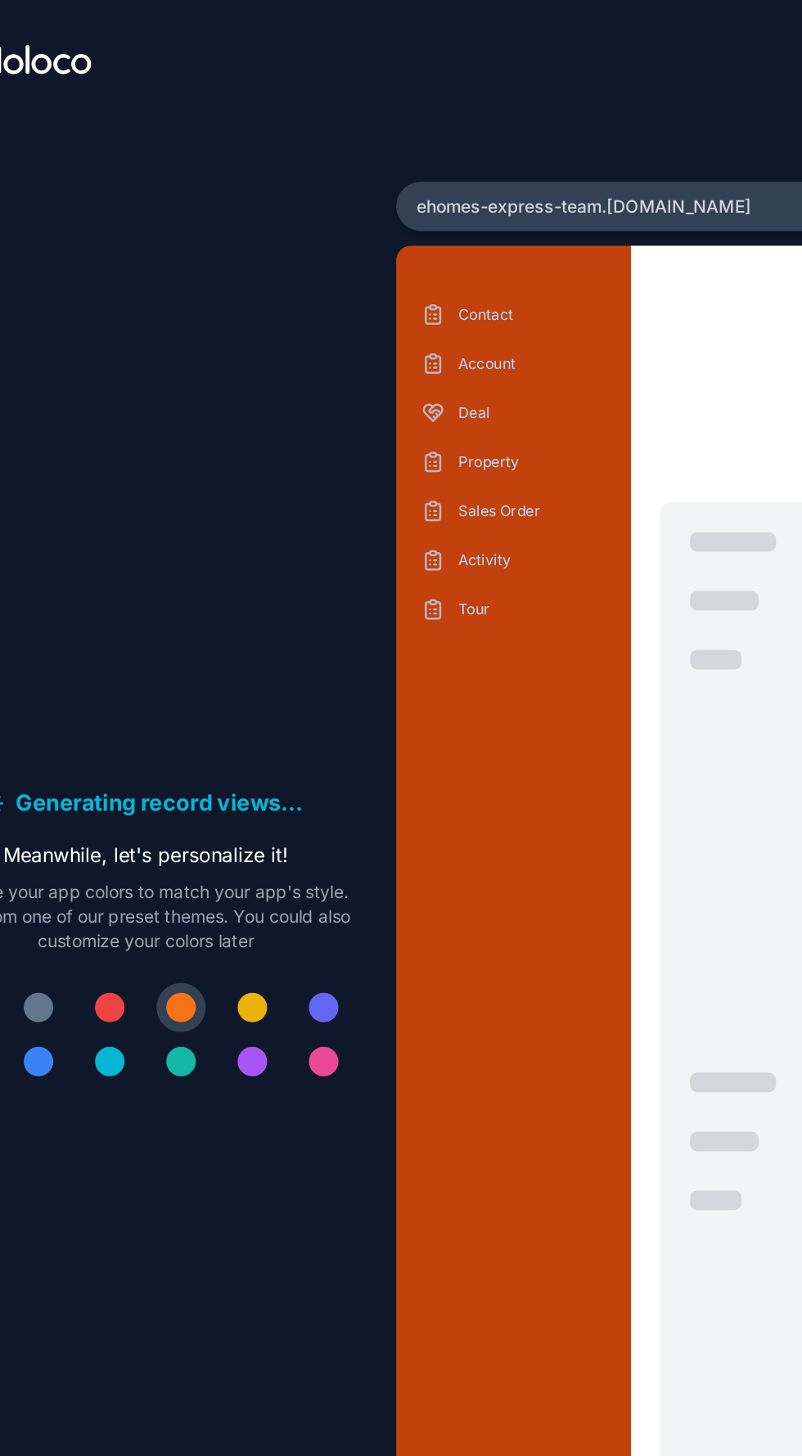
scroll to position [0, 0]
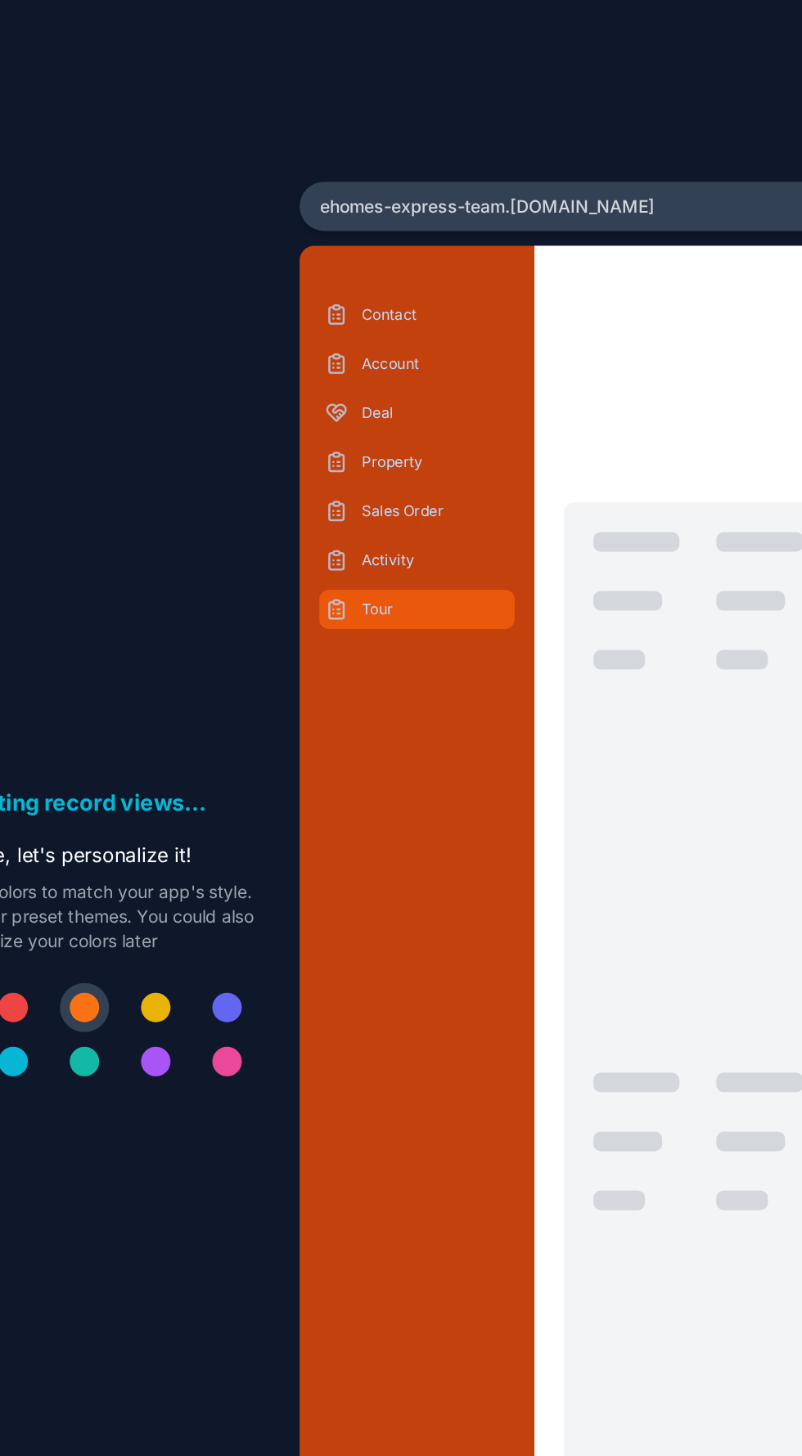
click at [386, 412] on p "Tour" at bounding box center [424, 405] width 99 height 13
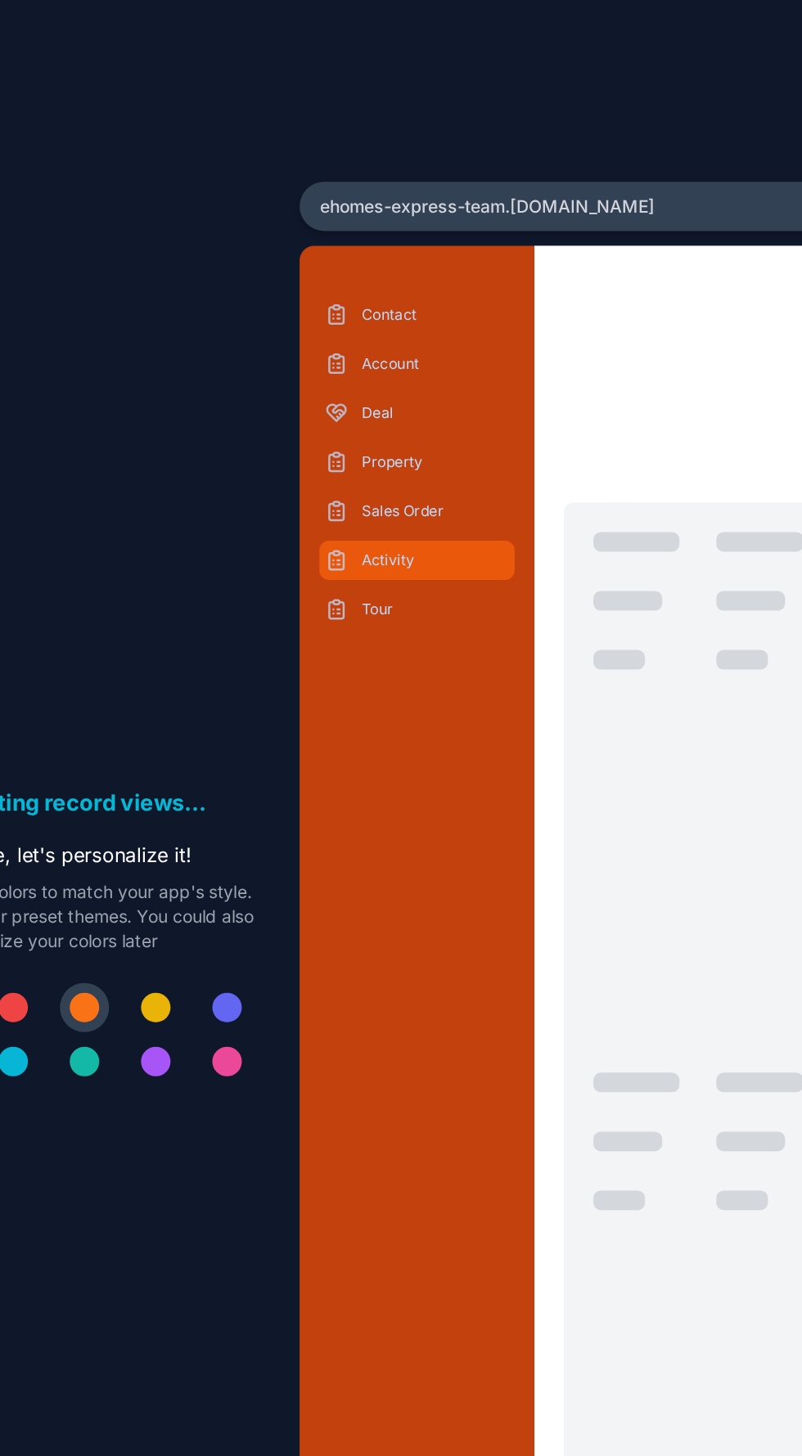
click at [397, 380] on p "Activity" at bounding box center [424, 373] width 99 height 13
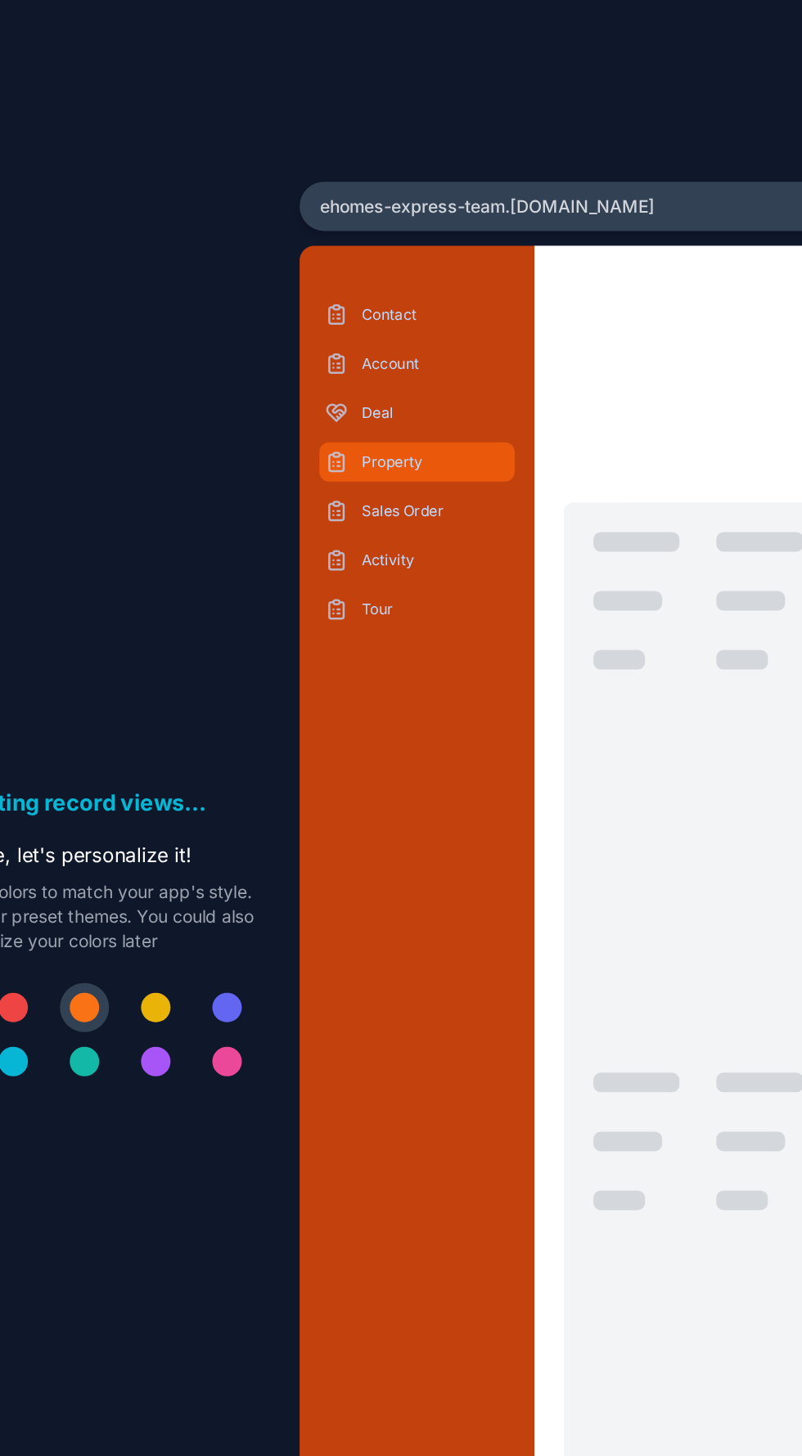
click at [417, 314] on p "Property" at bounding box center [424, 307] width 99 height 13
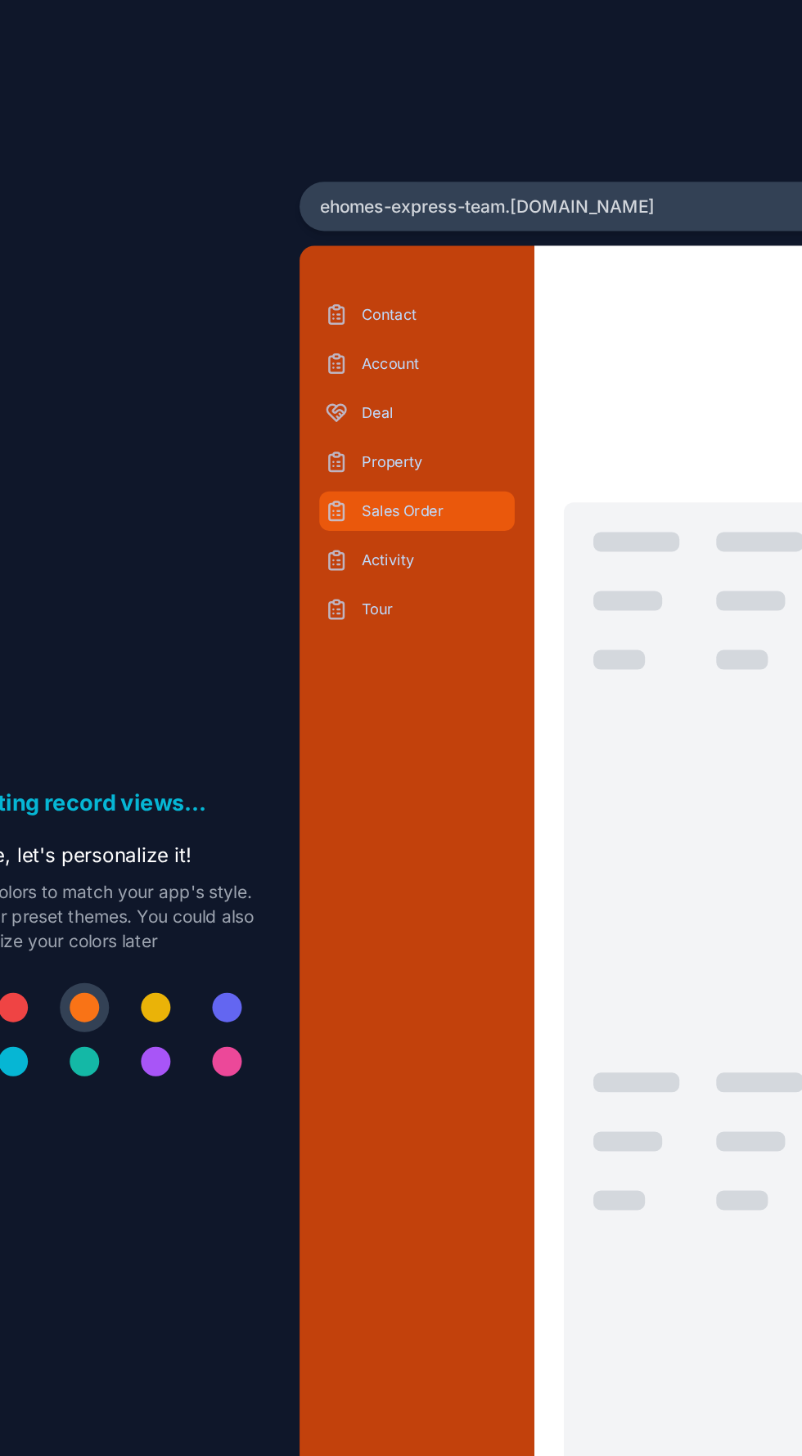
click at [404, 347] on p "Sales Order" at bounding box center [424, 340] width 99 height 13
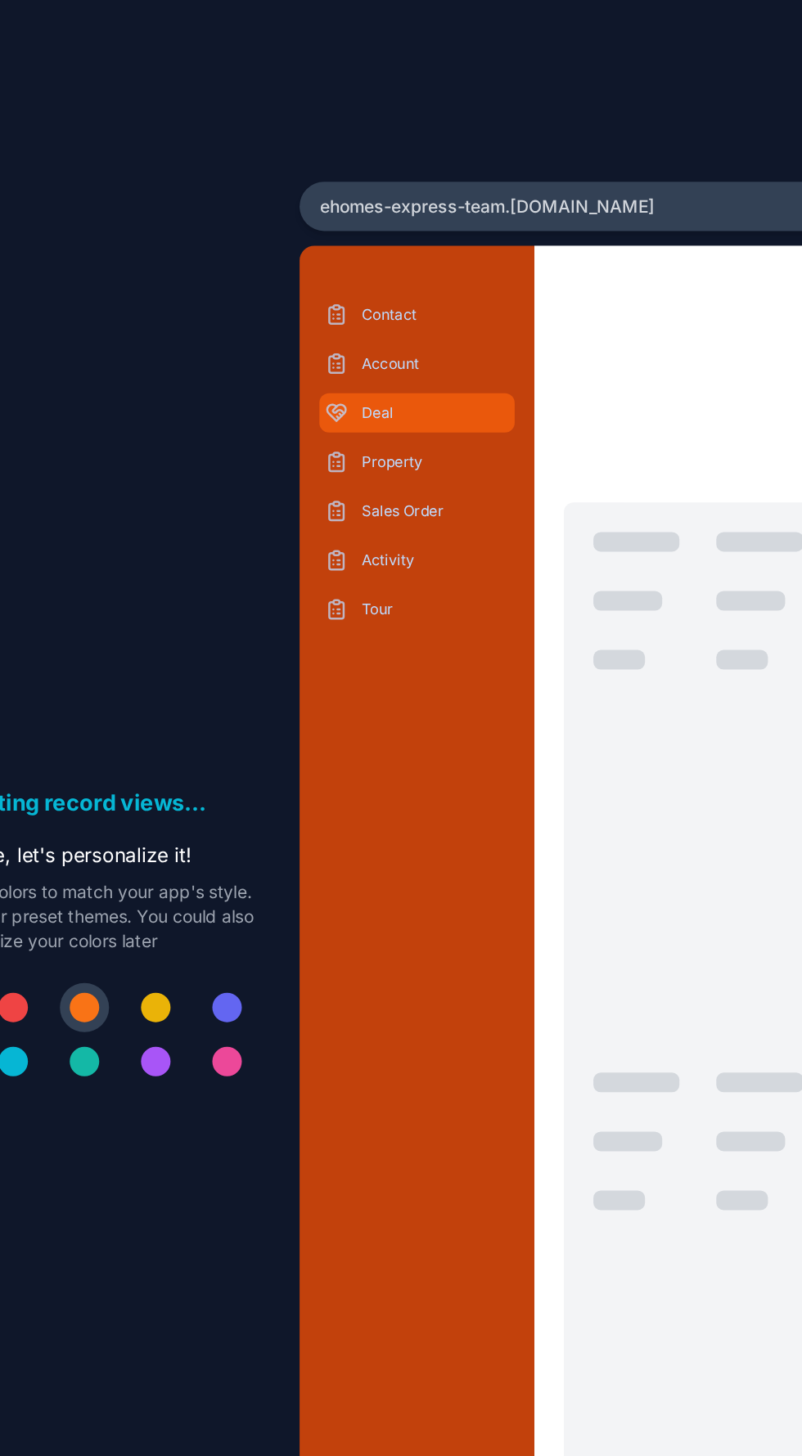
click at [420, 272] on div "Deal" at bounding box center [412, 275] width 130 height 26
